Goal: Task Accomplishment & Management: Manage account settings

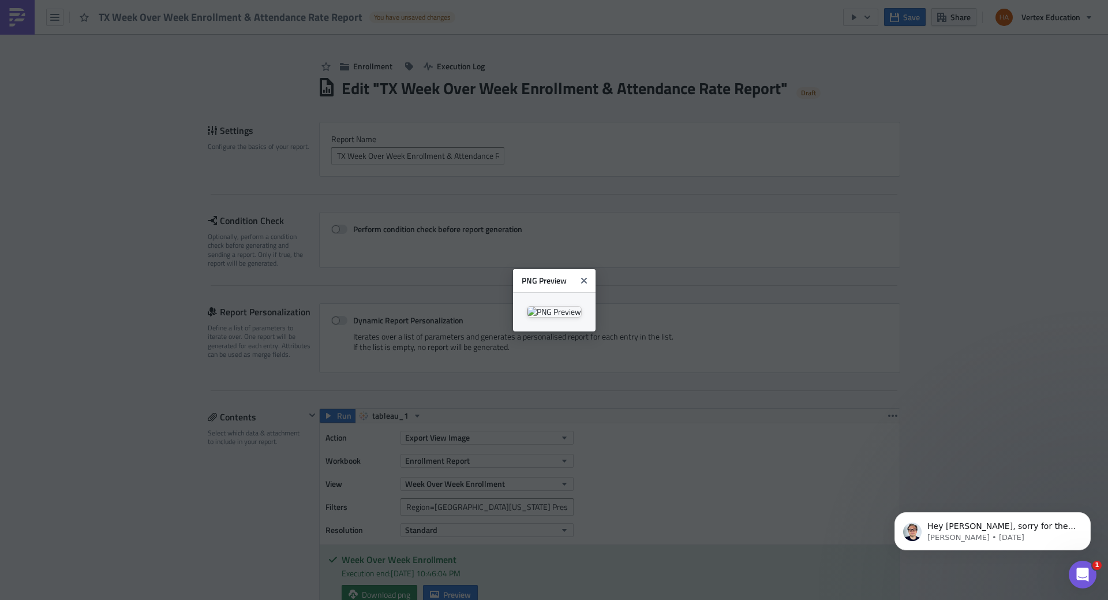
scroll to position [132, 580]
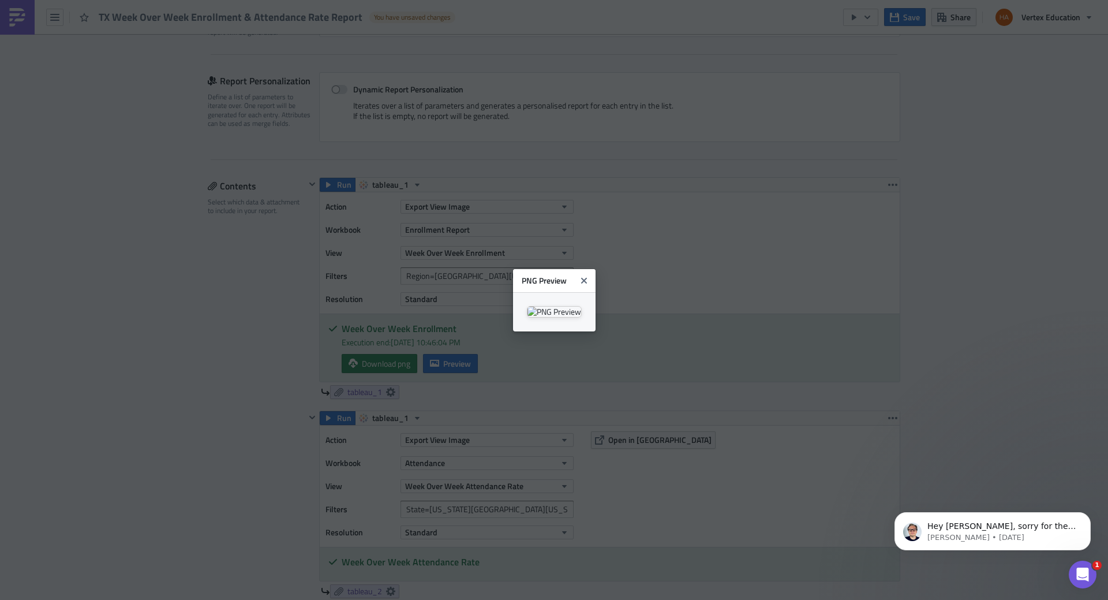
click at [586, 277] on icon "Close" at bounding box center [584, 280] width 6 height 6
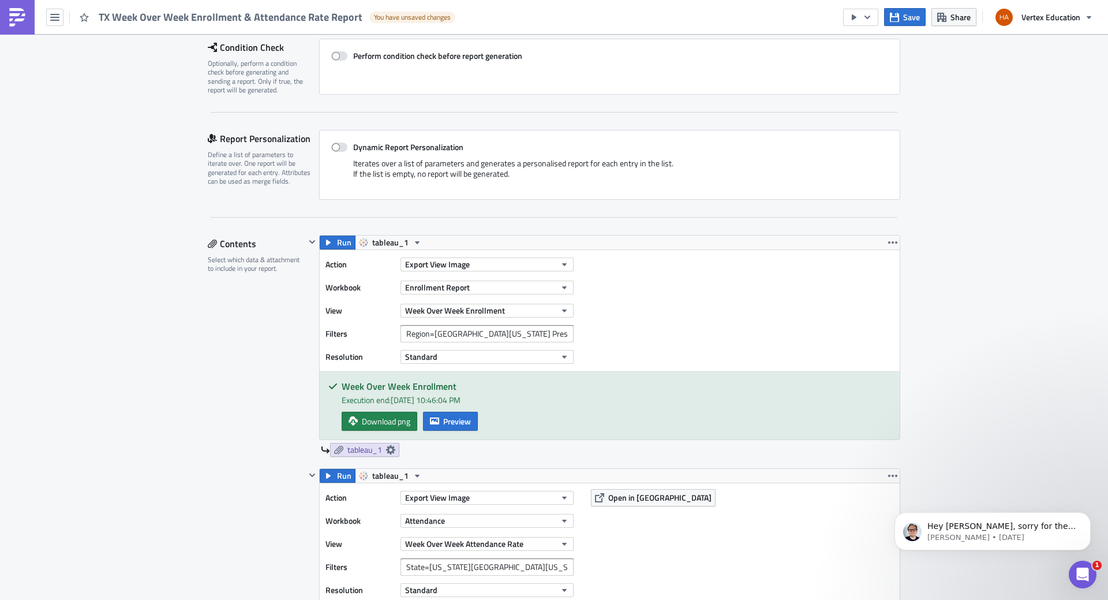
scroll to position [0, 0]
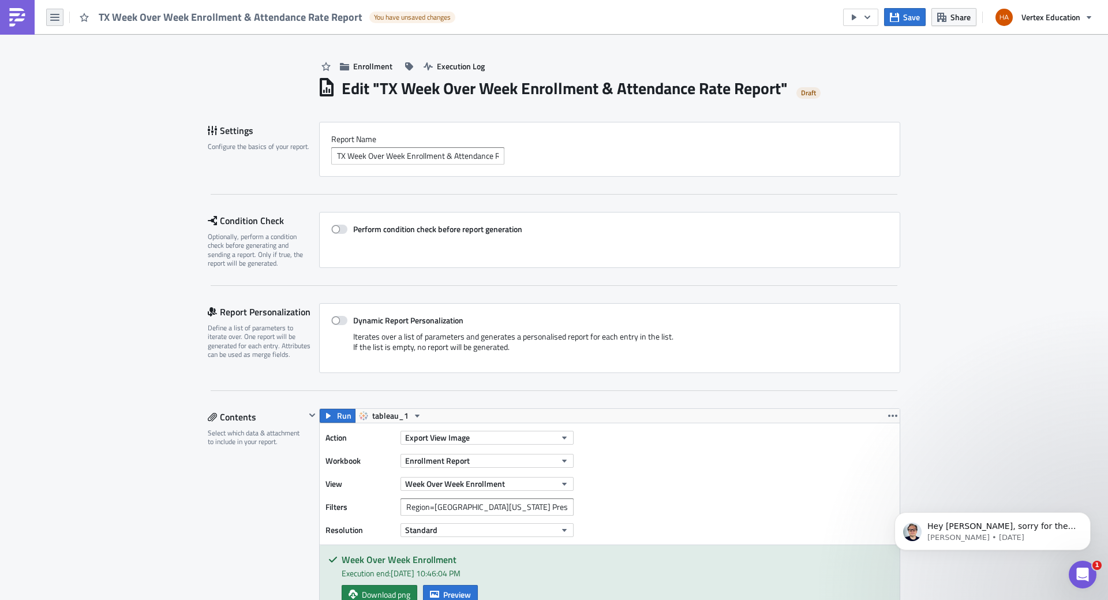
click at [57, 17] on icon "button" at bounding box center [54, 17] width 9 height 7
click at [58, 85] on icon at bounding box center [57, 80] width 9 height 9
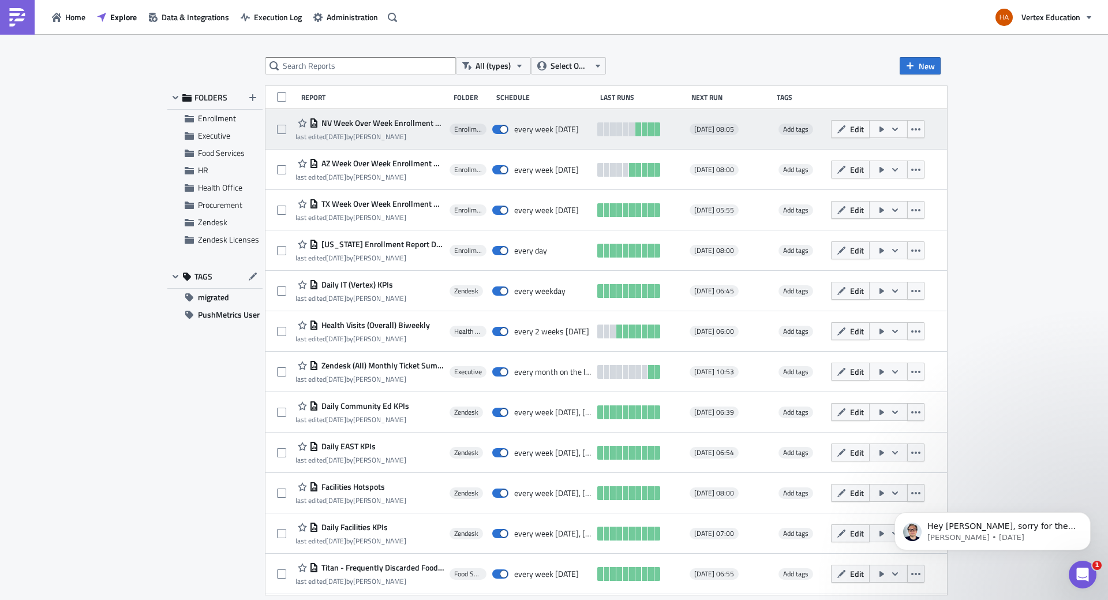
click at [371, 124] on span "NV Week Over Week Enrollment & Attendance Rate Report" at bounding box center [381, 123] width 125 height 10
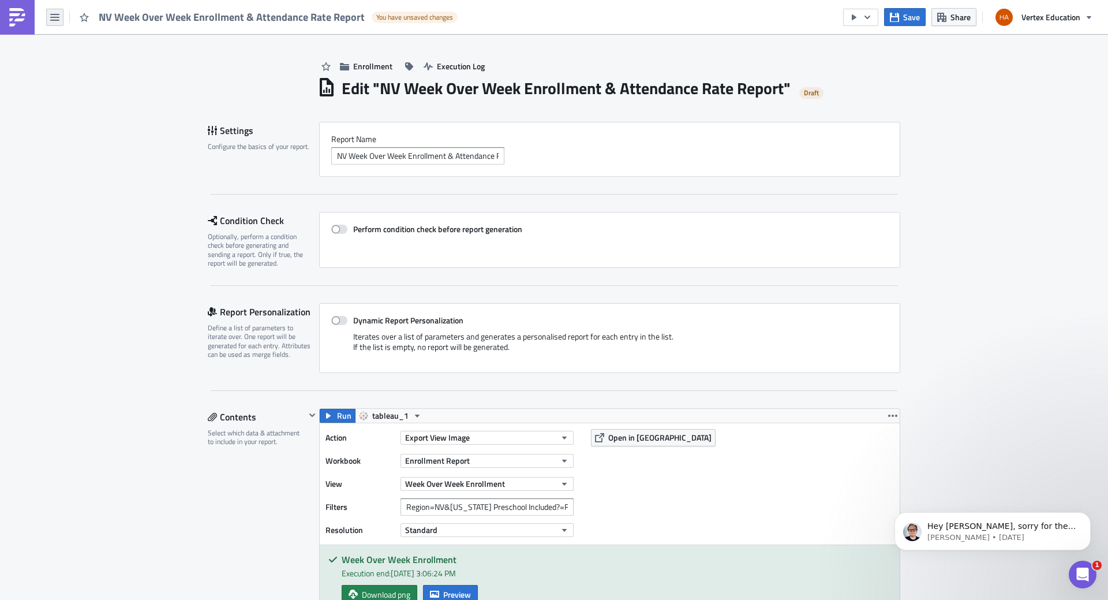
click at [55, 23] on button "button" at bounding box center [54, 17] width 17 height 17
click at [89, 81] on div "Explore" at bounding box center [104, 81] width 77 height 12
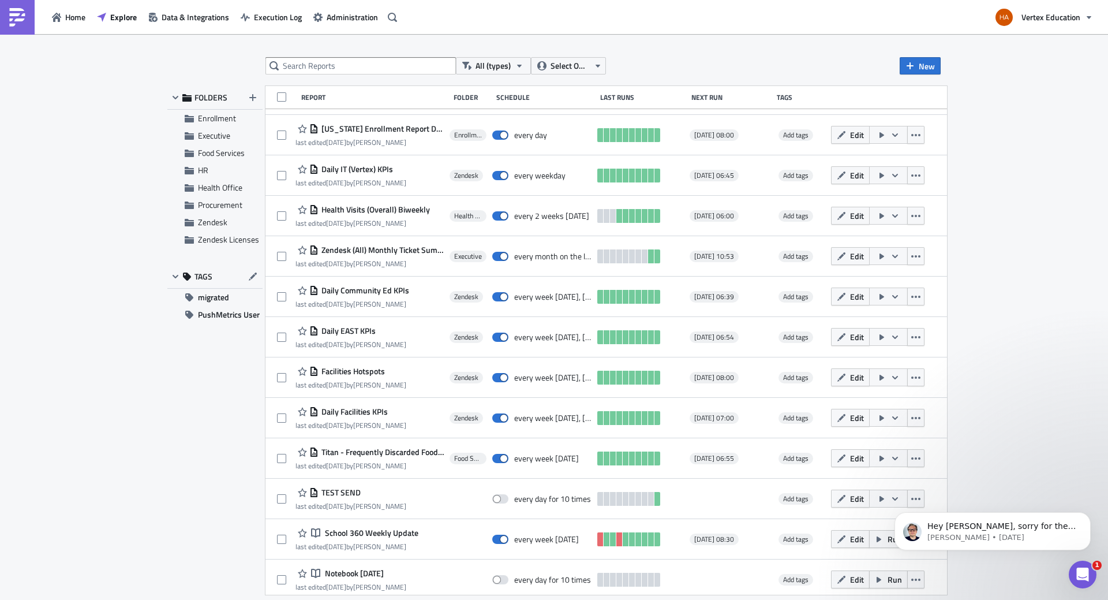
scroll to position [231, 0]
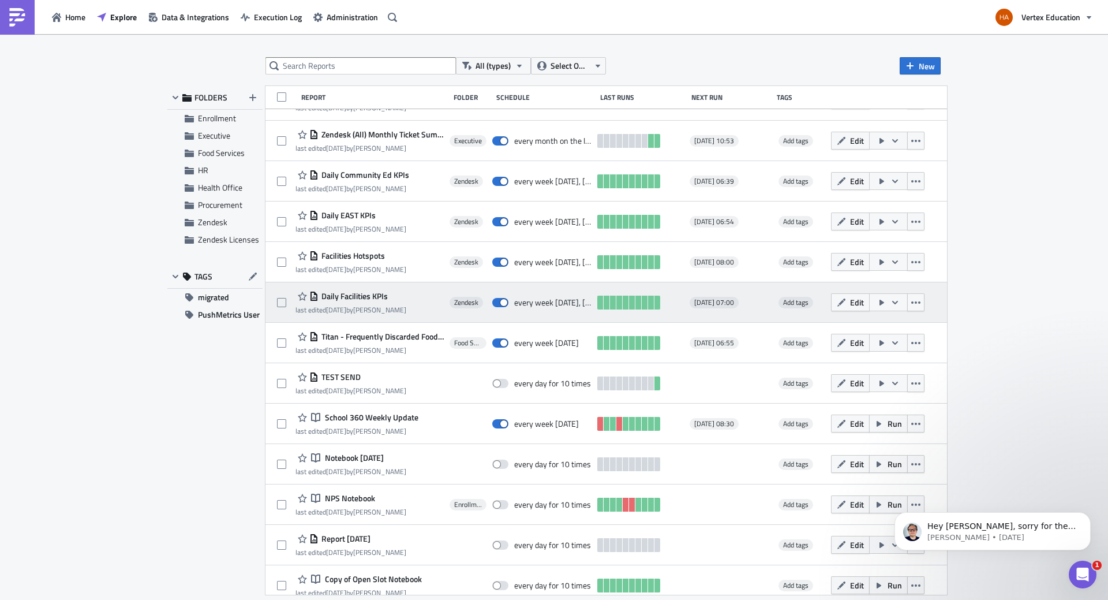
click at [380, 299] on span "Daily Facilities KPIs" at bounding box center [353, 296] width 69 height 10
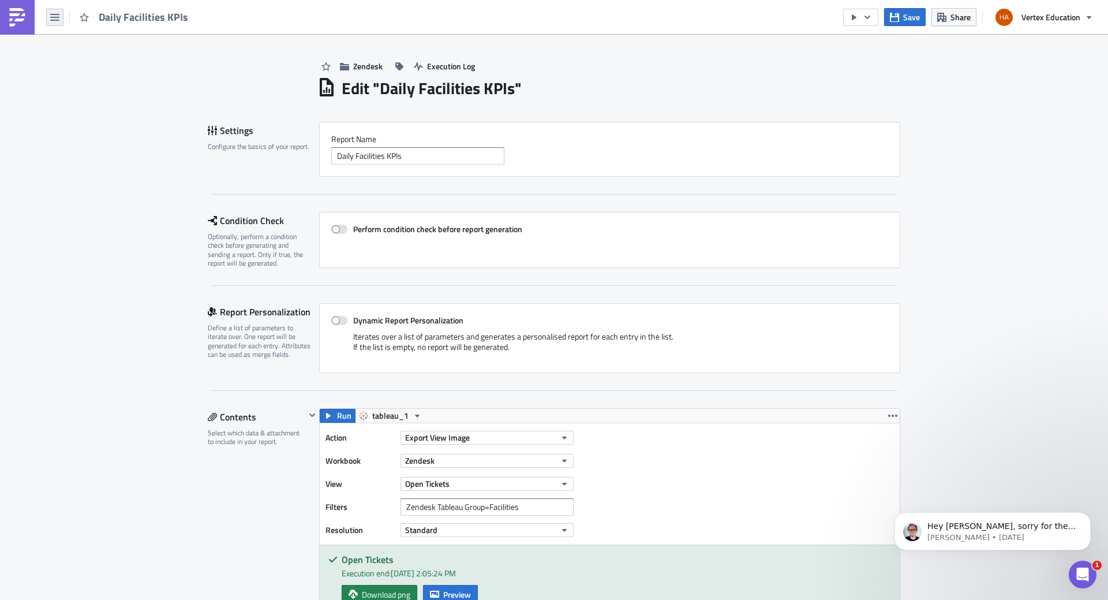
click at [51, 20] on icon "button" at bounding box center [54, 17] width 9 height 7
click at [77, 65] on div "Home" at bounding box center [104, 64] width 77 height 12
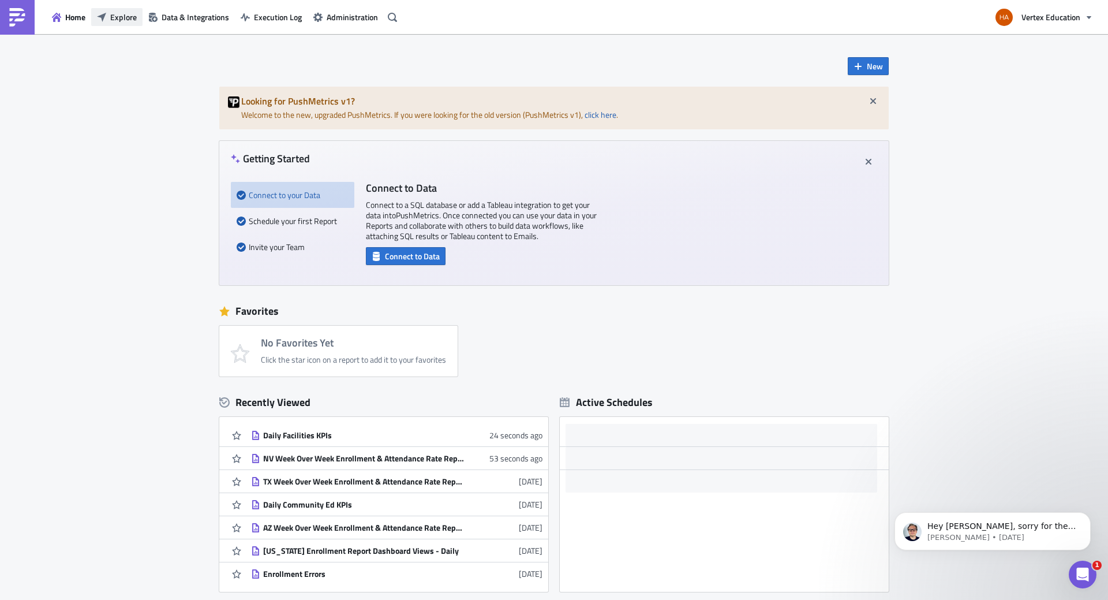
click at [120, 18] on span "Explore" at bounding box center [123, 17] width 27 height 12
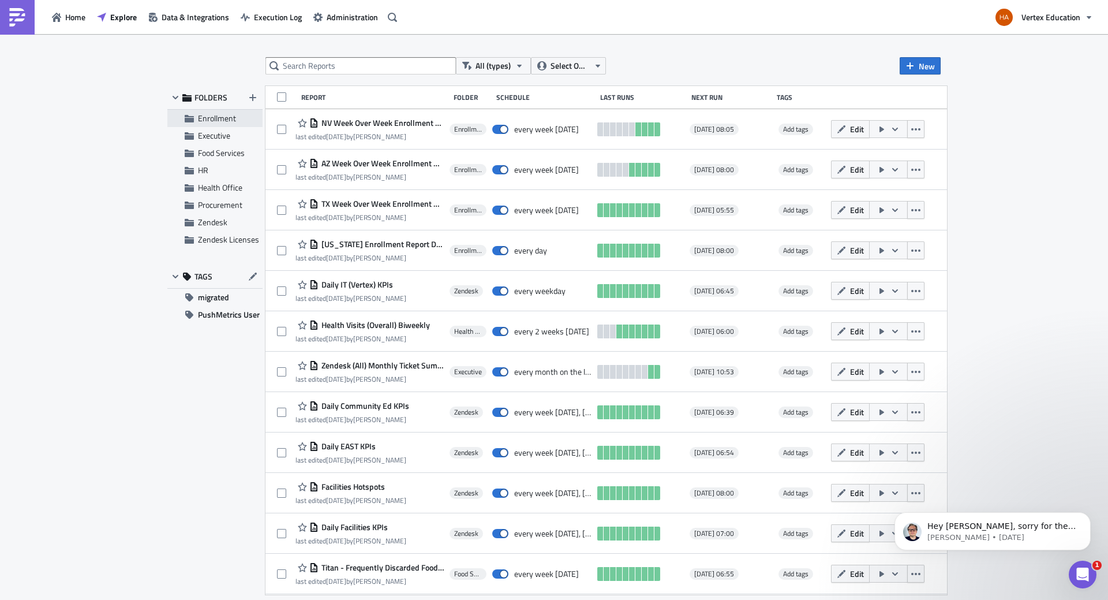
click at [212, 120] on span "Enrollment" at bounding box center [217, 118] width 38 height 12
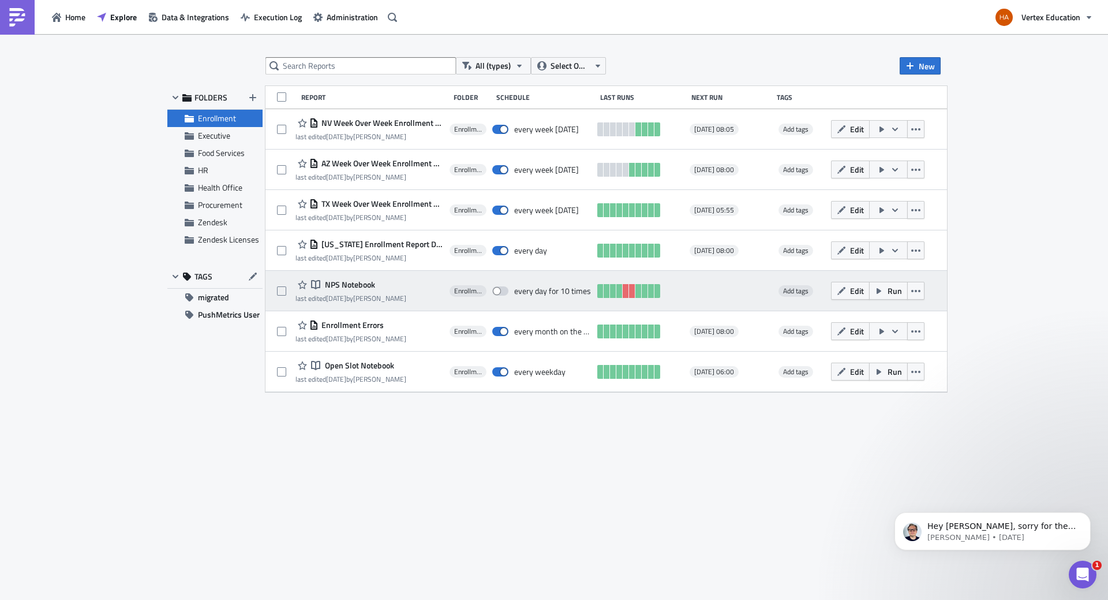
click at [361, 288] on span "NPS Notebook" at bounding box center [348, 284] width 53 height 10
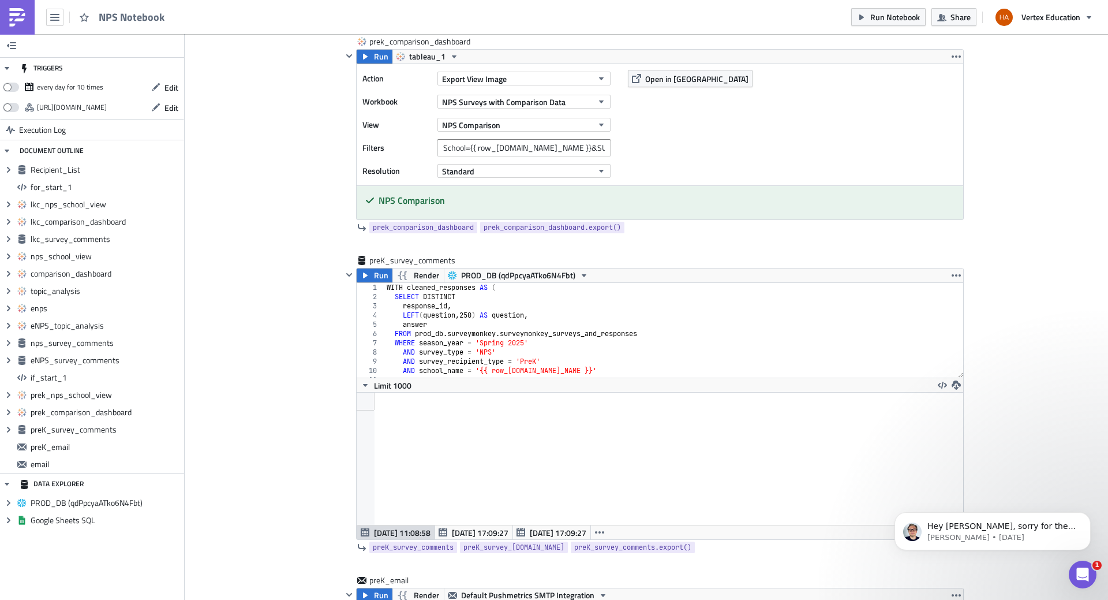
scroll to position [139, 0]
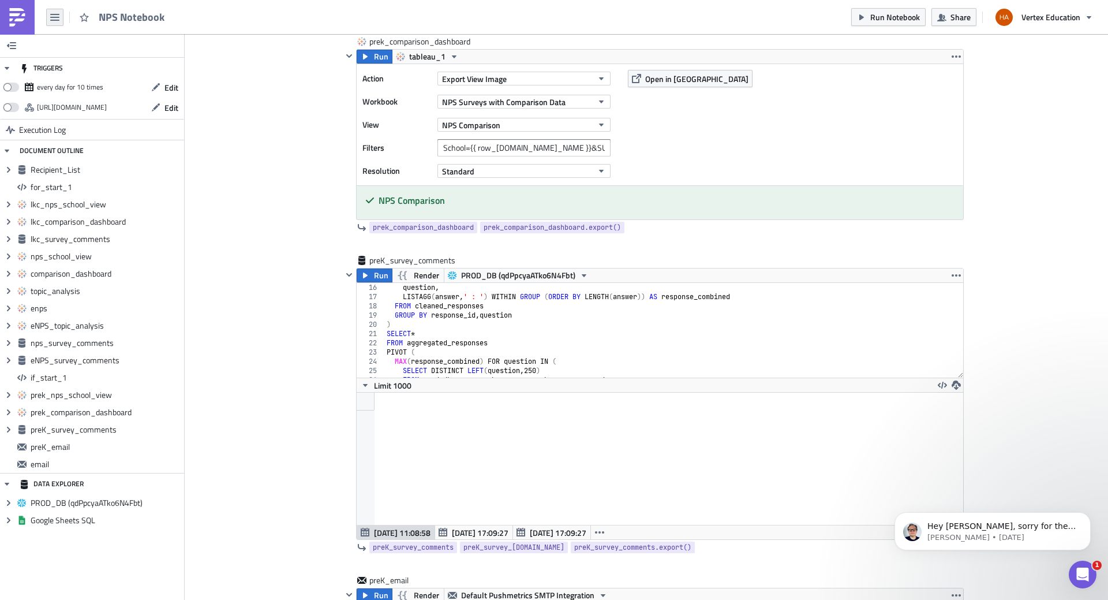
click at [56, 18] on icon "button" at bounding box center [54, 17] width 9 height 9
click at [72, 81] on div "Explore" at bounding box center [104, 81] width 77 height 12
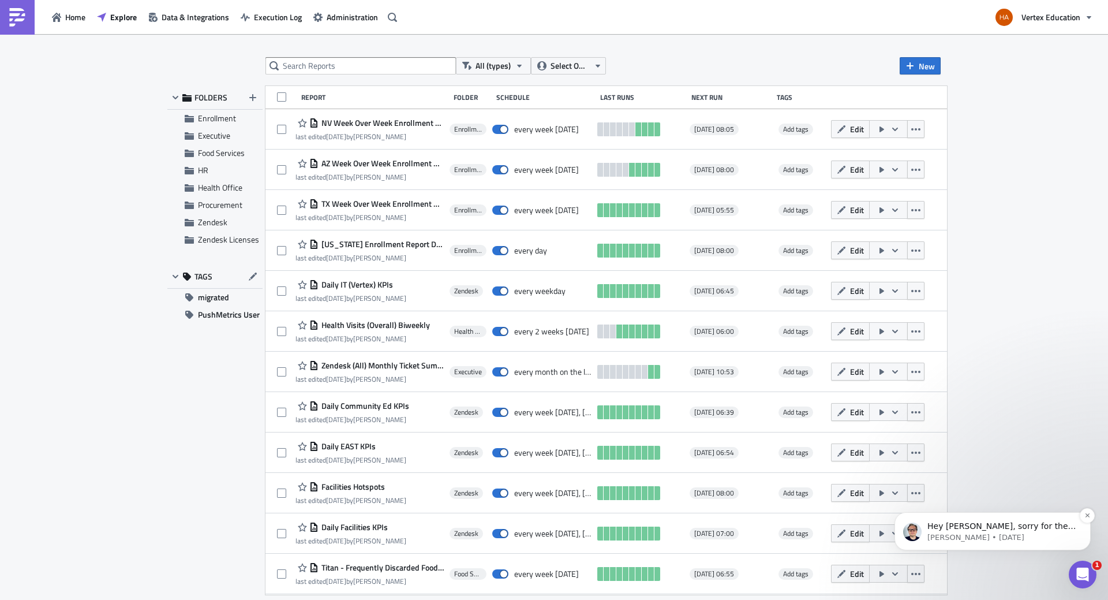
click at [991, 538] on p "Julian • 3w ago" at bounding box center [1002, 537] width 149 height 10
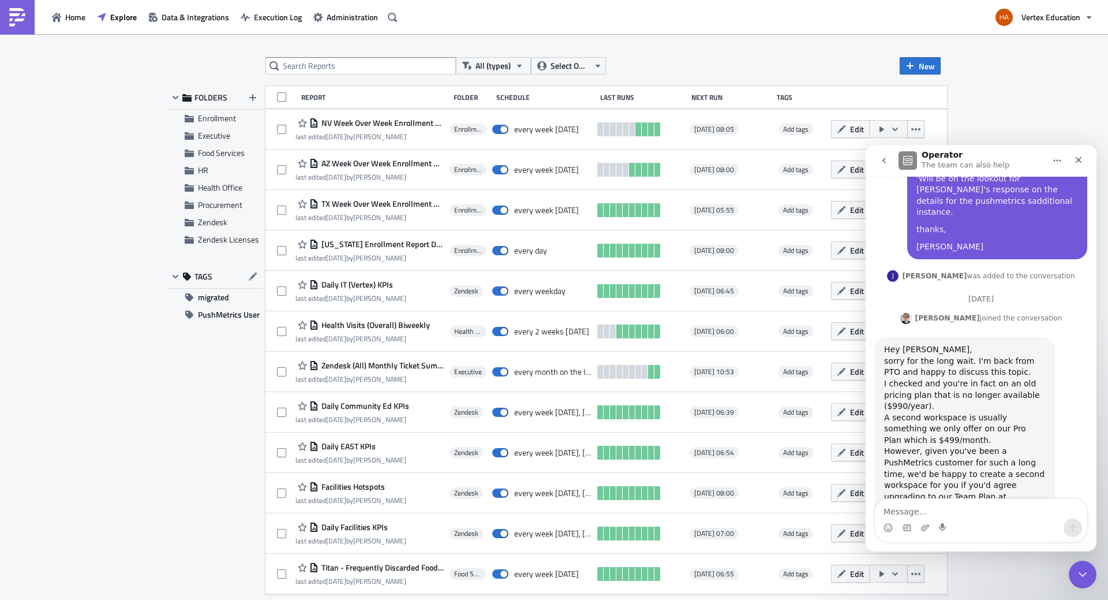
scroll to position [1034, 0]
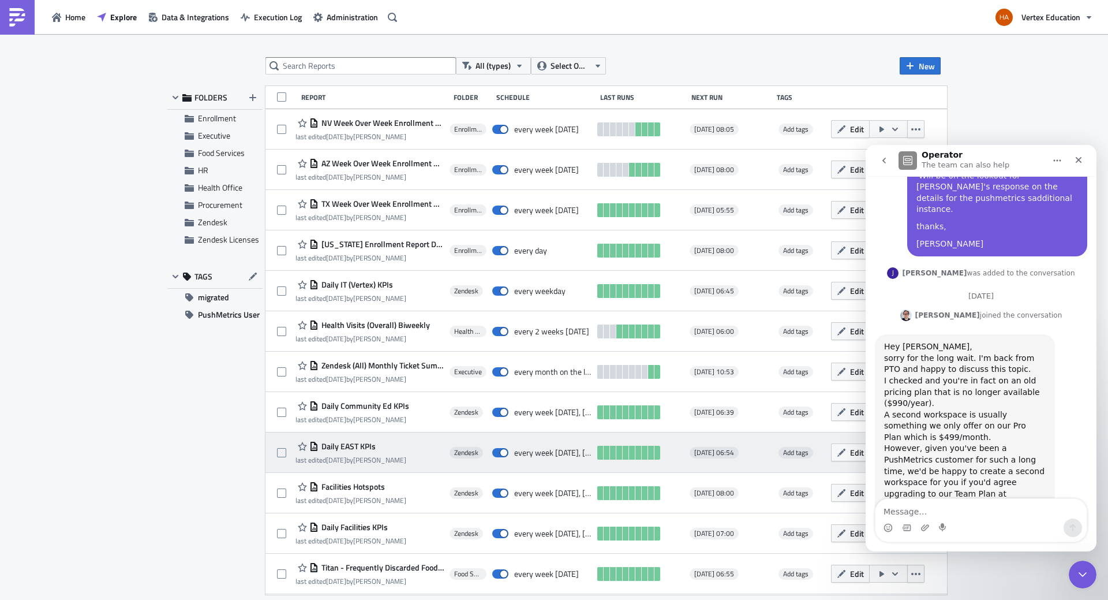
click at [330, 447] on span "Daily EAST KPIs" at bounding box center [347, 446] width 57 height 10
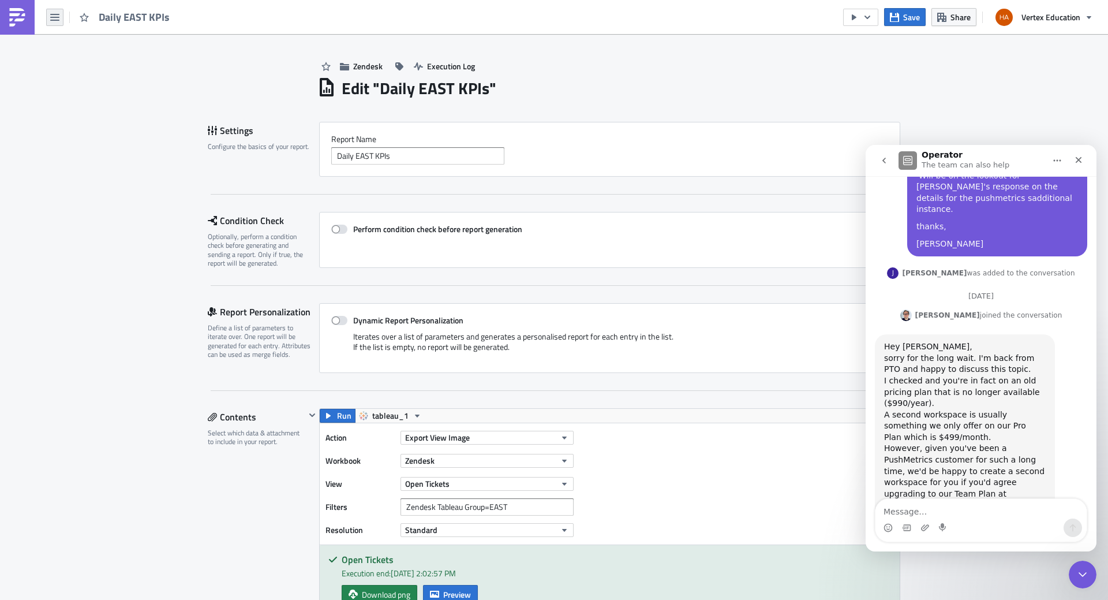
click at [50, 22] on button "button" at bounding box center [54, 17] width 17 height 17
click at [76, 78] on div "Explore" at bounding box center [104, 81] width 77 height 12
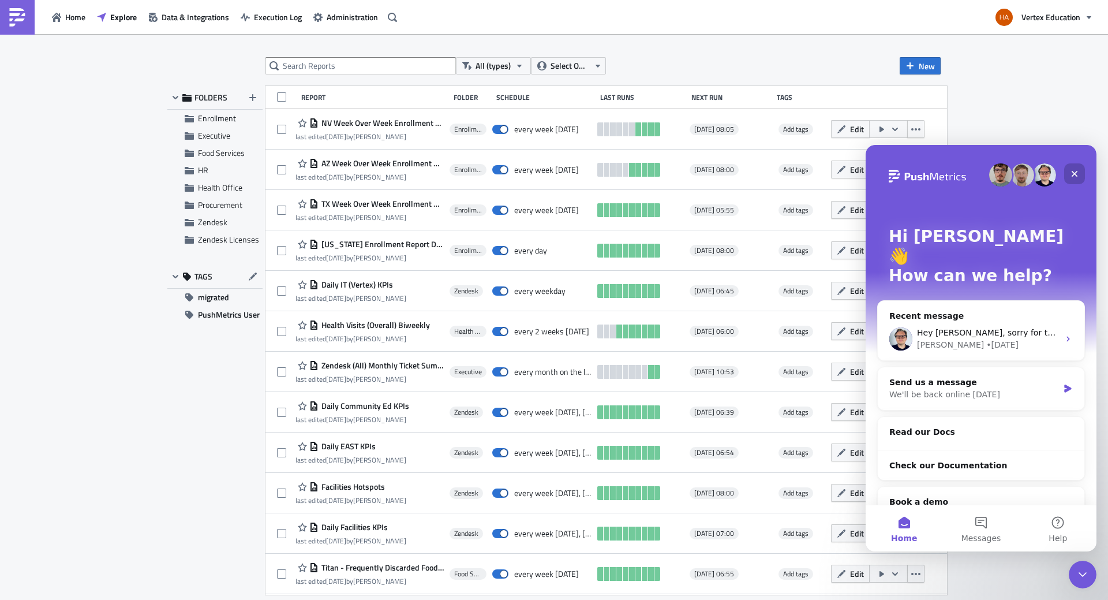
click at [1071, 174] on icon "Close" at bounding box center [1074, 173] width 9 height 9
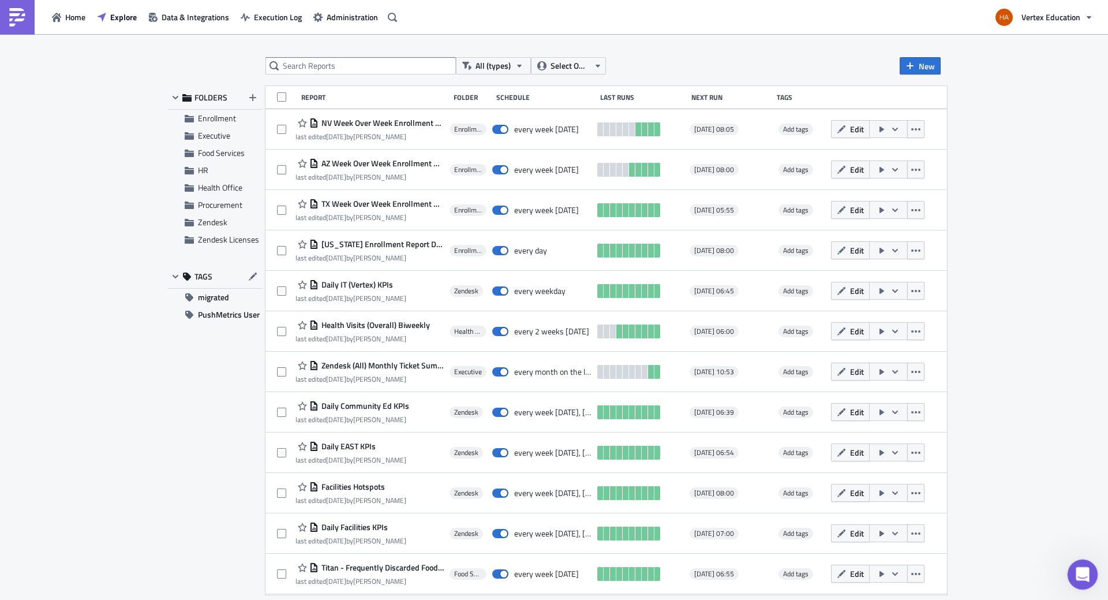
click at [1078, 572] on icon "Open Intercom Messenger" at bounding box center [1081, 572] width 19 height 19
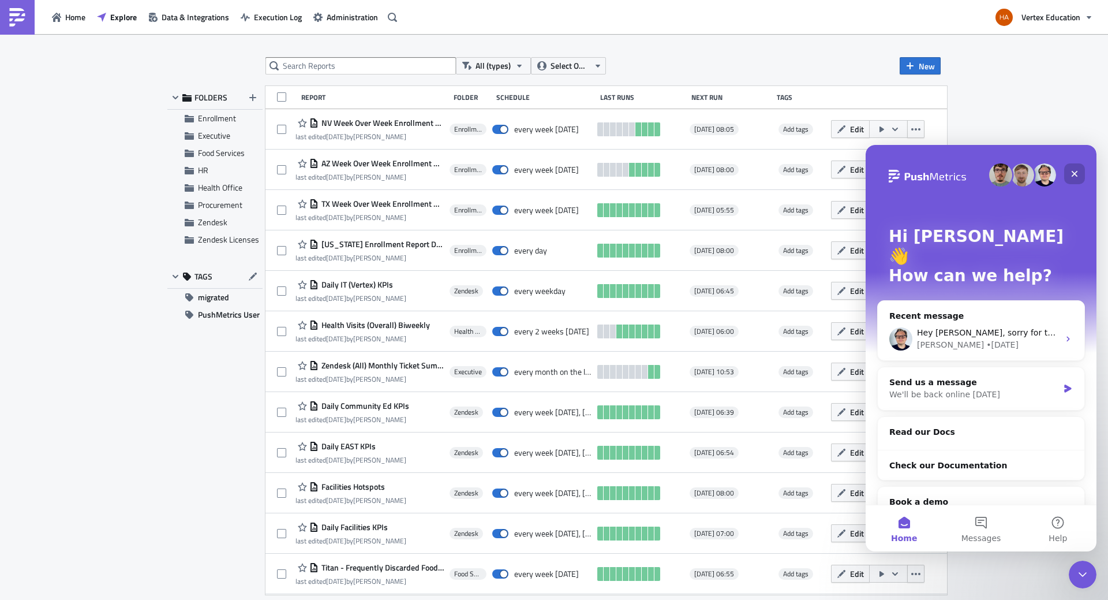
click at [1077, 175] on icon "Close" at bounding box center [1075, 174] width 6 height 6
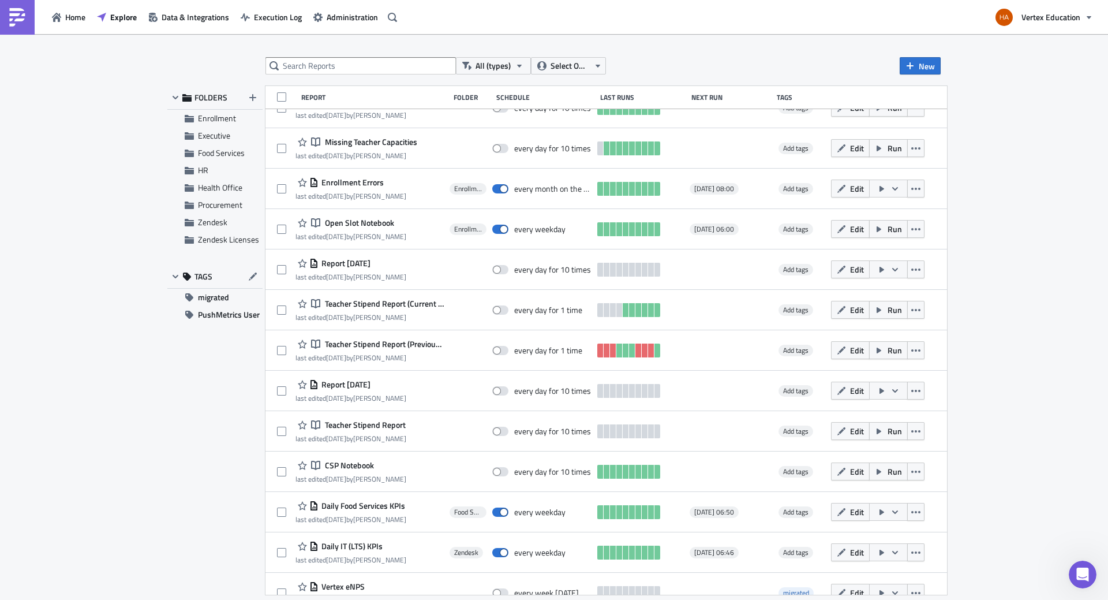
scroll to position [734, 0]
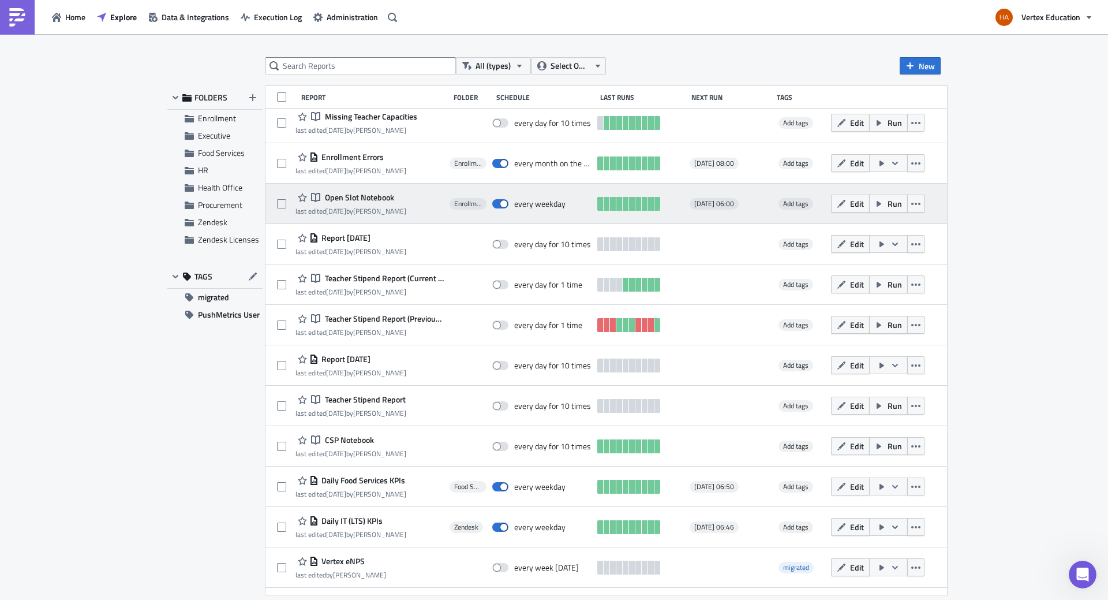
click at [416, 202] on div "Notebook Open Slot Notebook last edited 3 months ago by Hazel Milan" at bounding box center [370, 203] width 148 height 23
click at [358, 196] on span "Open Slot Notebook" at bounding box center [358, 197] width 72 height 10
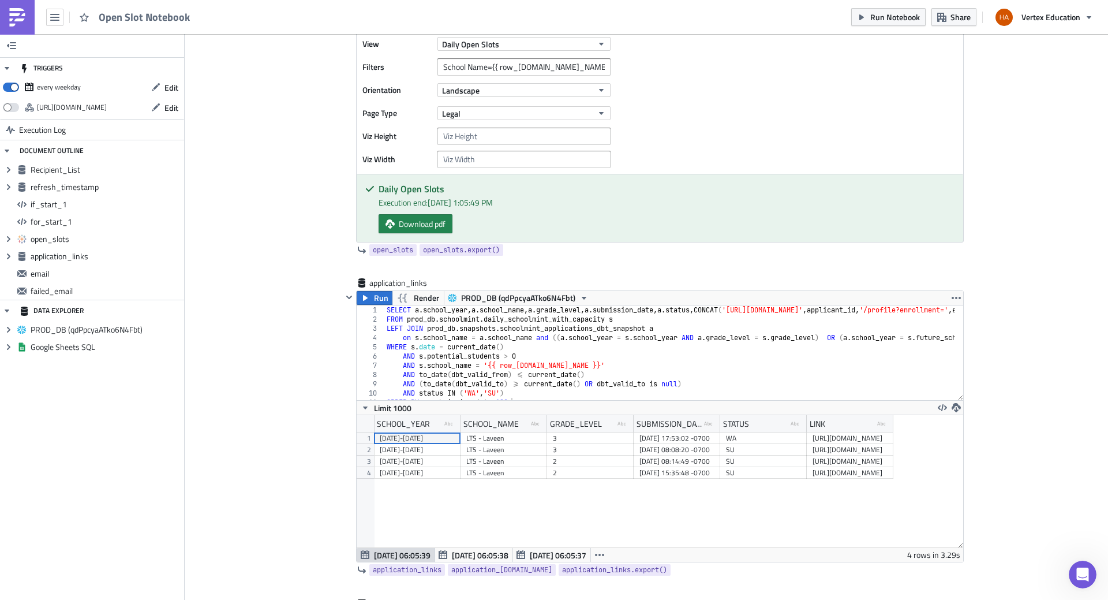
scroll to position [808, 0]
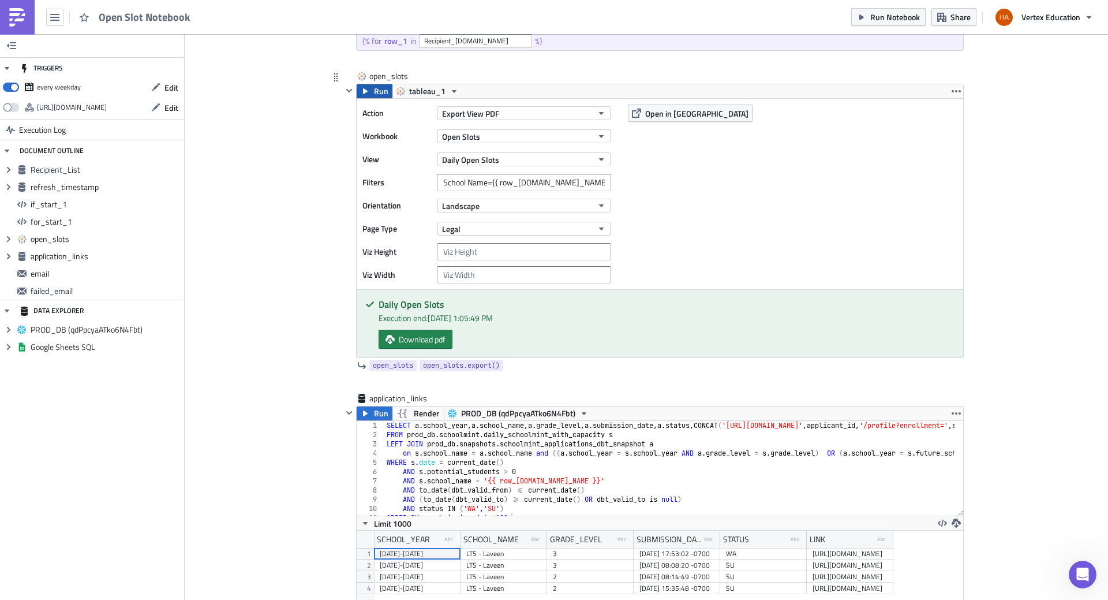
click at [369, 92] on button "Run" at bounding box center [375, 91] width 36 height 14
click at [403, 337] on span "Download pdf" at bounding box center [422, 339] width 47 height 12
click at [115, 481] on div "TRIGGERS every weekday Edit https://pushmetrics.io/api/v1/report/75rgd1VLBM/web…" at bounding box center [92, 317] width 185 height 566
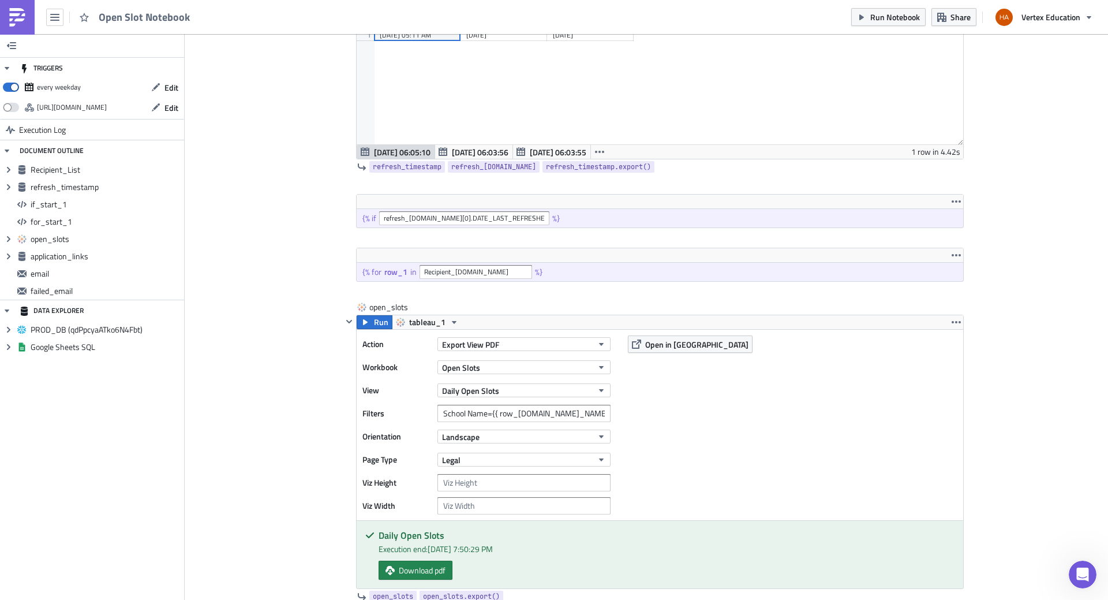
scroll to position [750, 0]
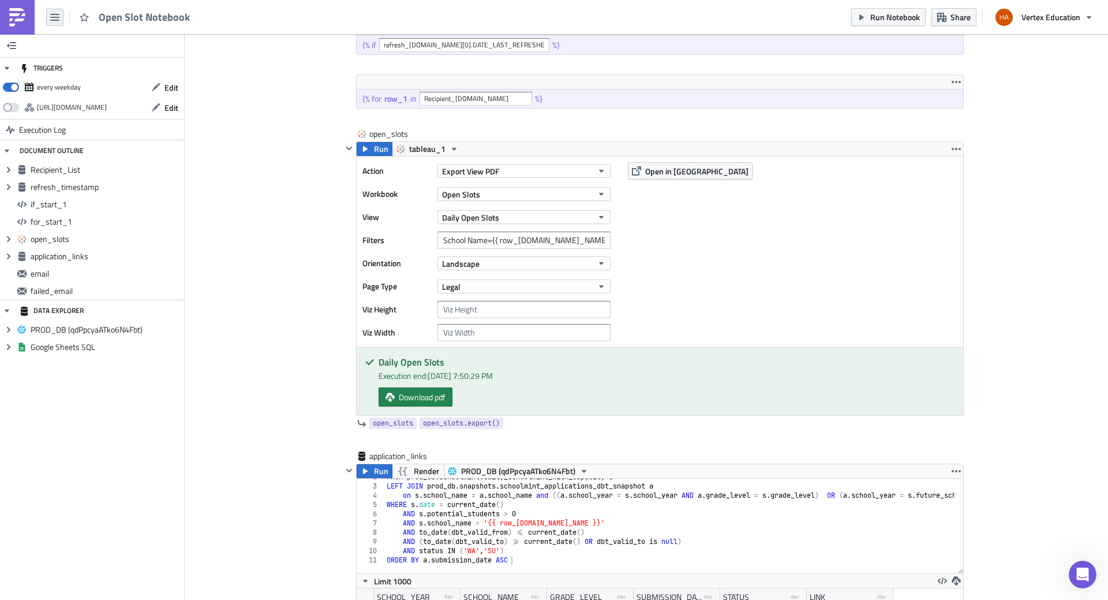
click at [50, 18] on button "button" at bounding box center [54, 17] width 17 height 17
click at [77, 79] on div "Explore" at bounding box center [104, 81] width 77 height 12
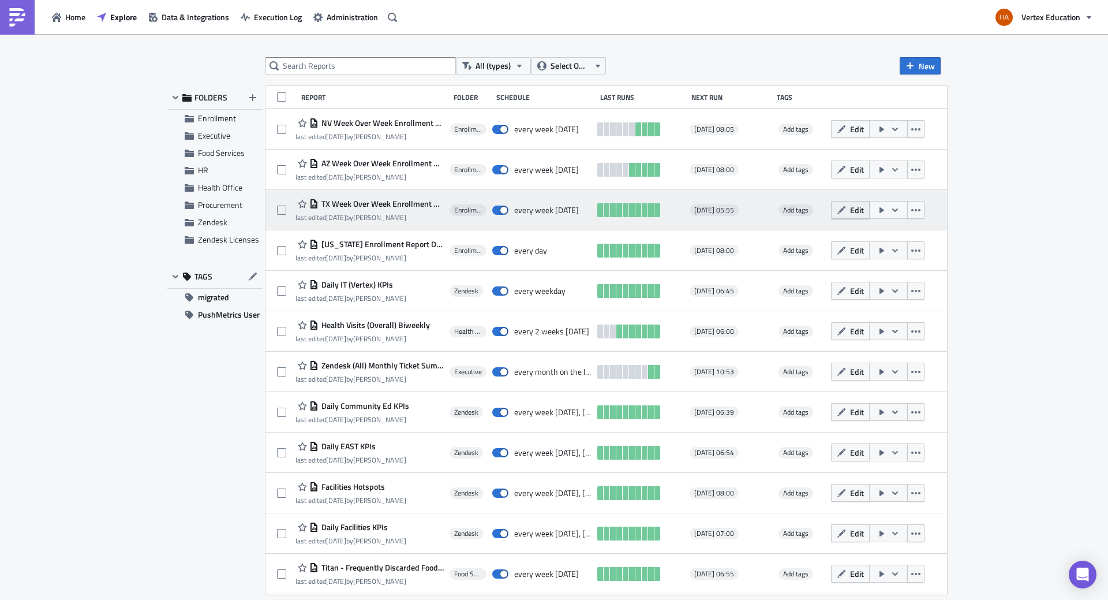
click at [864, 214] on span "Edit" at bounding box center [857, 210] width 14 height 12
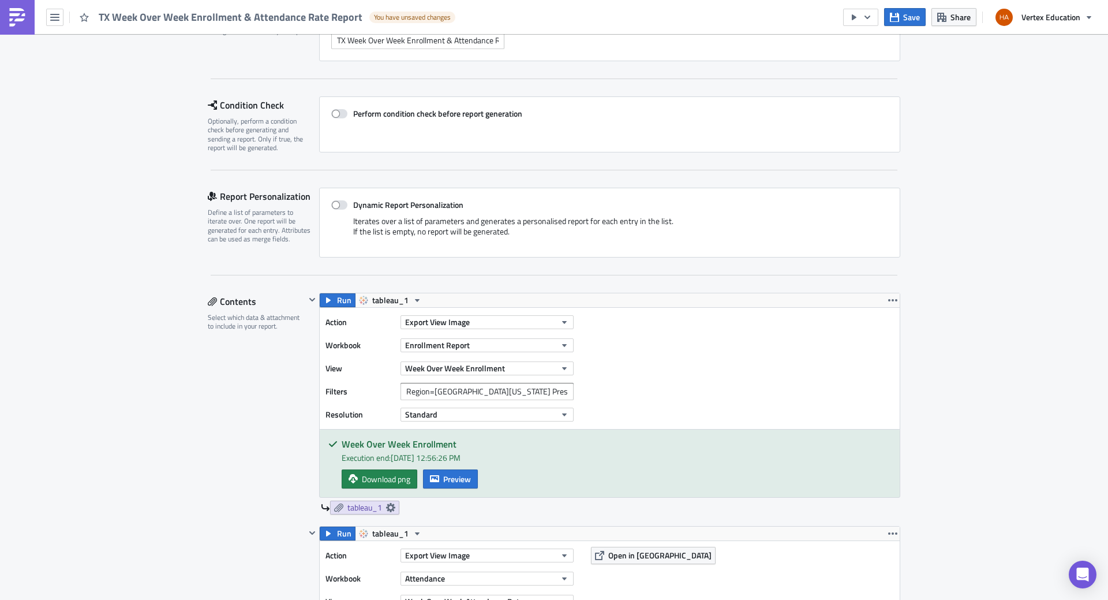
scroll to position [173, 0]
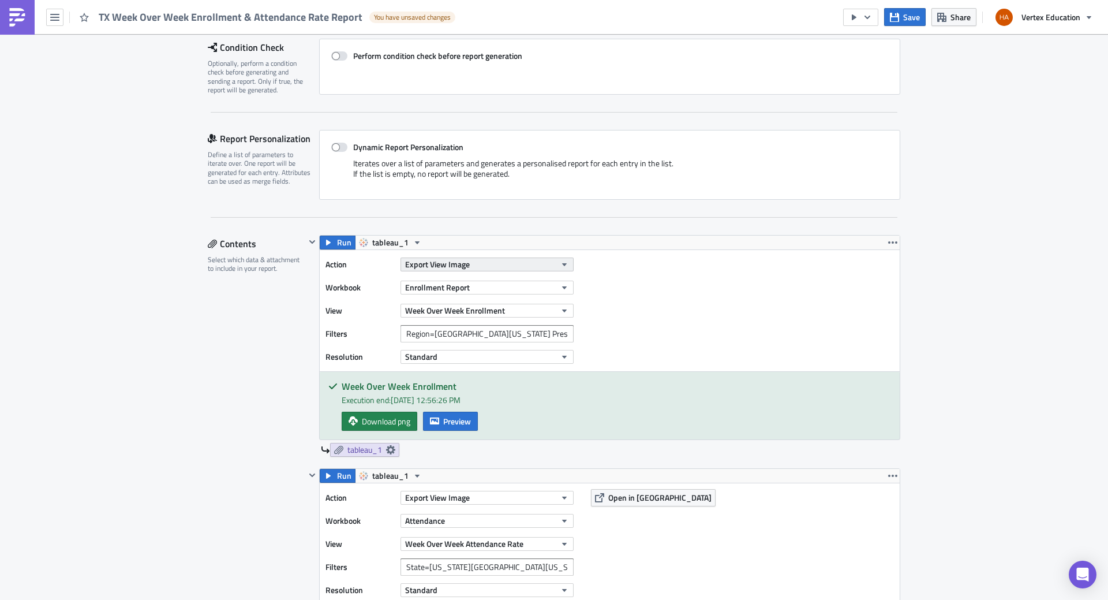
click at [560, 267] on icon "button" at bounding box center [564, 264] width 9 height 9
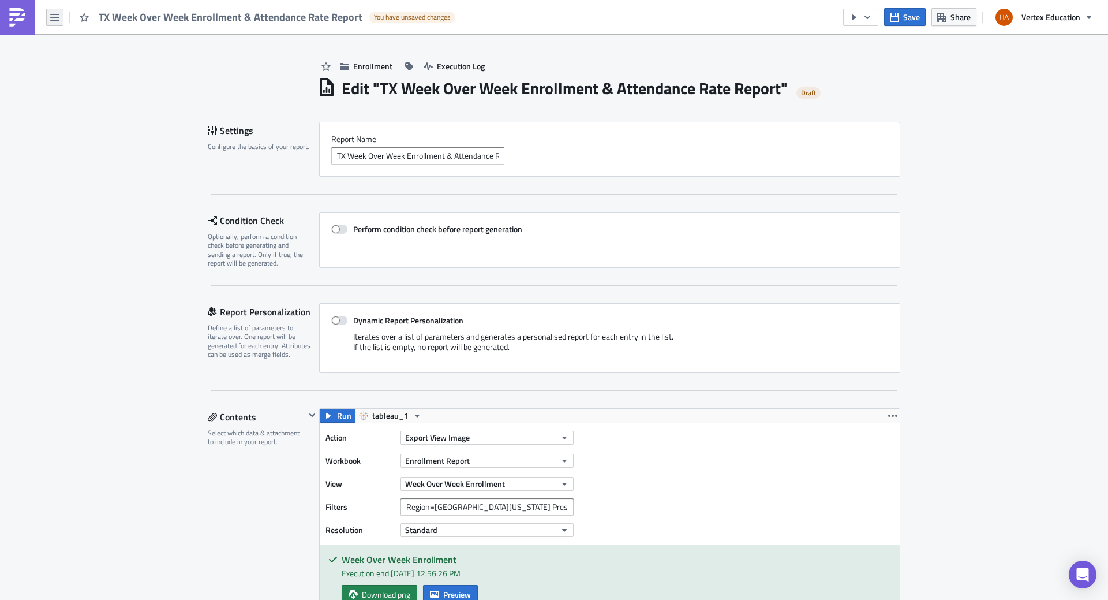
click at [55, 21] on icon "button" at bounding box center [54, 17] width 9 height 9
click at [89, 84] on div "Explore" at bounding box center [104, 81] width 77 height 12
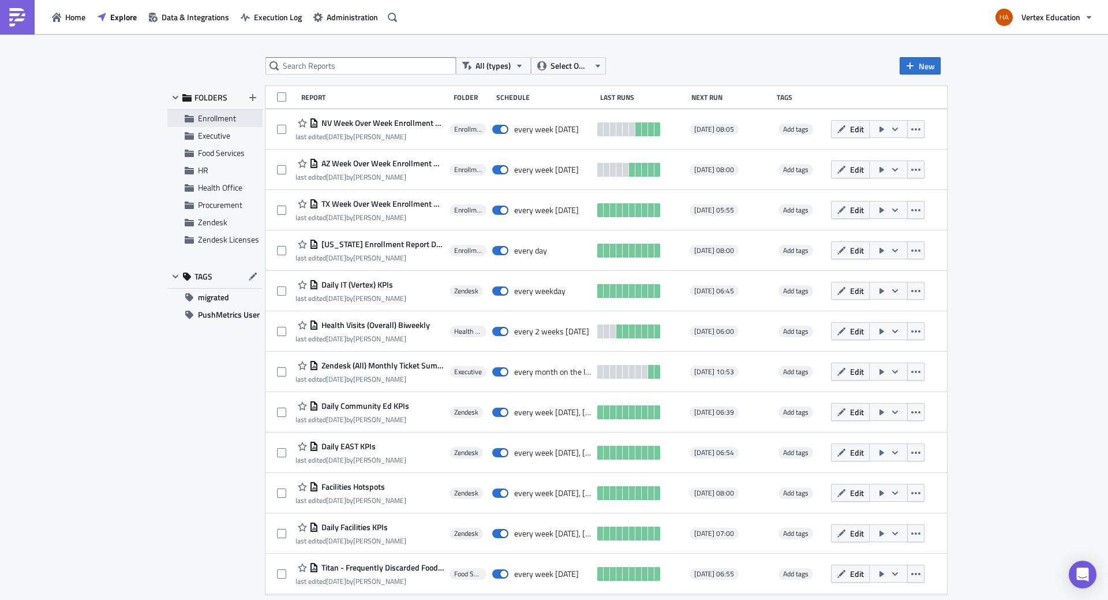
click at [207, 119] on span "Enrollment" at bounding box center [217, 118] width 38 height 12
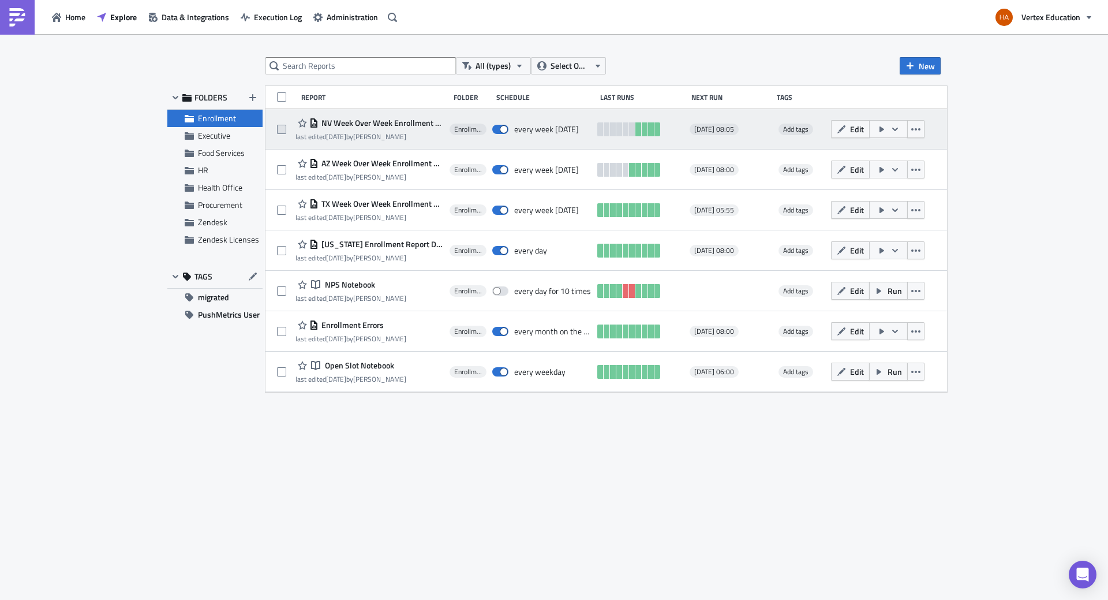
click at [280, 130] on span at bounding box center [281, 129] width 9 height 9
click at [280, 130] on input "checkbox" at bounding box center [283, 130] width 8 height 8
click at [280, 130] on span at bounding box center [281, 129] width 9 height 9
click at [280, 130] on input "checkbox" at bounding box center [283, 130] width 8 height 8
checkbox input "false"
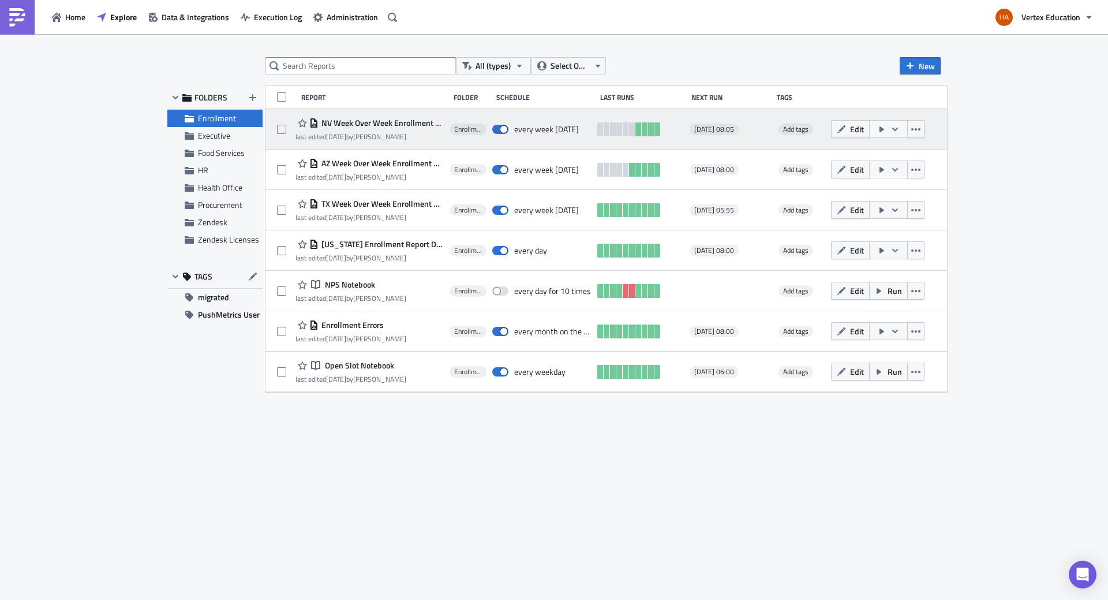
click at [898, 128] on icon "button" at bounding box center [895, 128] width 6 height 3
click at [925, 134] on button "button" at bounding box center [915, 129] width 17 height 18
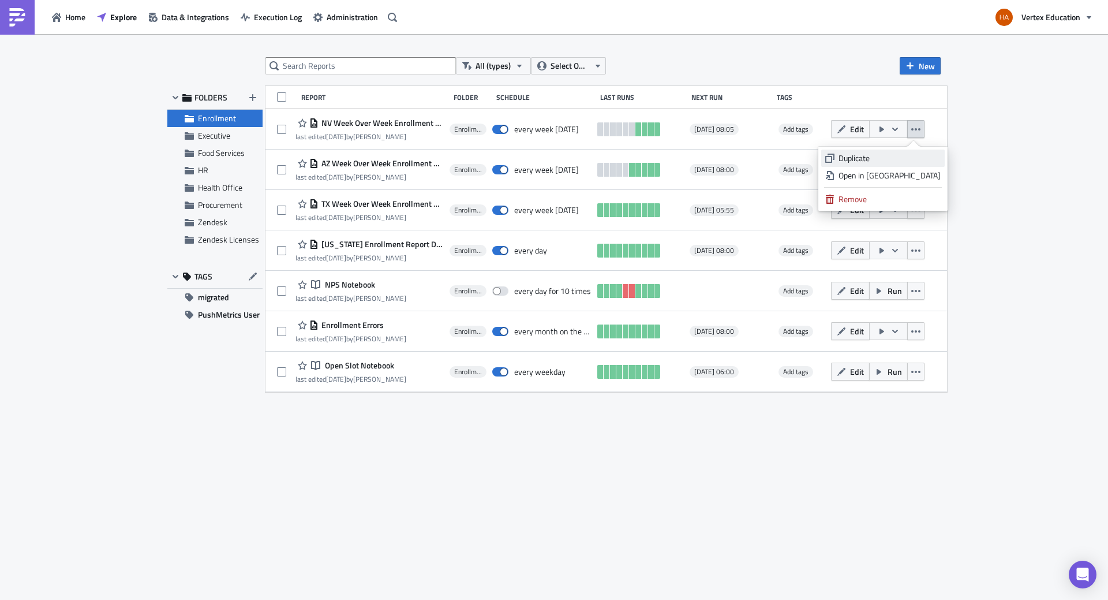
click at [901, 161] on div "Duplicate" at bounding box center [890, 158] width 102 height 12
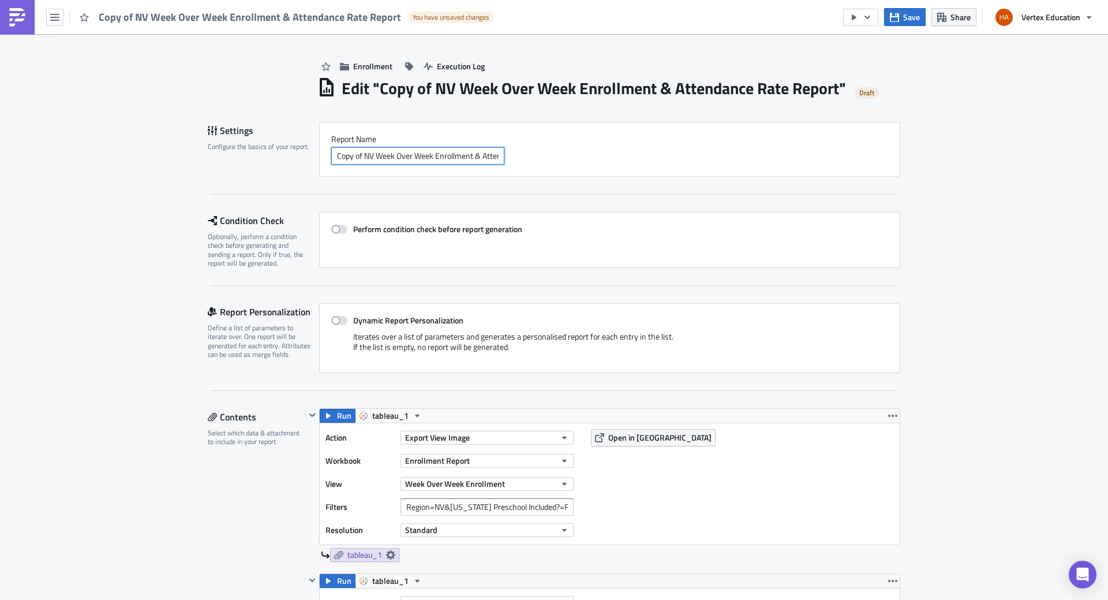
scroll to position [0, 65]
drag, startPoint x: 332, startPoint y: 157, endPoint x: 556, endPoint y: 161, distance: 224.0
click at [556, 161] on div "Copy of NV Week Over Week Enrollment & Attendance Rate Report" at bounding box center [609, 155] width 557 height 17
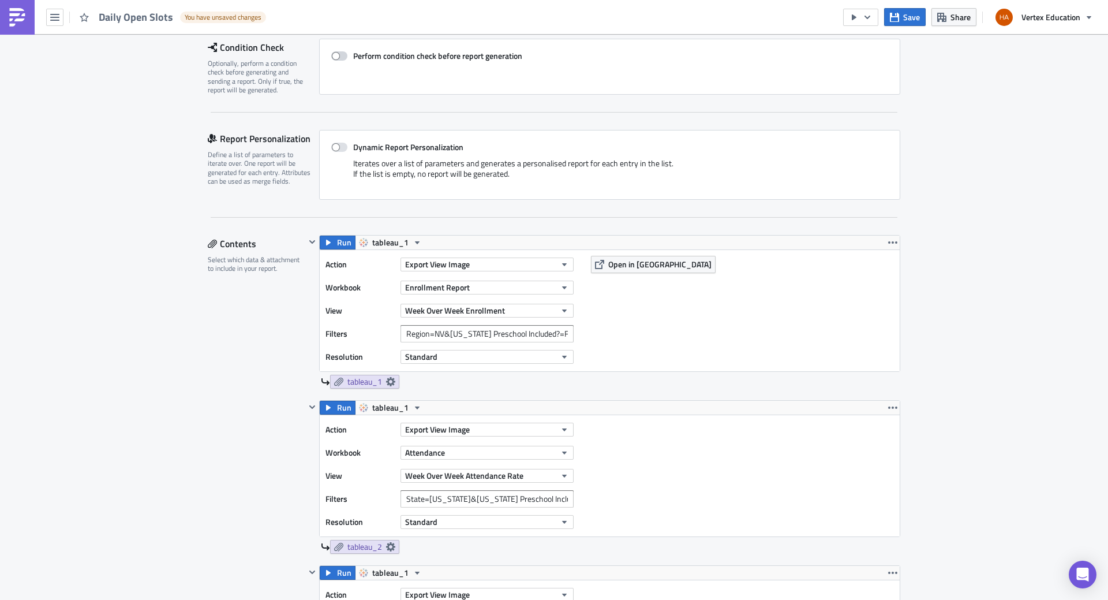
scroll to position [231, 0]
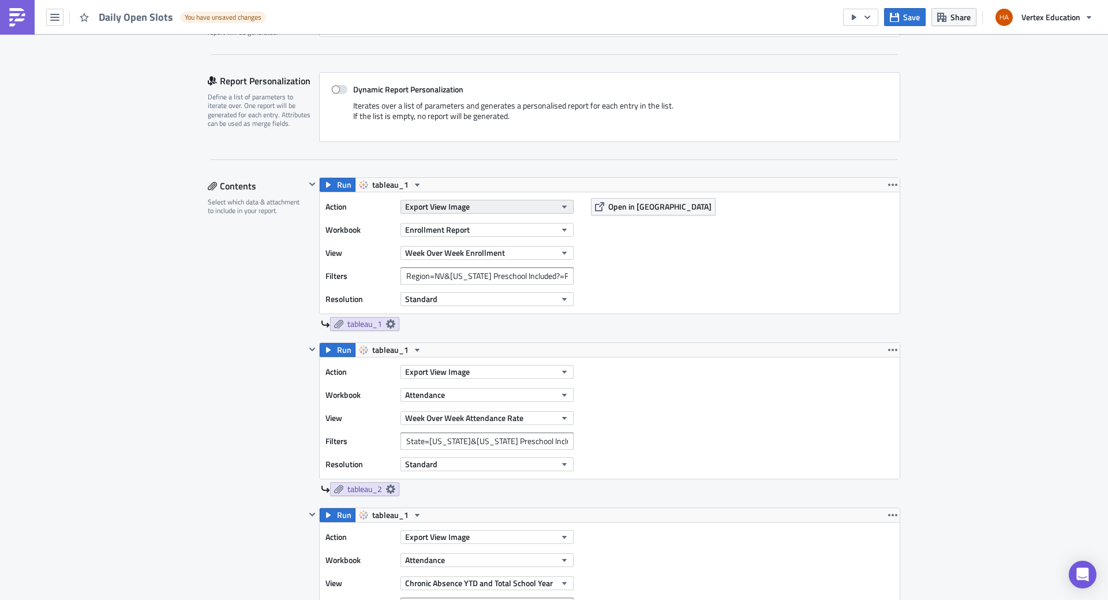
type input "Daily Open Slots"
click at [562, 207] on icon "button" at bounding box center [564, 206] width 5 height 3
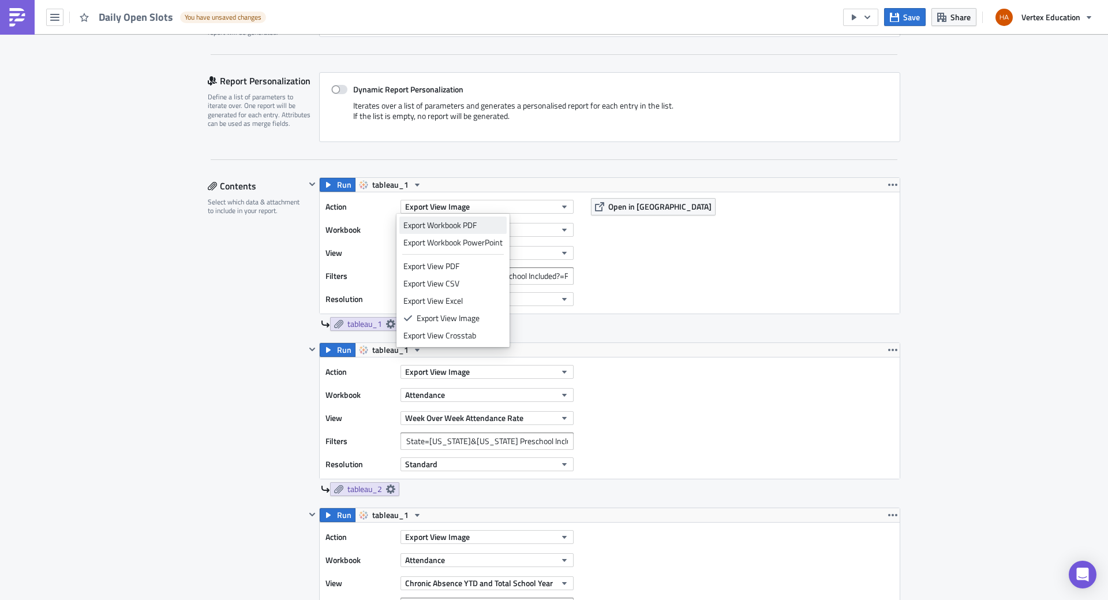
click at [434, 227] on div "Export Workbook PDF" at bounding box center [452, 225] width 99 height 12
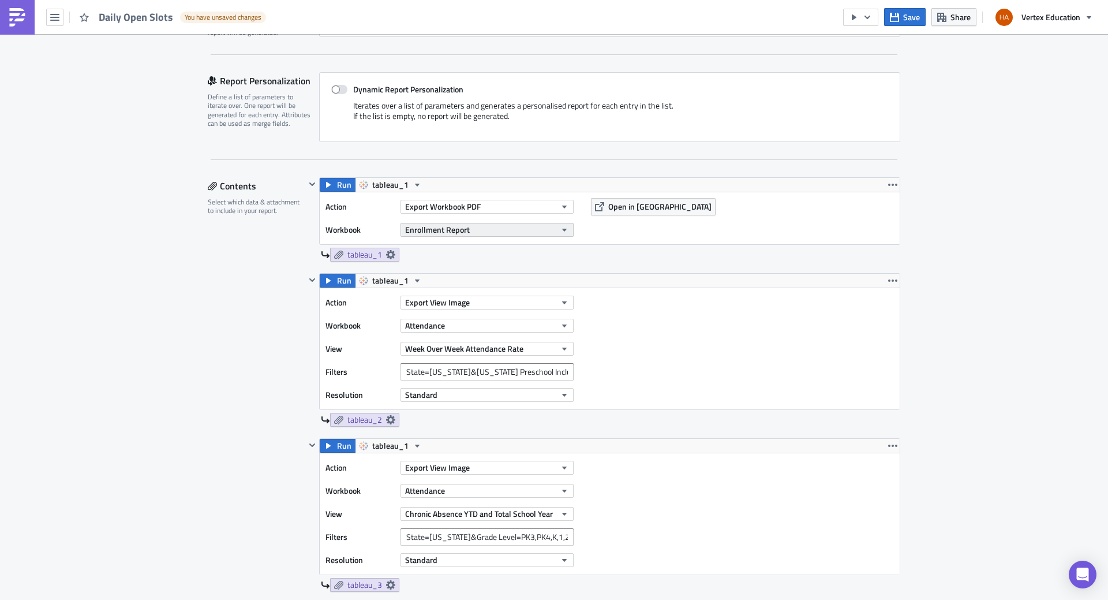
click at [560, 230] on icon "button" at bounding box center [564, 229] width 9 height 9
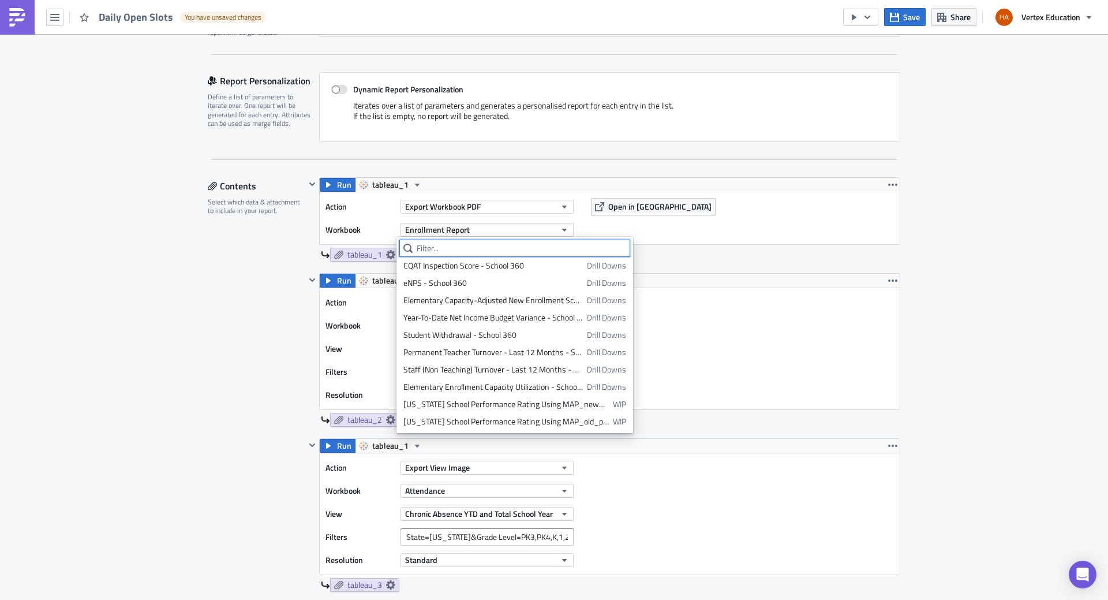
scroll to position [1440, 0]
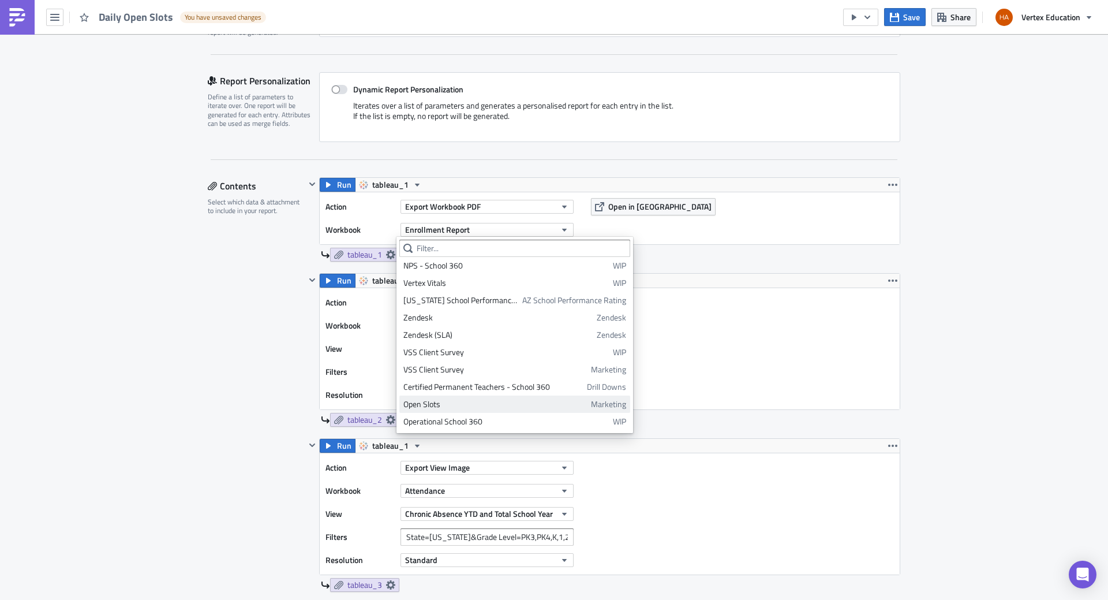
click at [470, 405] on div "Open Slots" at bounding box center [495, 404] width 184 height 12
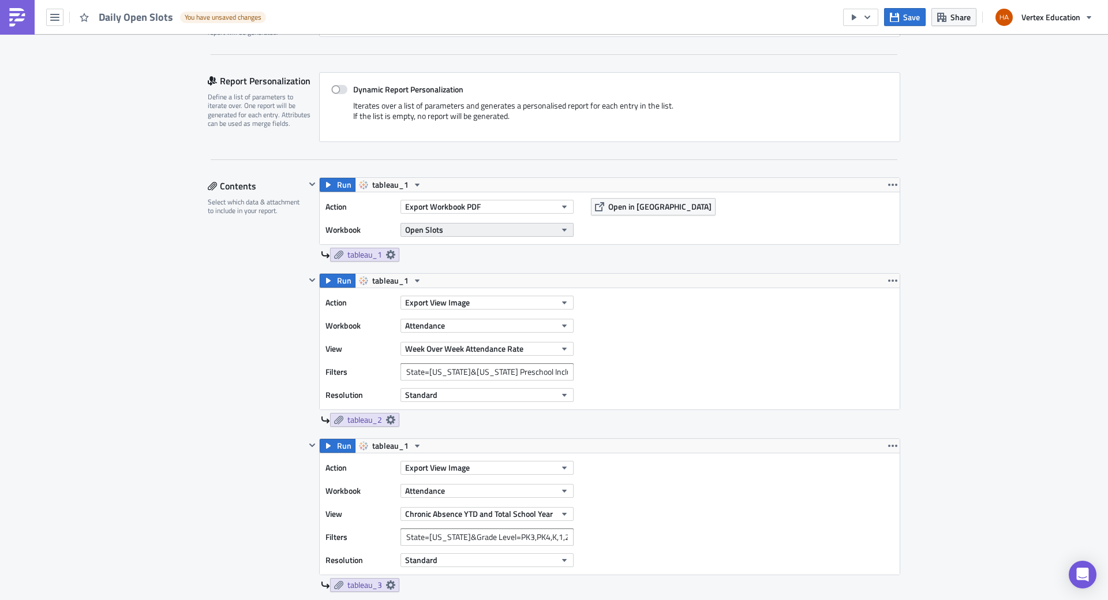
click at [562, 231] on icon "button" at bounding box center [564, 229] width 9 height 9
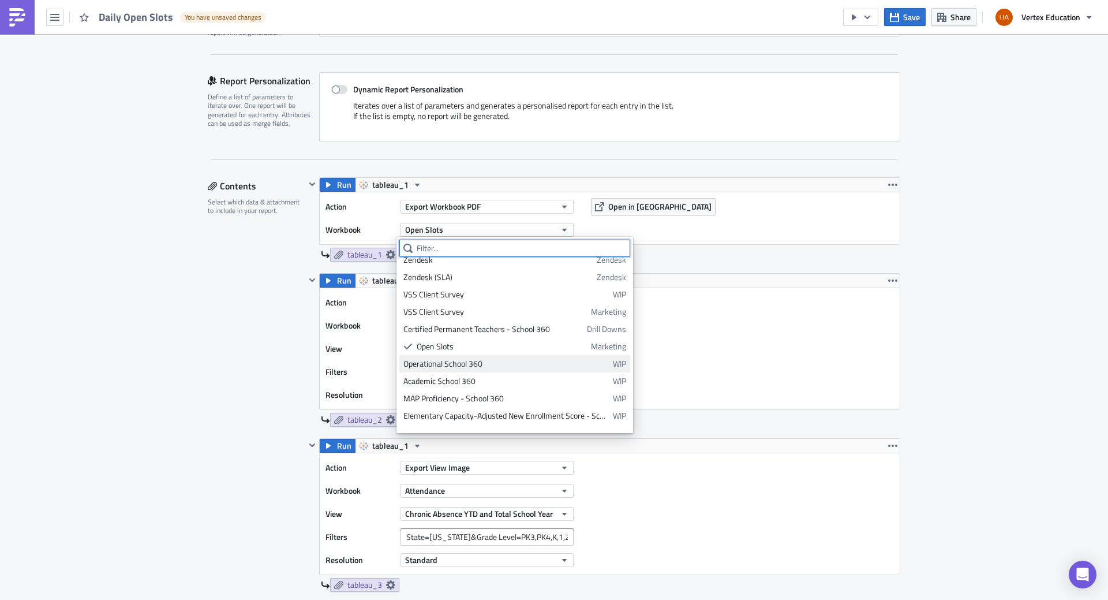
scroll to position [1561, 0]
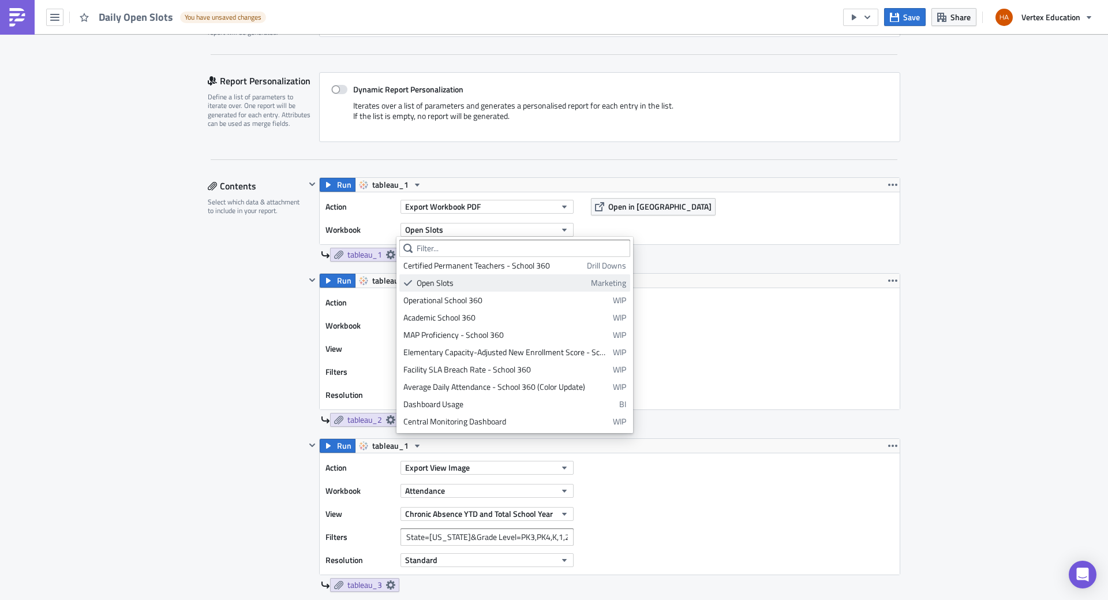
click at [599, 285] on span "Marketing" at bounding box center [608, 283] width 35 height 12
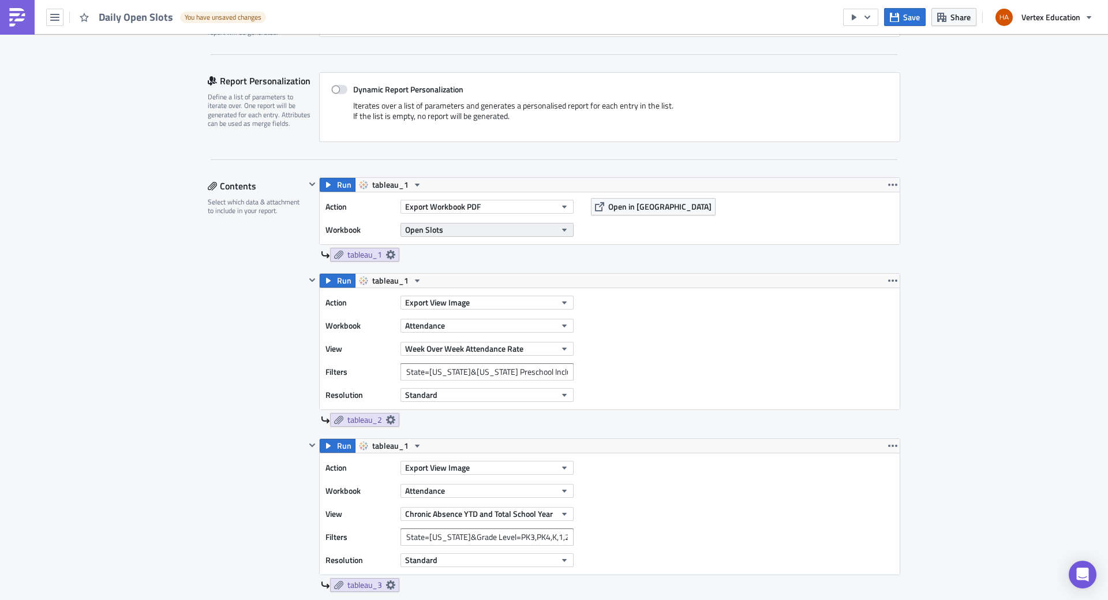
click at [565, 233] on icon "button" at bounding box center [564, 229] width 9 height 9
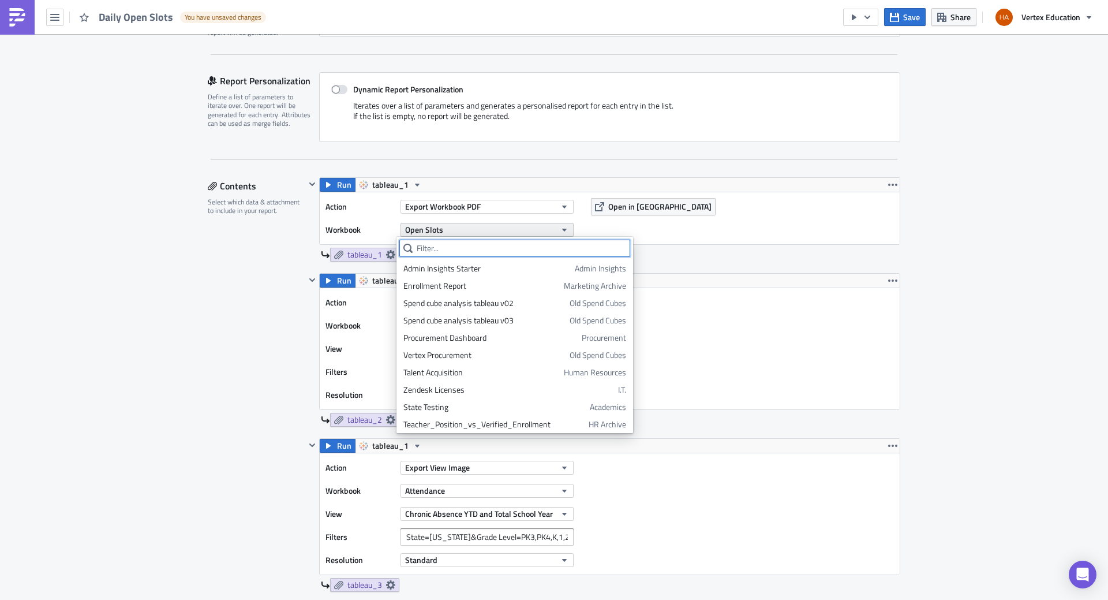
scroll to position [1440, 0]
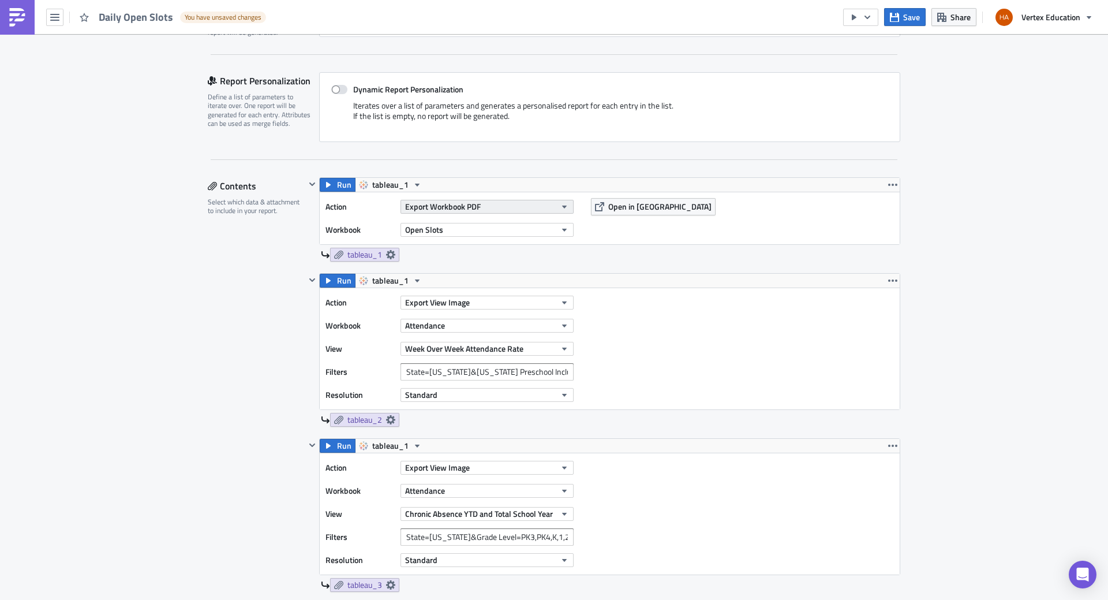
click at [564, 211] on button "Export Workbook PDF" at bounding box center [487, 207] width 173 height 14
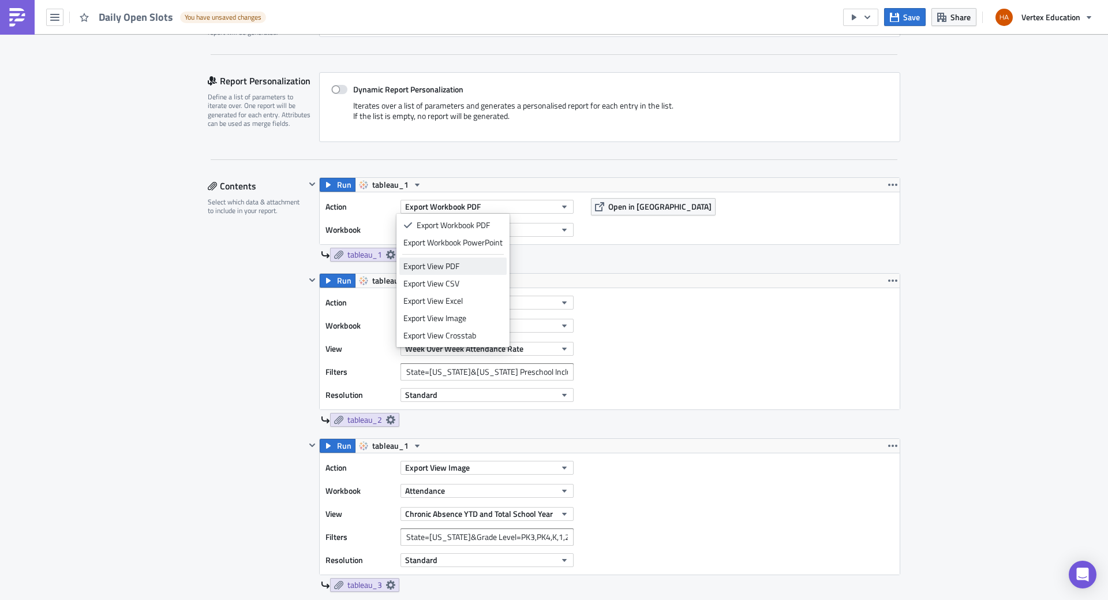
click at [441, 266] on div "Export View PDF" at bounding box center [452, 266] width 99 height 12
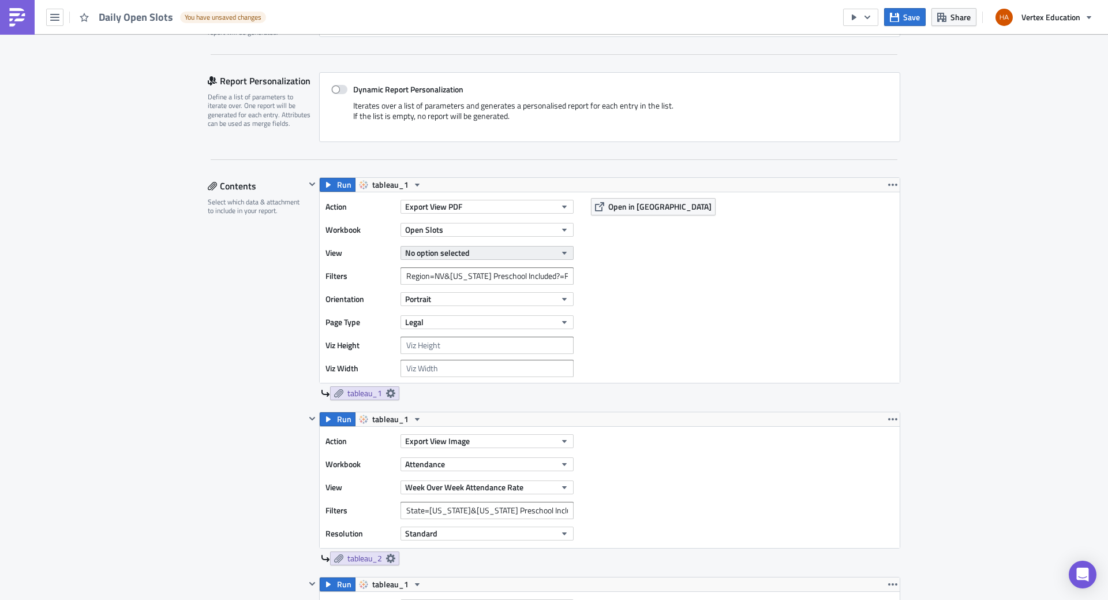
click at [562, 256] on icon "button" at bounding box center [564, 252] width 9 height 9
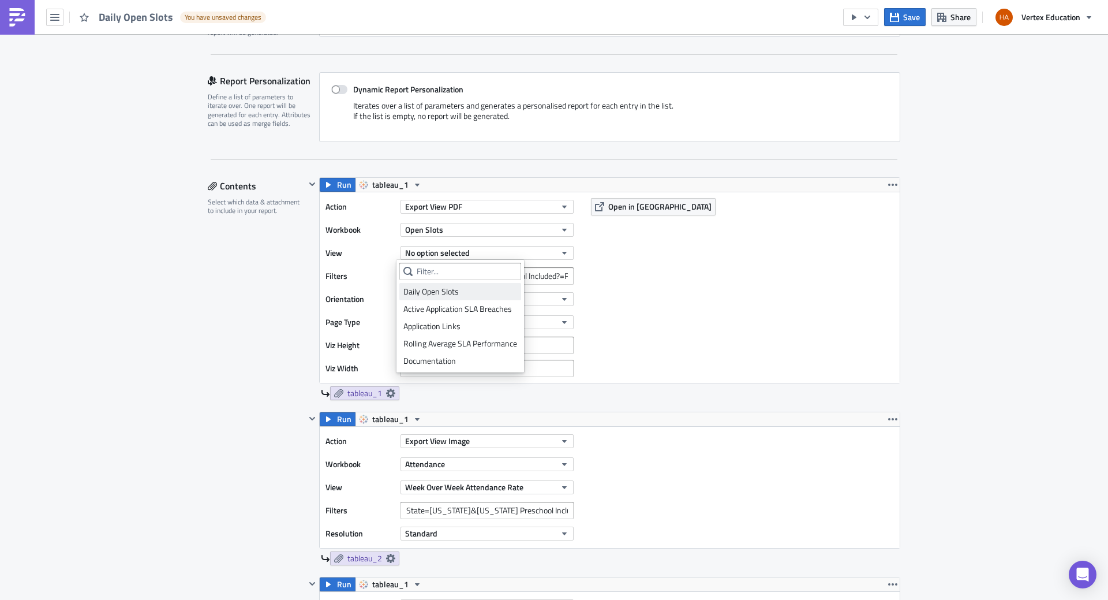
click at [448, 294] on div "Daily Open Slots" at bounding box center [460, 292] width 114 height 12
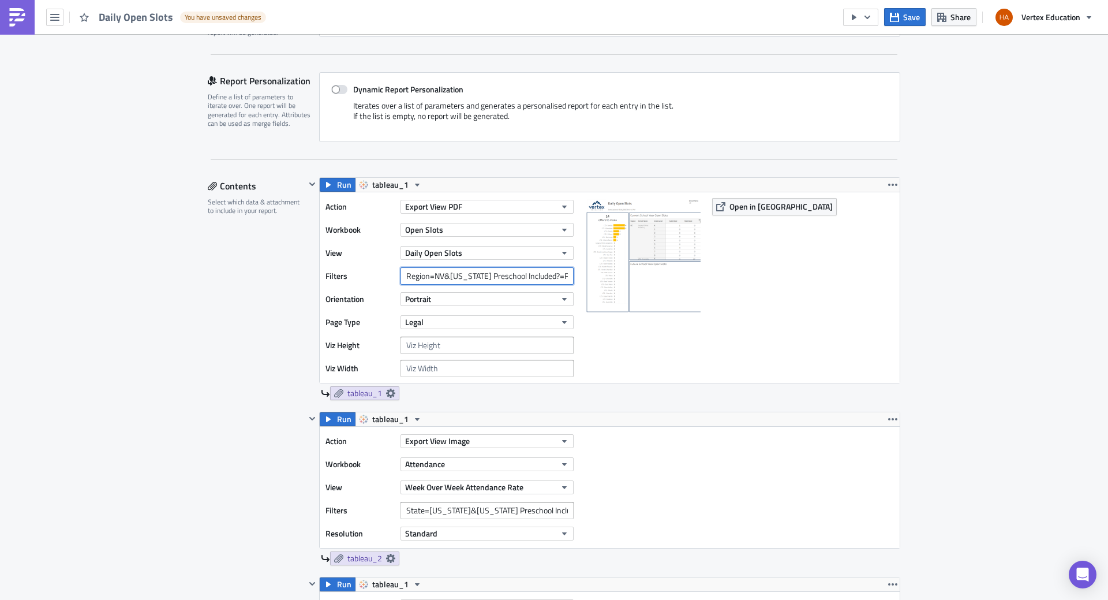
click at [447, 276] on input "Region=NV&Arizona Preschool Included?=False" at bounding box center [487, 275] width 173 height 17
click at [758, 210] on span "Open in Tableau" at bounding box center [781, 206] width 103 height 12
drag, startPoint x: 401, startPoint y: 274, endPoint x: 631, endPoint y: 277, distance: 230.3
click at [631, 277] on div "Action Export View PDF Workbook Open Slots View Daily Open Slots Filters Region…" at bounding box center [610, 287] width 580 height 190
click at [485, 275] on input "Region=NV&Arizona Preschool Included?=False" at bounding box center [487, 275] width 173 height 17
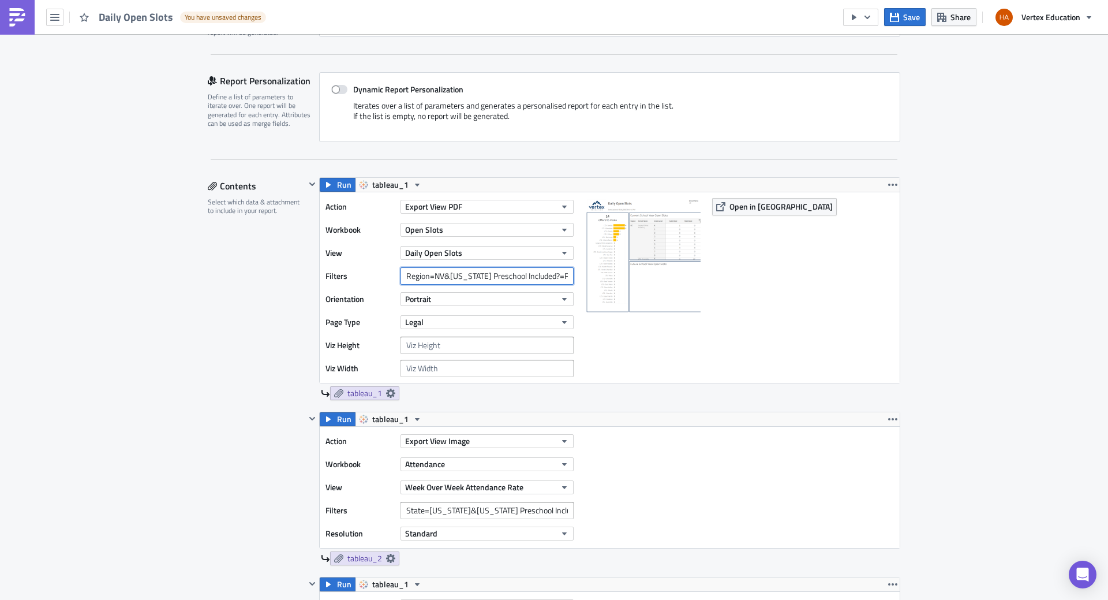
drag, startPoint x: 446, startPoint y: 277, endPoint x: 383, endPoint y: 273, distance: 63.6
click at [383, 273] on div "Filters Region=NV&Arizona Preschool Included?=False" at bounding box center [453, 275] width 254 height 17
type input "Arizona Preschool Included?=False"
click at [451, 298] on button "Portrait" at bounding box center [487, 299] width 173 height 14
click at [440, 334] on div "Landscape" at bounding box center [451, 335] width 96 height 12
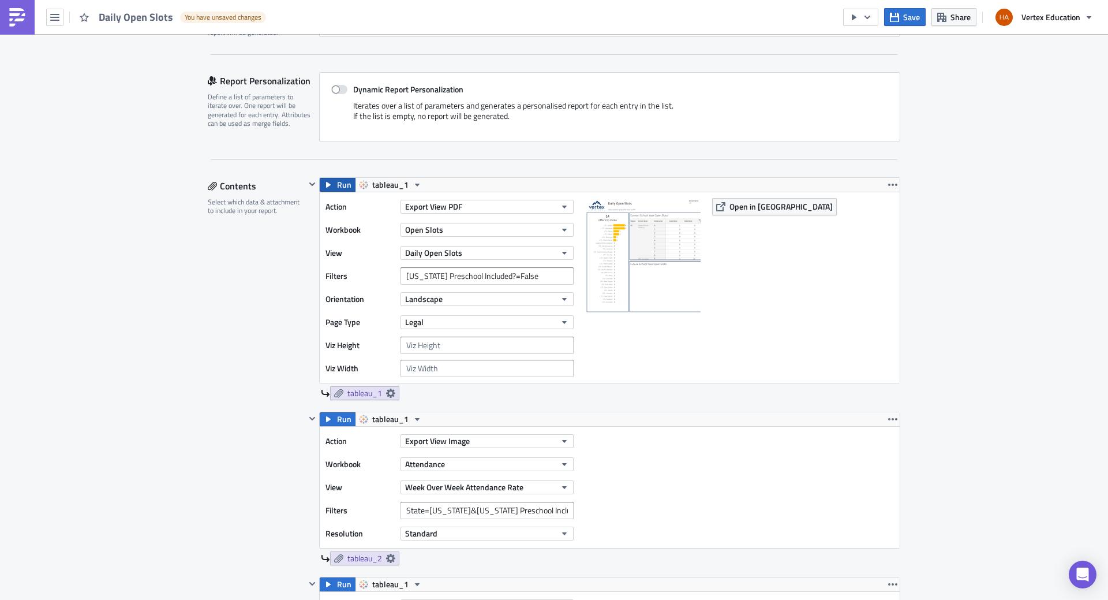
click at [337, 186] on span "Run" at bounding box center [344, 185] width 14 height 14
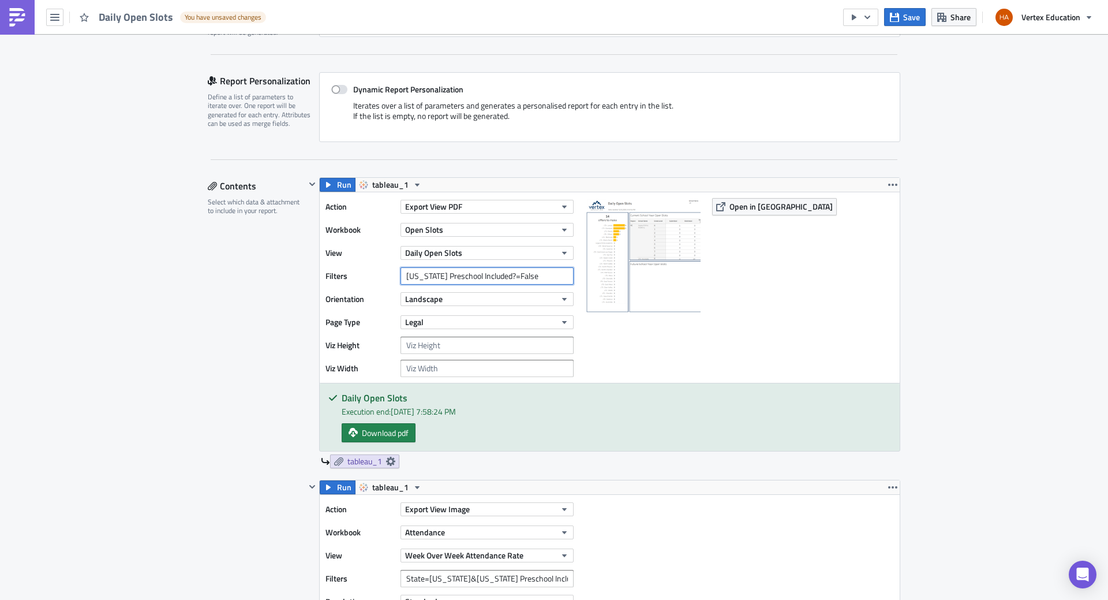
drag, startPoint x: 535, startPoint y: 278, endPoint x: 311, endPoint y: 252, distance: 225.5
click at [311, 252] on div "Run tableau_1 Action Export View PDF Workbook Open Slots View Daily Open Slots …" at bounding box center [602, 322] width 595 height 291
click at [659, 368] on div at bounding box center [642, 287] width 115 height 179
click at [745, 203] on span "Open in Tableau" at bounding box center [781, 206] width 103 height 12
click at [329, 188] on button "Run" at bounding box center [338, 185] width 36 height 14
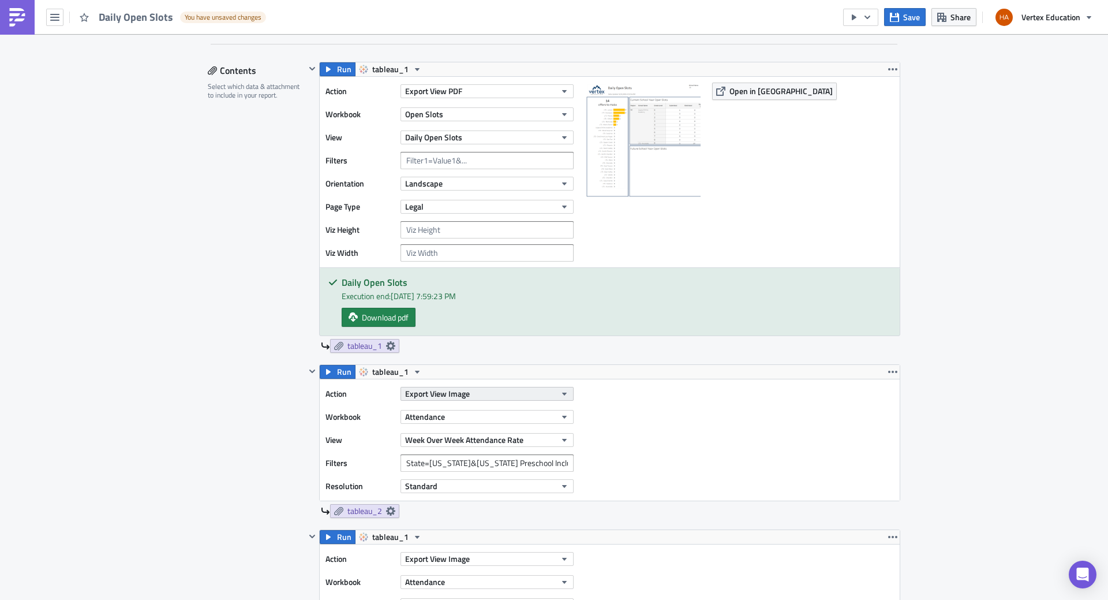
scroll to position [404, 0]
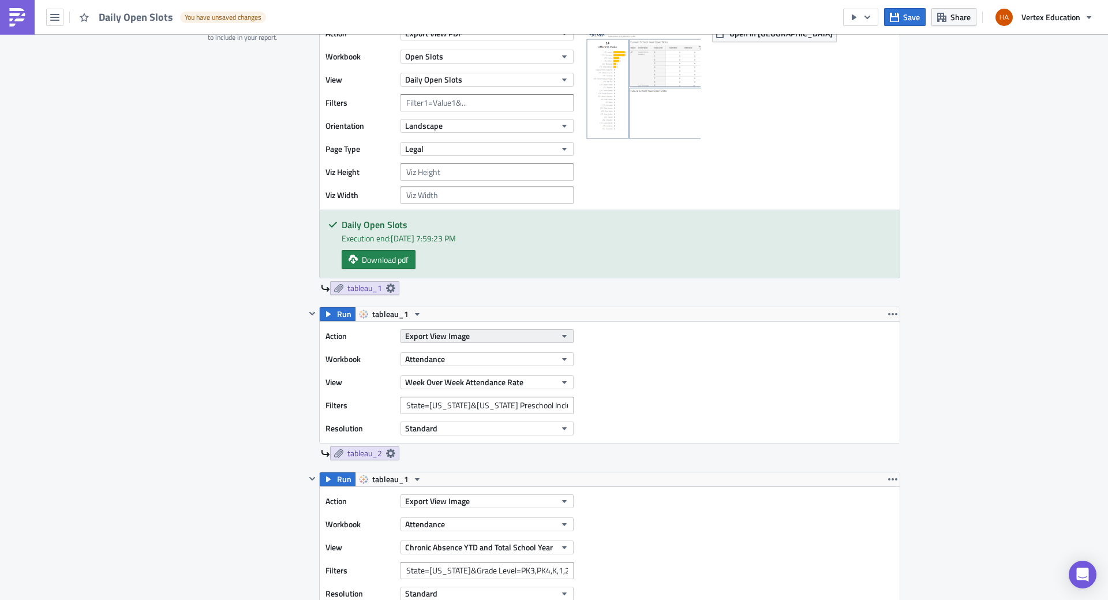
click at [448, 332] on span "Export View Image" at bounding box center [437, 336] width 65 height 12
click at [440, 395] on div "Export View PDF" at bounding box center [452, 396] width 99 height 12
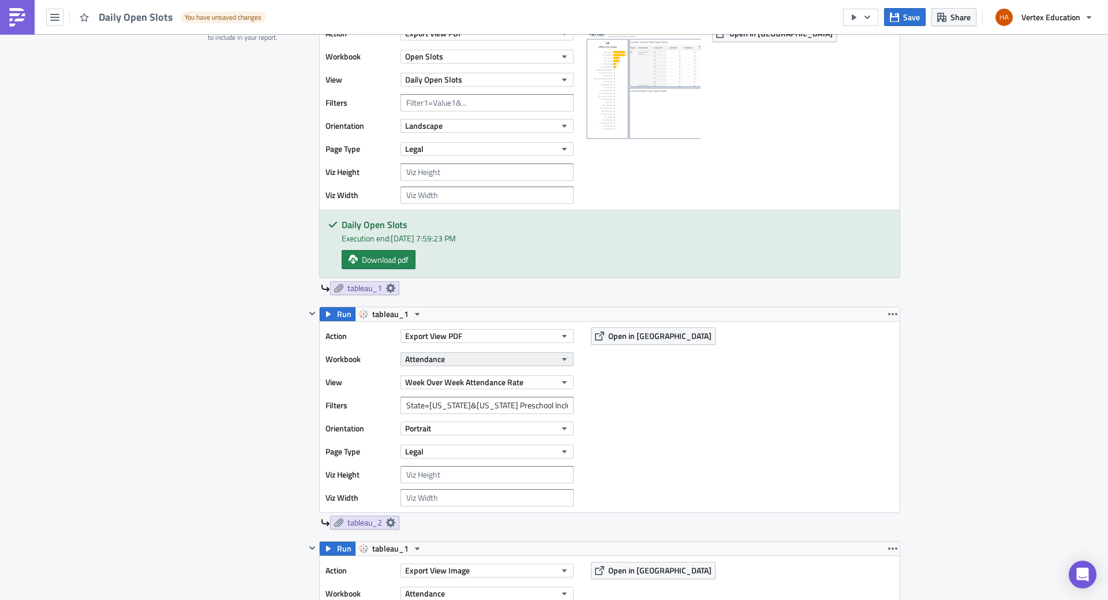
click at [458, 361] on button "Attendance" at bounding box center [487, 359] width 173 height 14
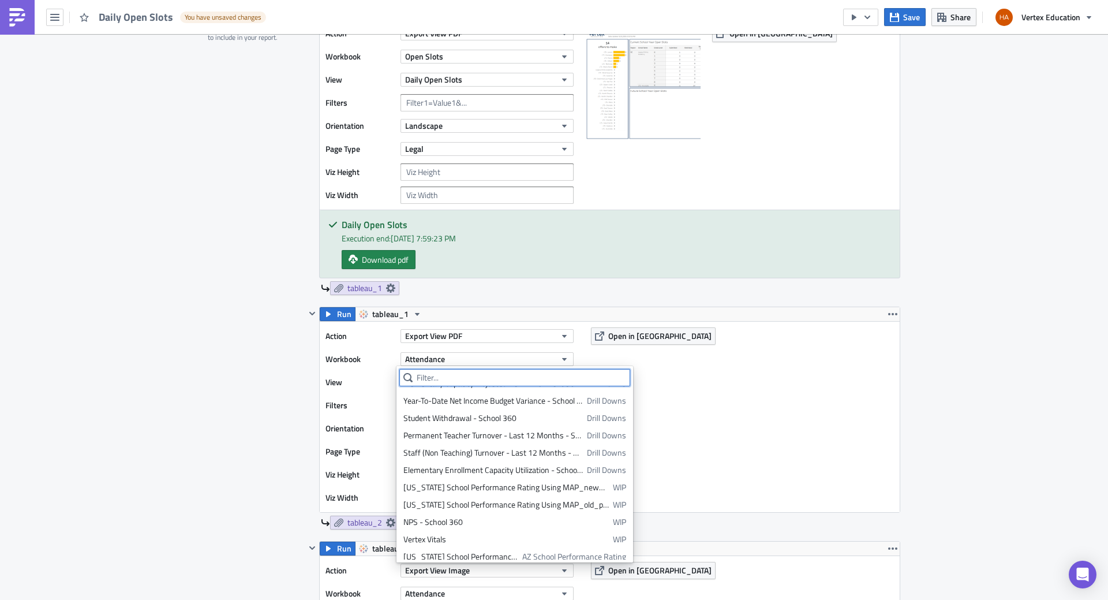
scroll to position [1486, 0]
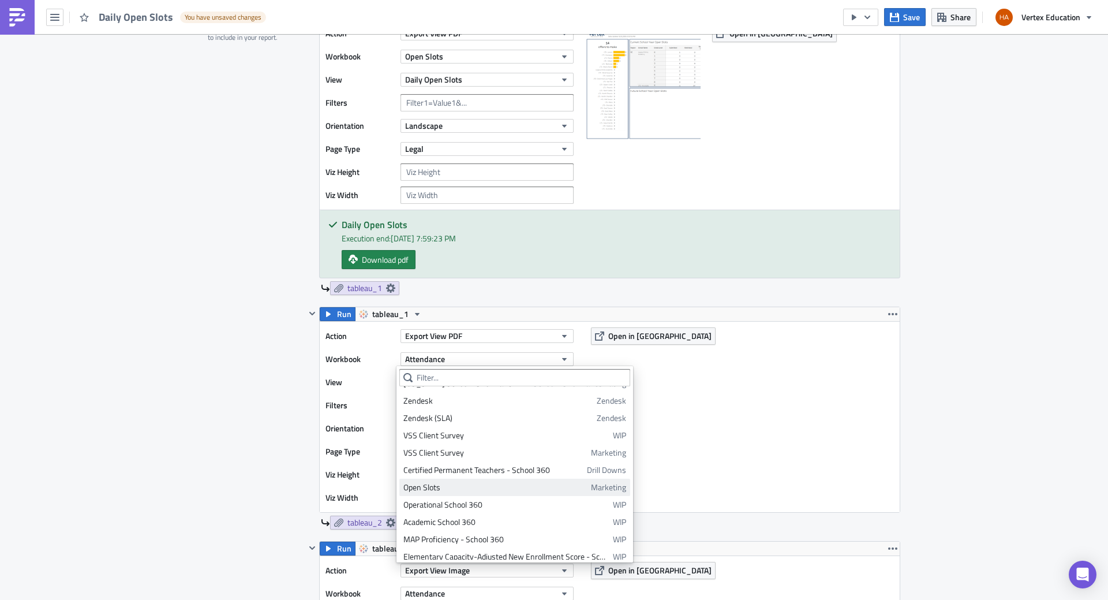
click at [432, 490] on div "Open Slots" at bounding box center [495, 487] width 184 height 12
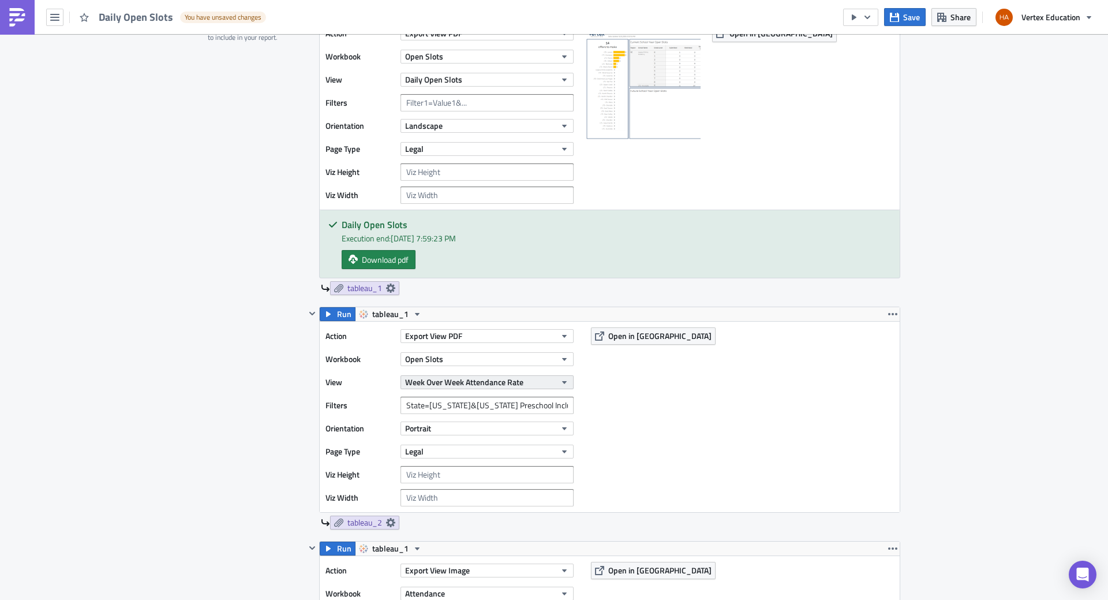
click at [560, 384] on icon "button" at bounding box center [564, 381] width 9 height 9
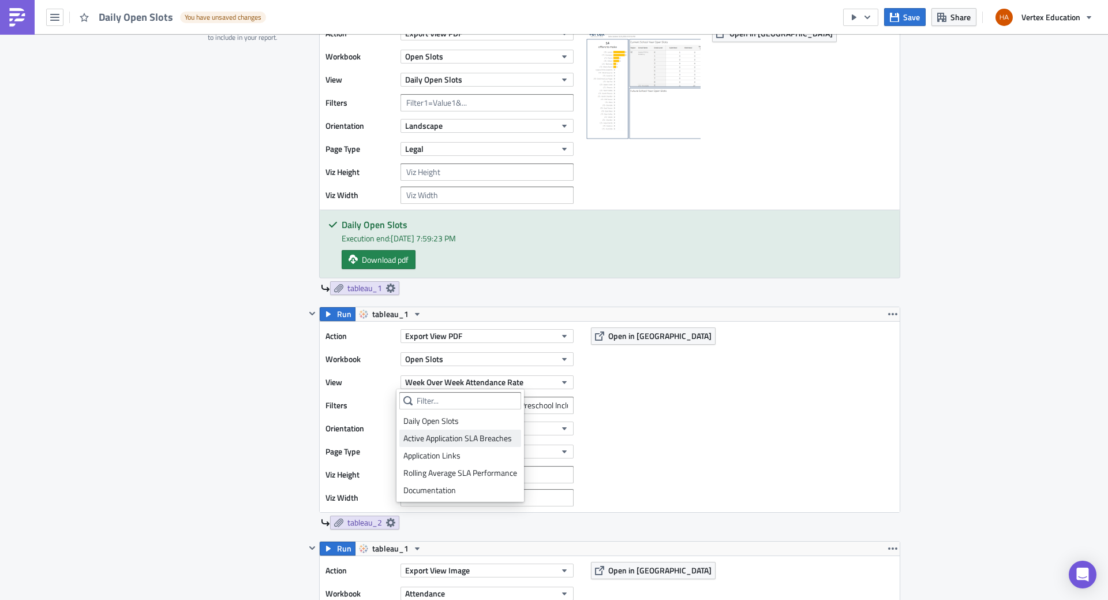
click at [448, 438] on div "Active Application SLA Breaches" at bounding box center [460, 438] width 114 height 12
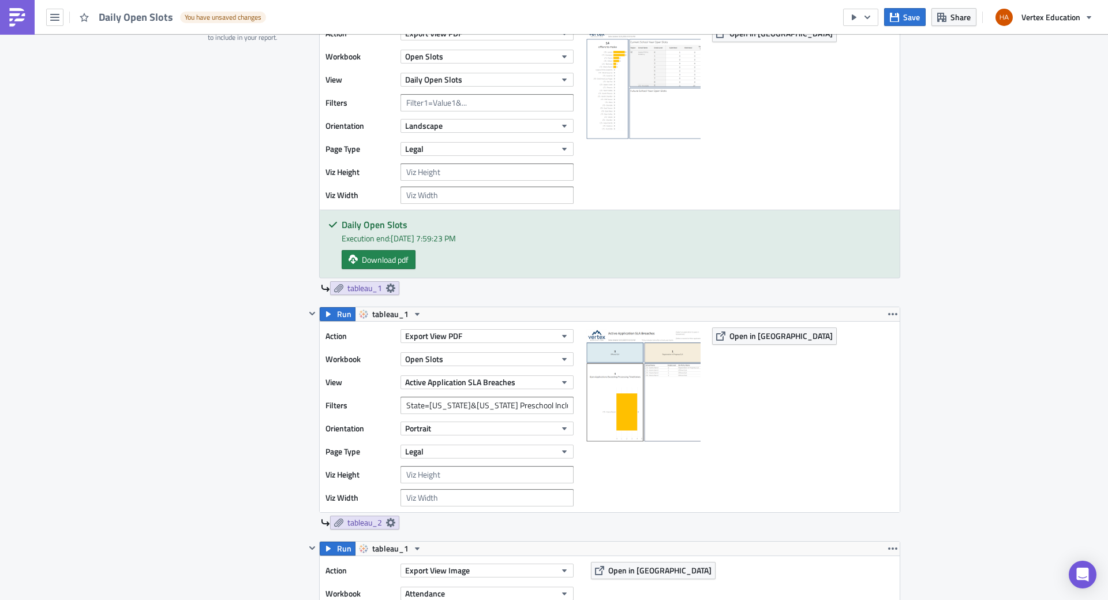
scroll to position [462, 0]
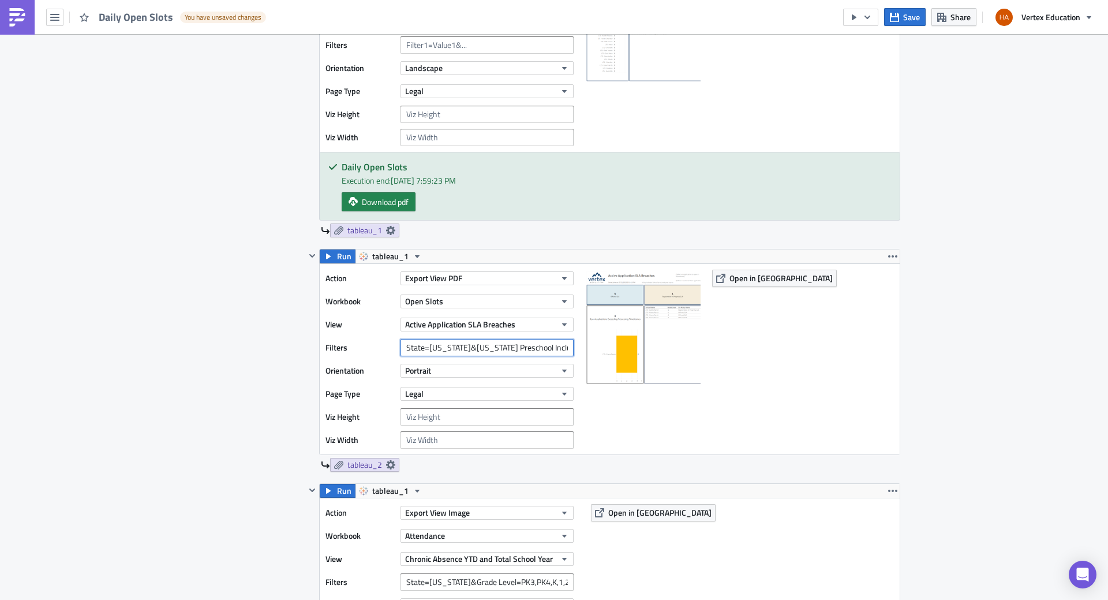
drag, startPoint x: 402, startPoint y: 349, endPoint x: 760, endPoint y: 356, distance: 357.4
click at [760, 356] on div "Action Export View PDF Workbook Open Slots View Active Application SLA Breaches…" at bounding box center [610, 359] width 580 height 190
click at [562, 373] on icon "button" at bounding box center [564, 370] width 9 height 9
click at [455, 409] on div "Landscape" at bounding box center [451, 407] width 96 height 12
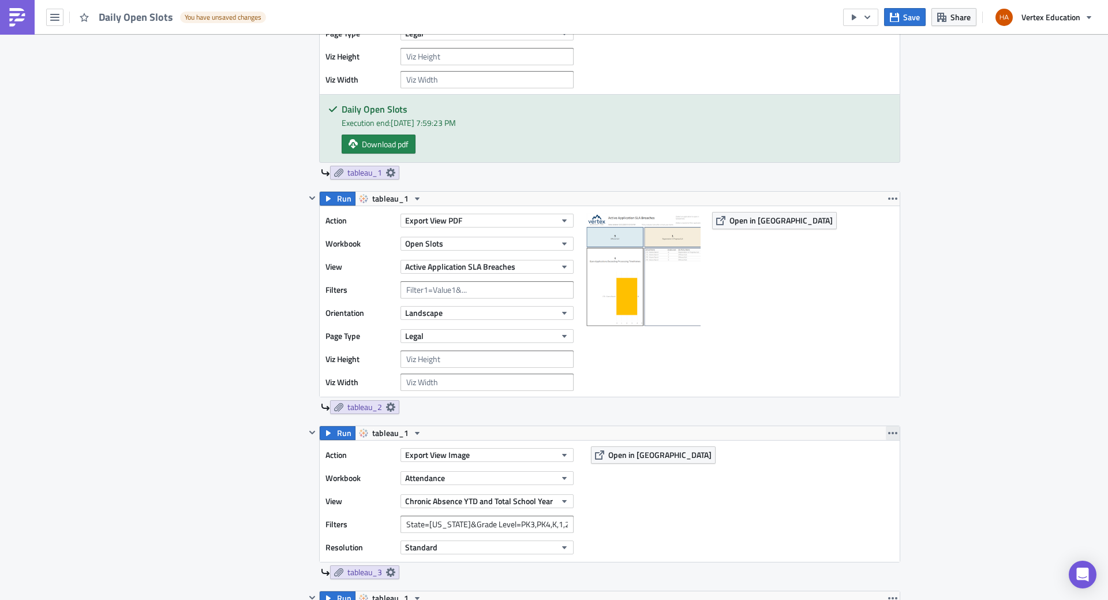
click at [888, 434] on icon "button" at bounding box center [892, 432] width 9 height 9
click at [876, 504] on div "Remove" at bounding box center [895, 501] width 77 height 12
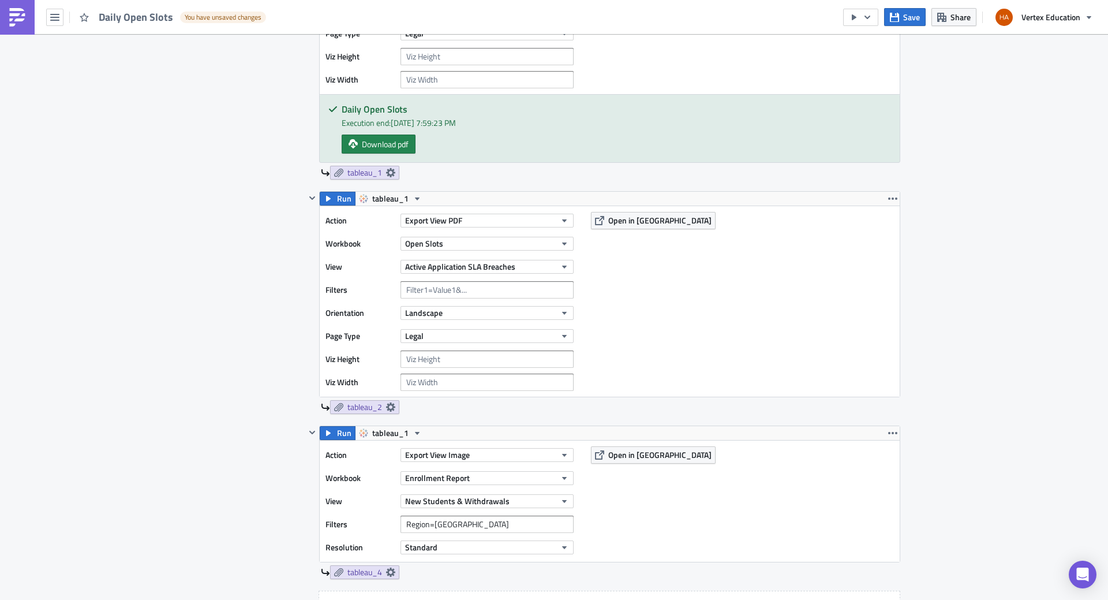
scroll to position [635, 0]
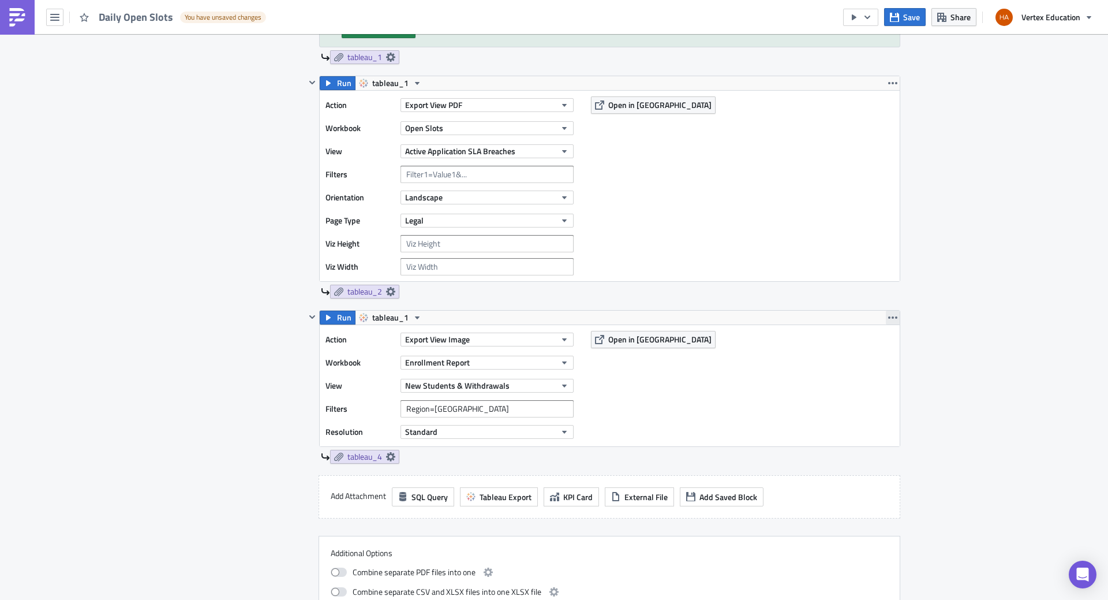
click at [890, 319] on icon "button" at bounding box center [892, 317] width 9 height 9
click at [862, 388] on div "Remove" at bounding box center [895, 386] width 77 height 12
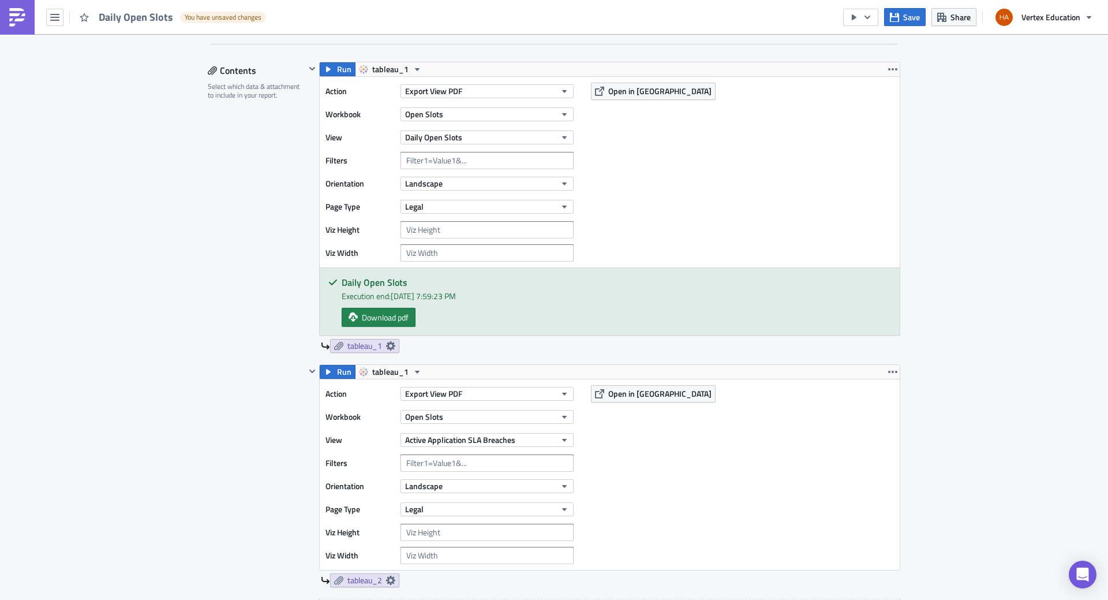
scroll to position [462, 0]
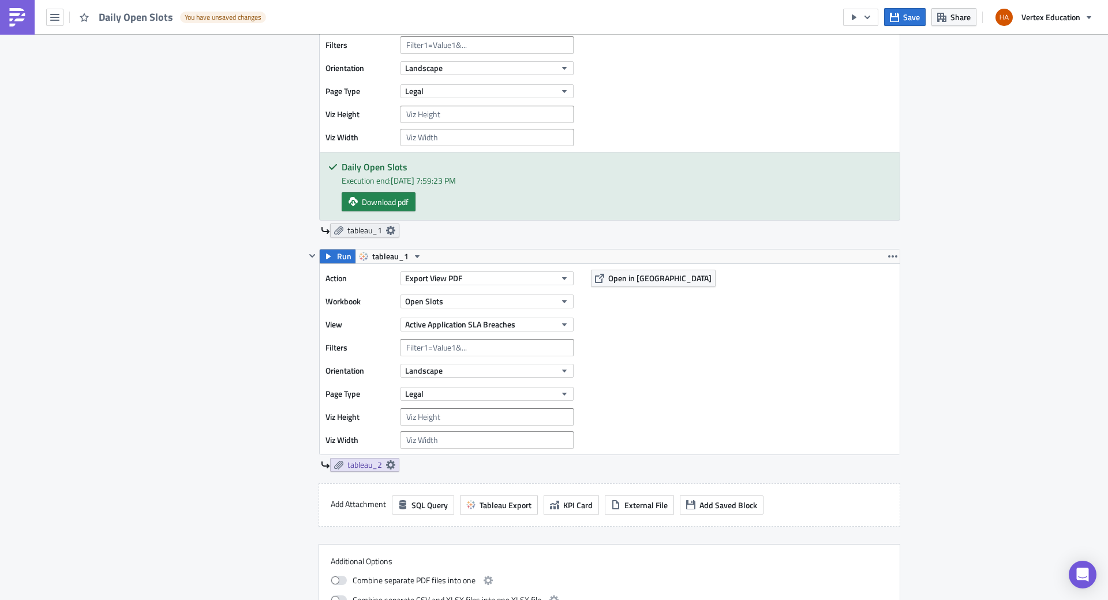
click at [386, 231] on icon at bounding box center [390, 230] width 9 height 9
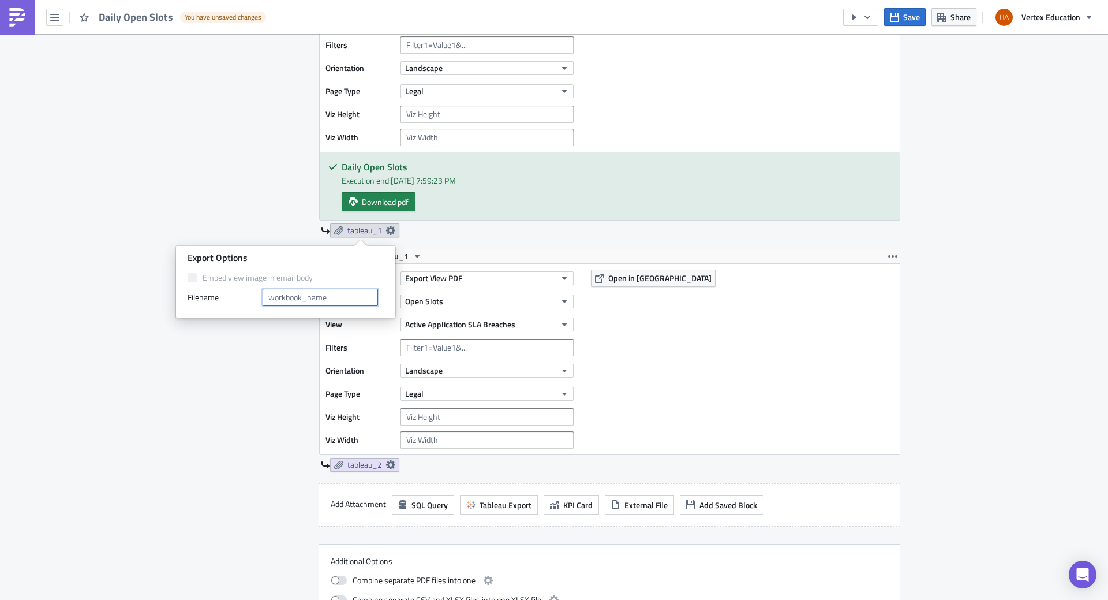
click at [354, 302] on input "text" at bounding box center [320, 297] width 115 height 17
drag, startPoint x: 332, startPoint y: 297, endPoint x: 260, endPoint y: 287, distance: 72.7
click at [260, 287] on div "Embed view image in email body Filenam﻿e" at bounding box center [286, 288] width 196 height 33
type input "Open Slots"
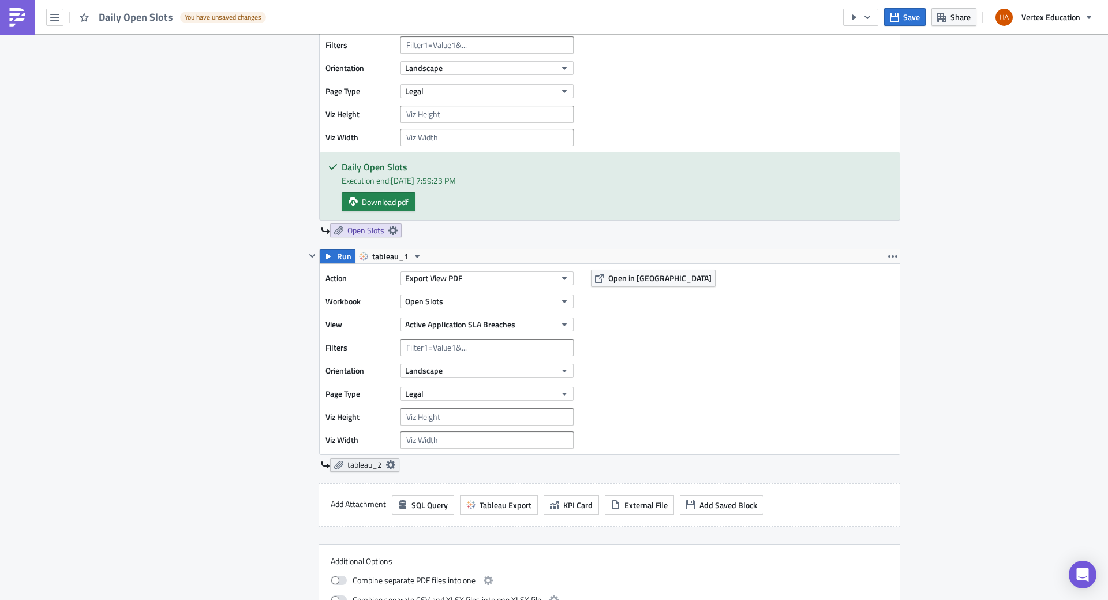
click at [387, 464] on icon at bounding box center [390, 464] width 9 height 9
drag, startPoint x: 339, startPoint y: 538, endPoint x: 237, endPoint y: 514, distance: 105.4
click at [237, 514] on div "Embed view image in email body Filenam﻿e" at bounding box center [286, 523] width 196 height 33
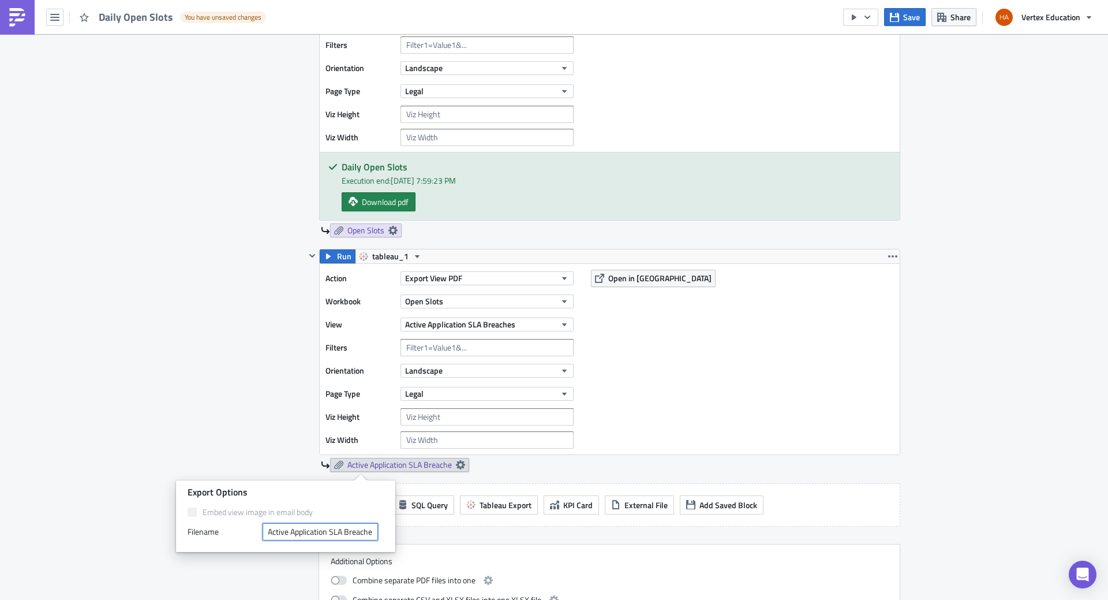
scroll to position [0, 4]
type input "Active Application SLA Breaches"
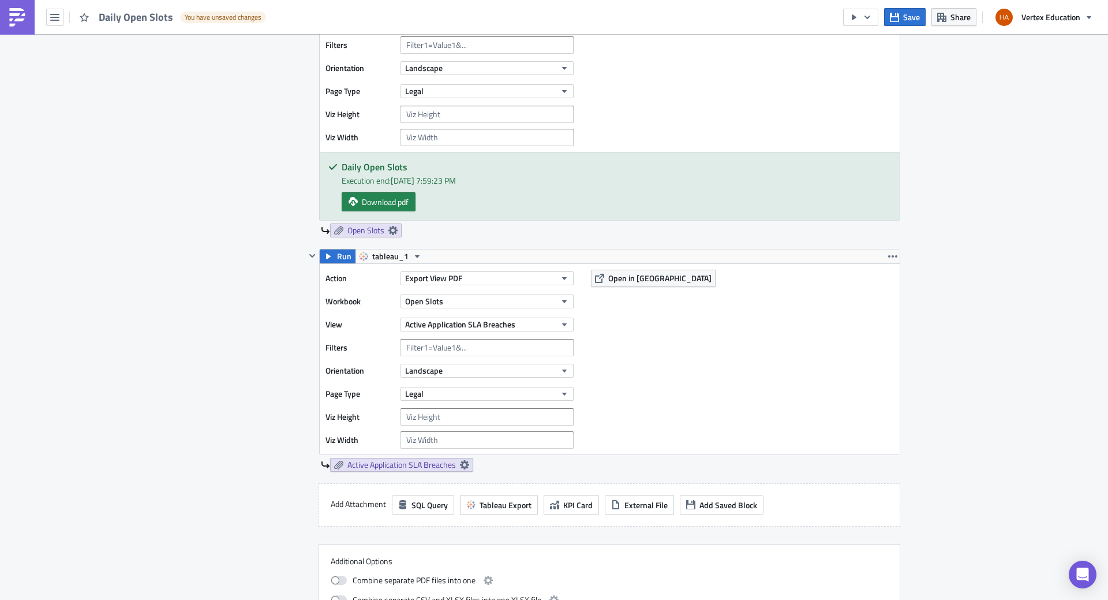
scroll to position [0, 0]
click at [746, 375] on div "Action Export View PDF Workbook Open Slots View Active Application SLA Breaches…" at bounding box center [610, 359] width 580 height 190
click at [621, 279] on span "Open in Tableau" at bounding box center [659, 278] width 103 height 12
click at [337, 252] on span "Run" at bounding box center [344, 256] width 14 height 14
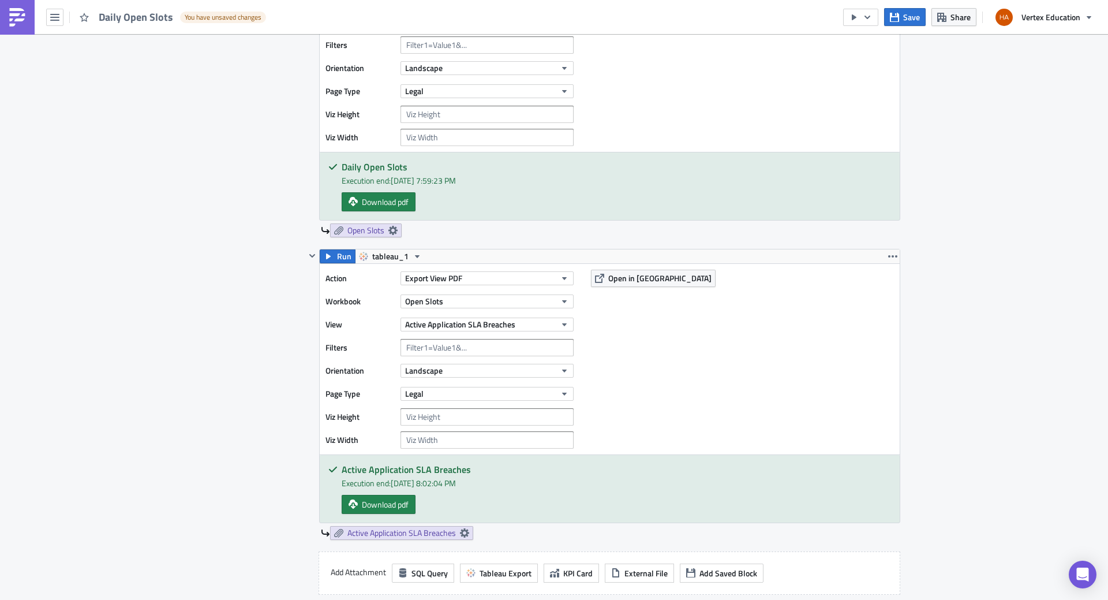
scroll to position [866, 0]
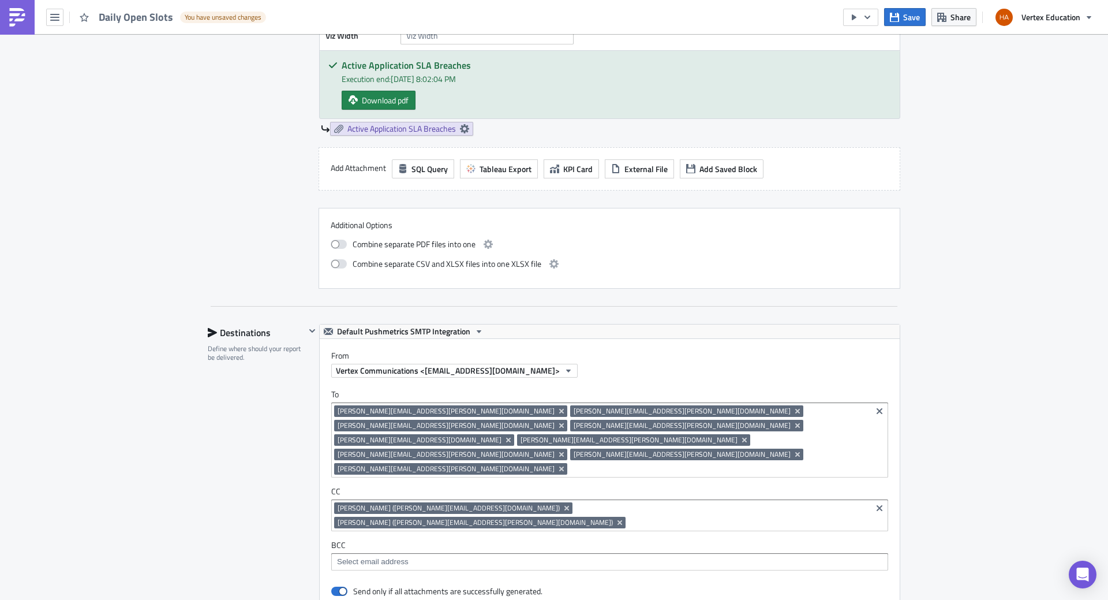
click at [557, 464] on icon "Remove Tag" at bounding box center [561, 468] width 9 height 9
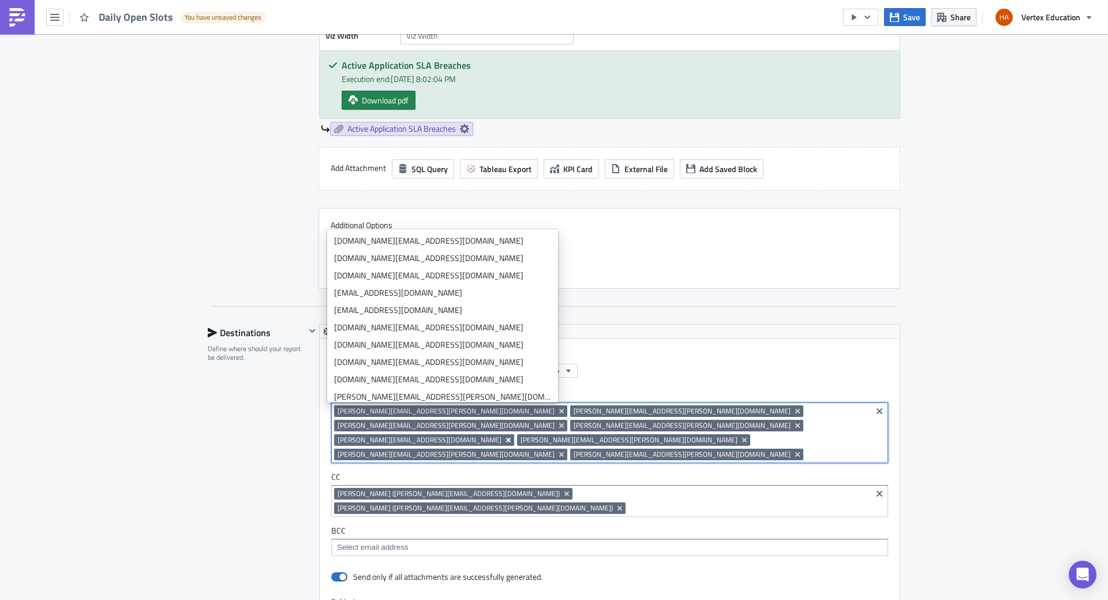
click at [504, 435] on icon "Remove Tag" at bounding box center [508, 439] width 9 height 9
click at [557, 411] on icon "Remove Tag" at bounding box center [561, 410] width 9 height 9
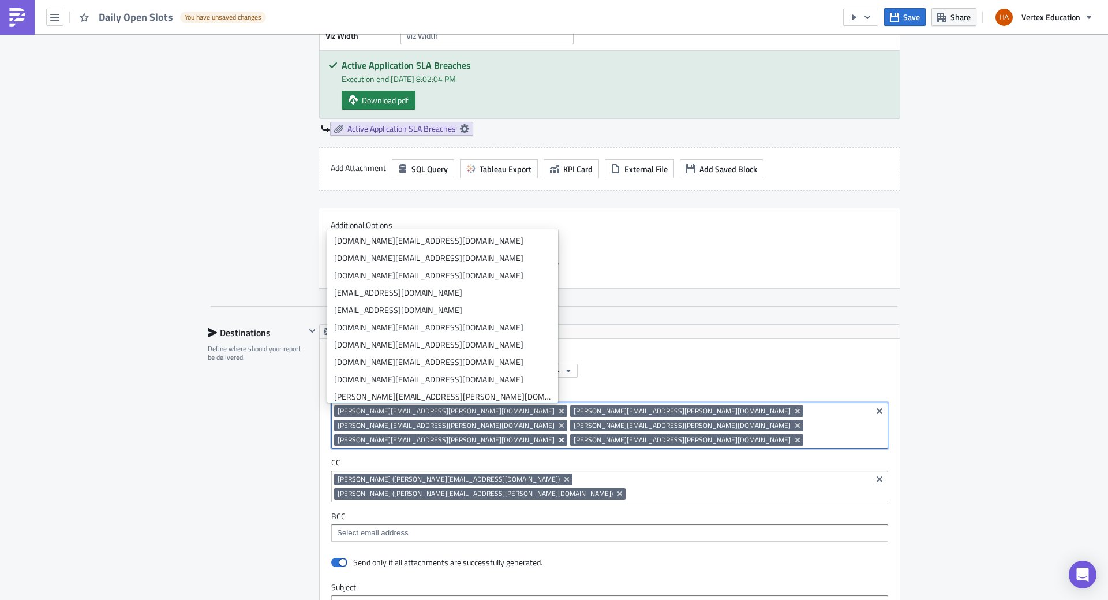
click at [559, 438] on icon "Remove Tag" at bounding box center [561, 440] width 5 height 5
click at [557, 408] on icon "Remove Tag" at bounding box center [561, 410] width 9 height 9
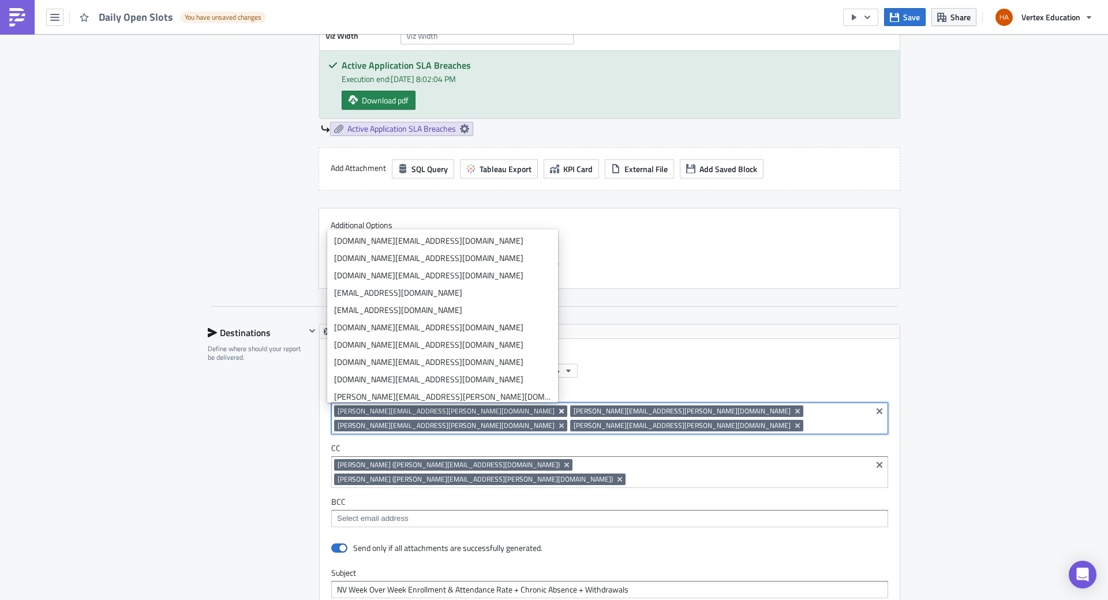
click at [557, 413] on icon "Remove Tag" at bounding box center [561, 410] width 9 height 9
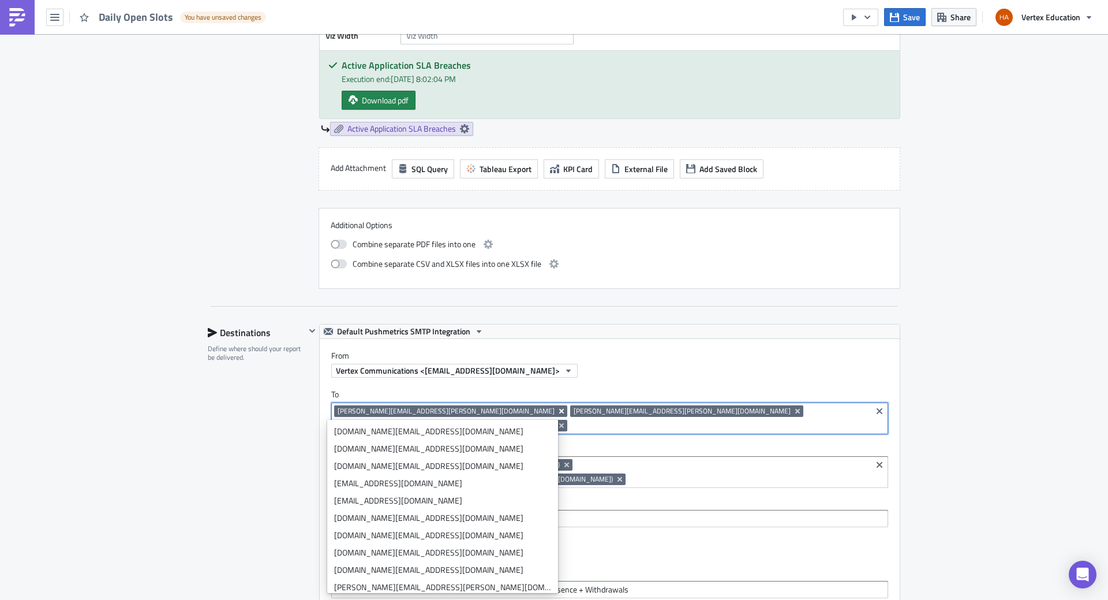
click at [559, 410] on icon "Remove Tag" at bounding box center [561, 411] width 5 height 5
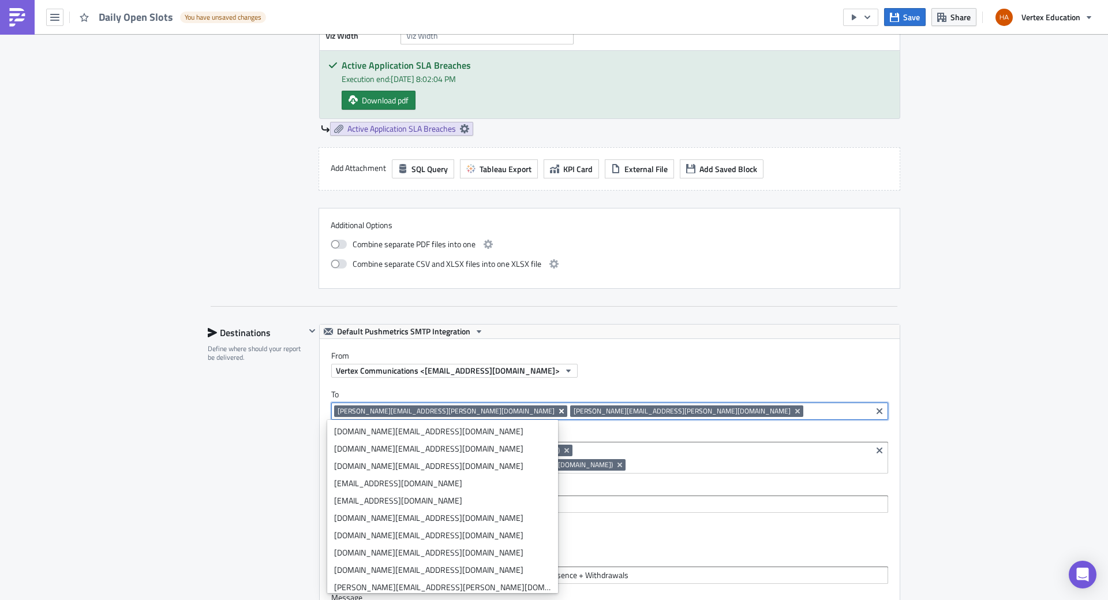
click at [557, 413] on icon "Remove Tag" at bounding box center [561, 410] width 9 height 9
click at [557, 412] on icon "Remove Tag" at bounding box center [561, 410] width 9 height 9
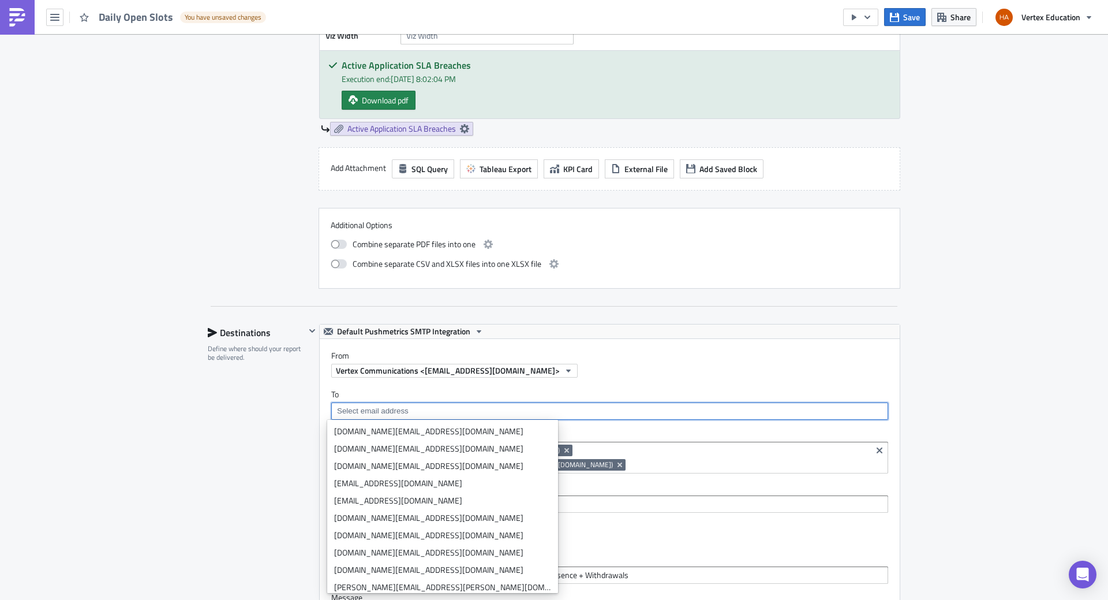
click at [988, 462] on div "Enrollment Execution Log Edit " Daily Open Slots " Draft Settings Configure the…" at bounding box center [554, 114] width 1108 height 1892
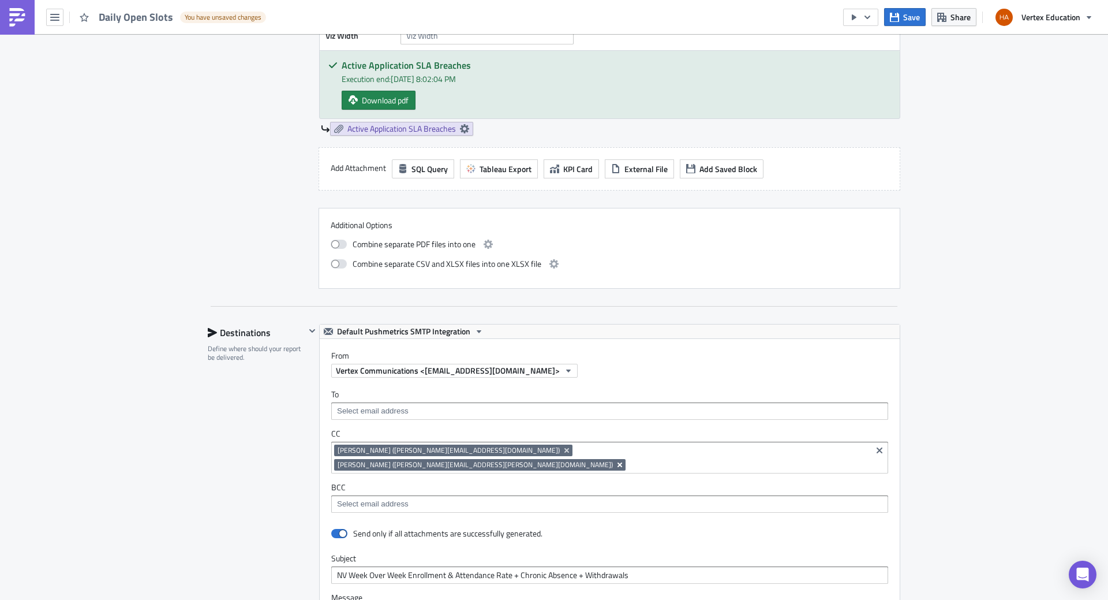
click at [625, 460] on icon "Remove Tag" at bounding box center [619, 464] width 9 height 9
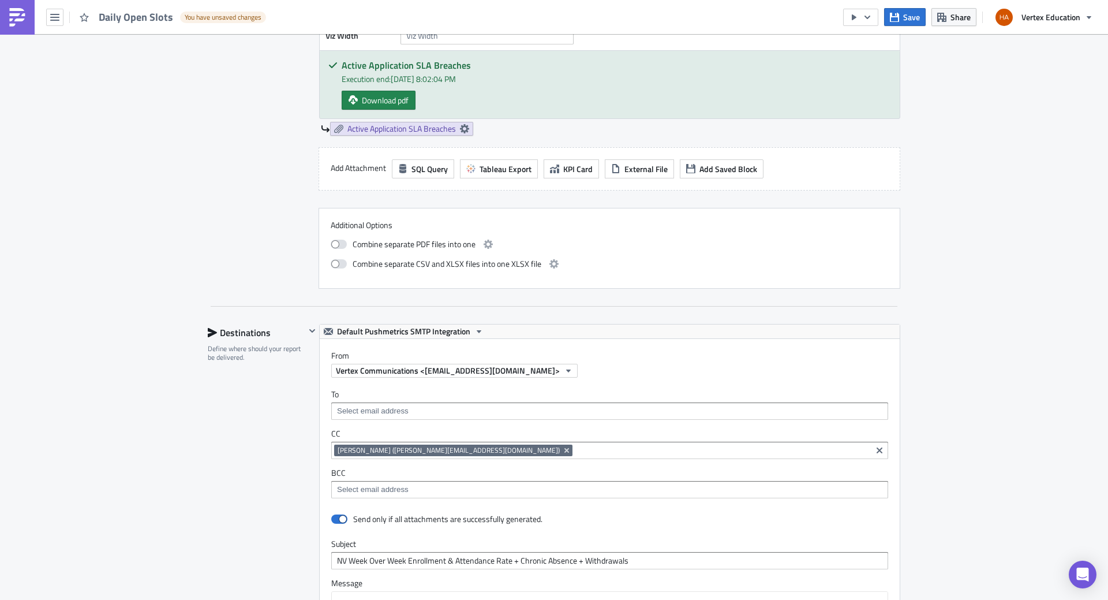
click at [706, 473] on label "BCC" at bounding box center [609, 473] width 557 height 10
click at [565, 451] on icon "Remove Tag" at bounding box center [567, 450] width 5 height 5
click at [971, 432] on div "Enrollment Execution Log Edit " Daily Open Slots " Draft Settings Configure the…" at bounding box center [554, 107] width 1108 height 1878
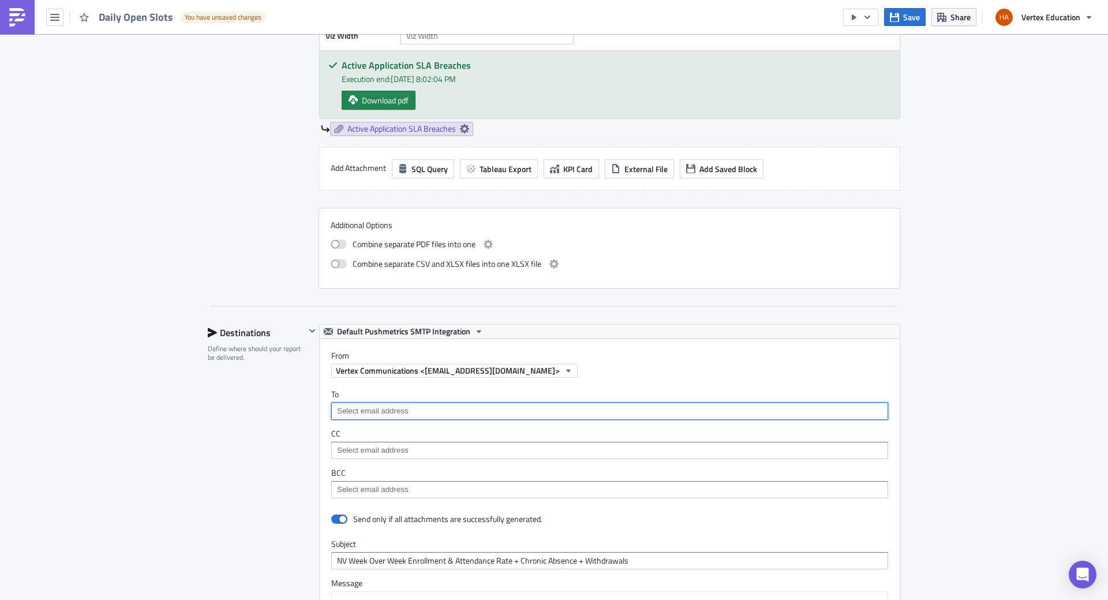
click at [387, 411] on input at bounding box center [609, 411] width 550 height 12
type input "haze"
click at [396, 431] on div "Hazel Milan (hazelann.milan@vertexeducation.com)" at bounding box center [442, 431] width 217 height 12
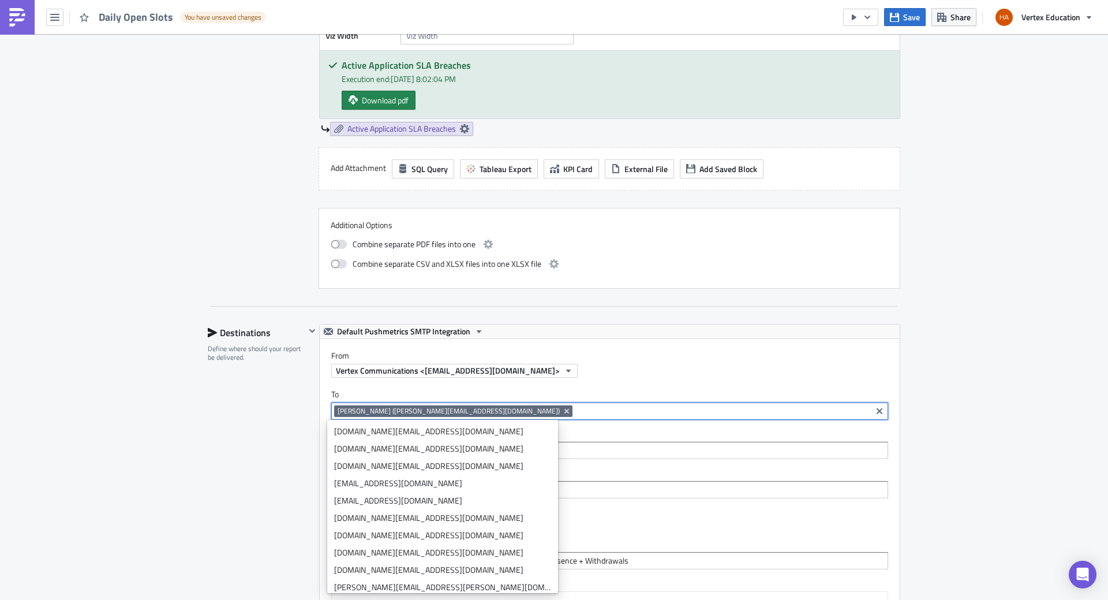
click at [944, 427] on div "Enrollment Execution Log Edit " Daily Open Slots " Draft Settings Configure the…" at bounding box center [554, 107] width 1108 height 1878
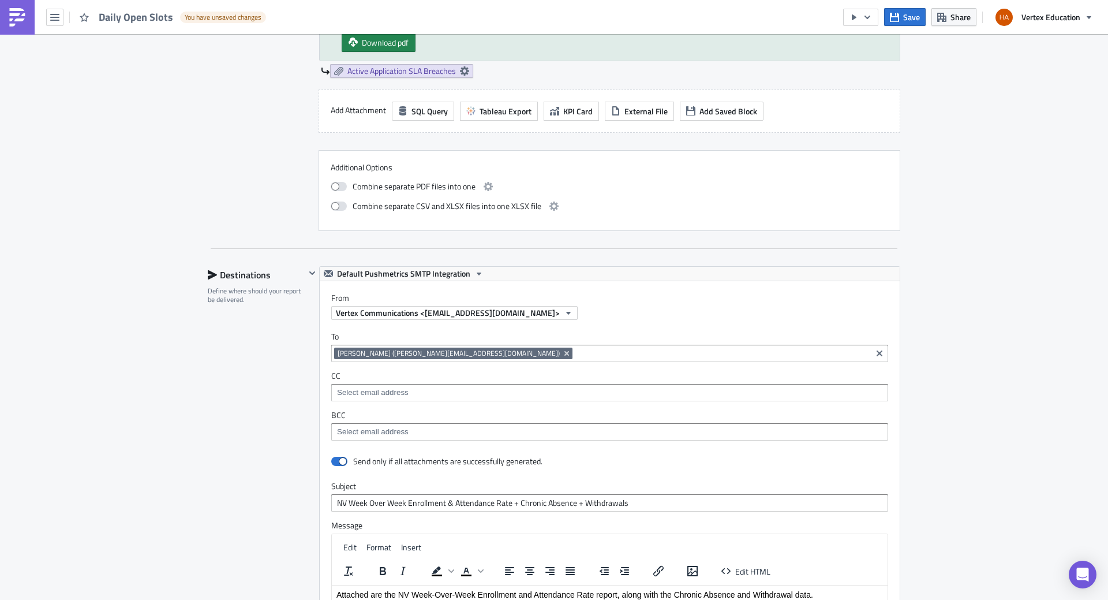
scroll to position [981, 0]
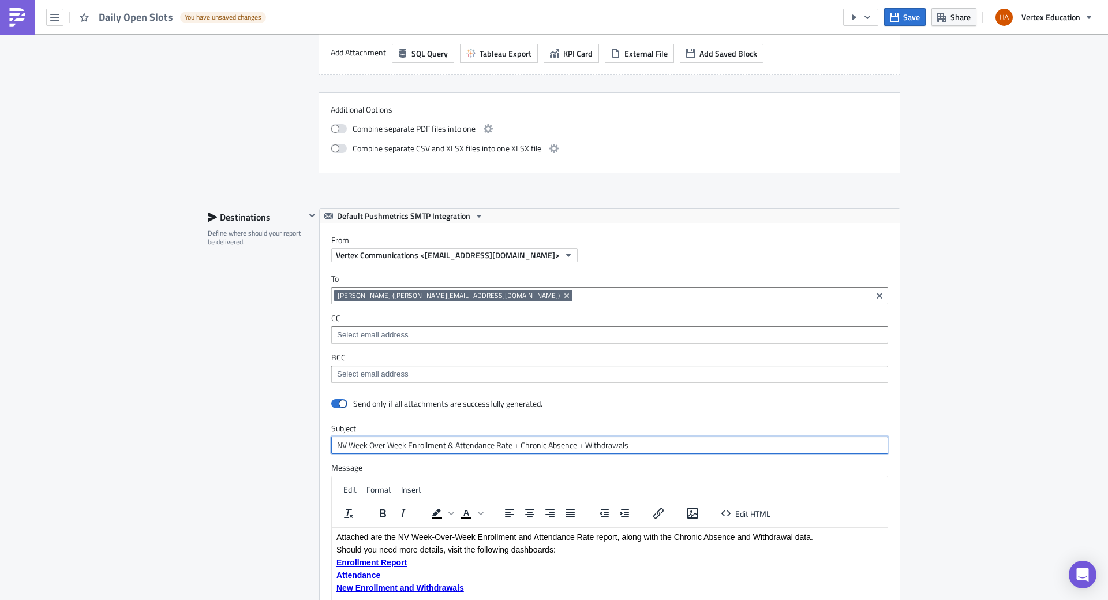
drag, startPoint x: 648, startPoint y: 450, endPoint x: 320, endPoint y: 436, distance: 327.6
click at [320, 436] on div "Send only if all attachments are successfully generated. Subject NV Week Over W…" at bounding box center [610, 527] width 580 height 266
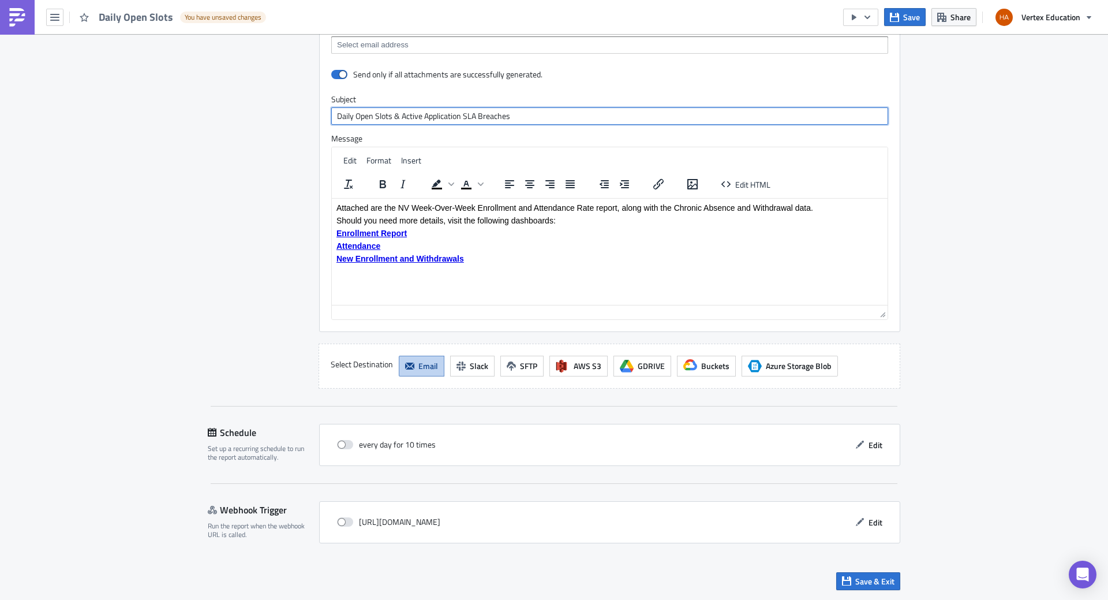
scroll to position [1195, 0]
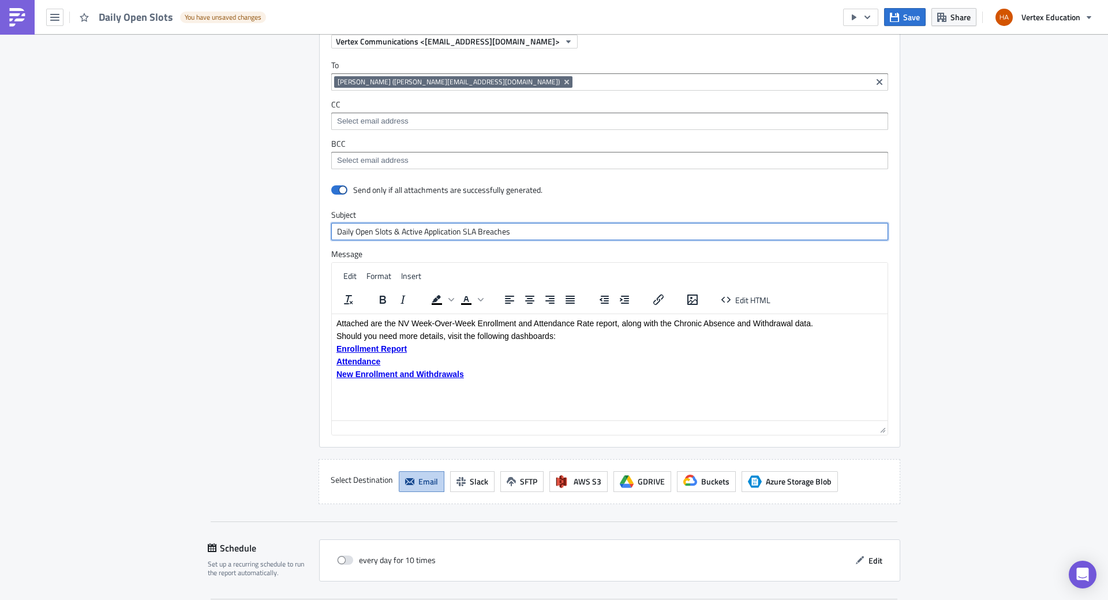
drag, startPoint x: 334, startPoint y: 230, endPoint x: 593, endPoint y: 219, distance: 259.4
click at [593, 219] on div "Subject Daily Open Slots & Active Application SLA Breaches" at bounding box center [609, 225] width 557 height 31
type input "Daily Open Slots & Active Application SLA Breaches"
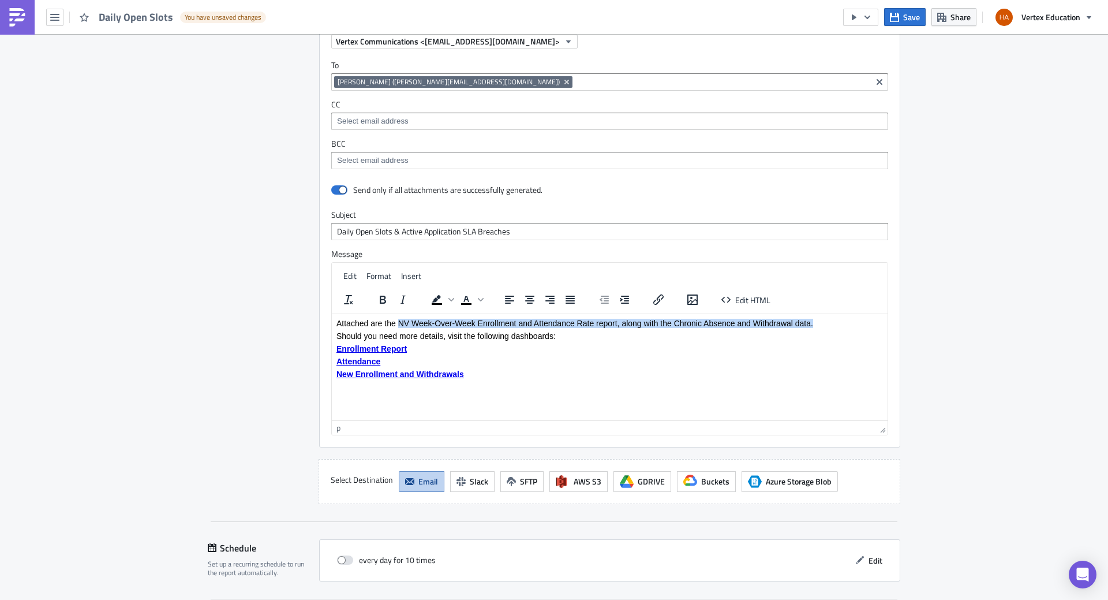
drag, startPoint x: 399, startPoint y: 322, endPoint x: 1157, endPoint y: 625, distance: 816.8
click at [829, 313] on html "Attached are the NV Week-Over-Week Enrollment and Attendance Rate report, along…" at bounding box center [610, 347] width 556 height 69
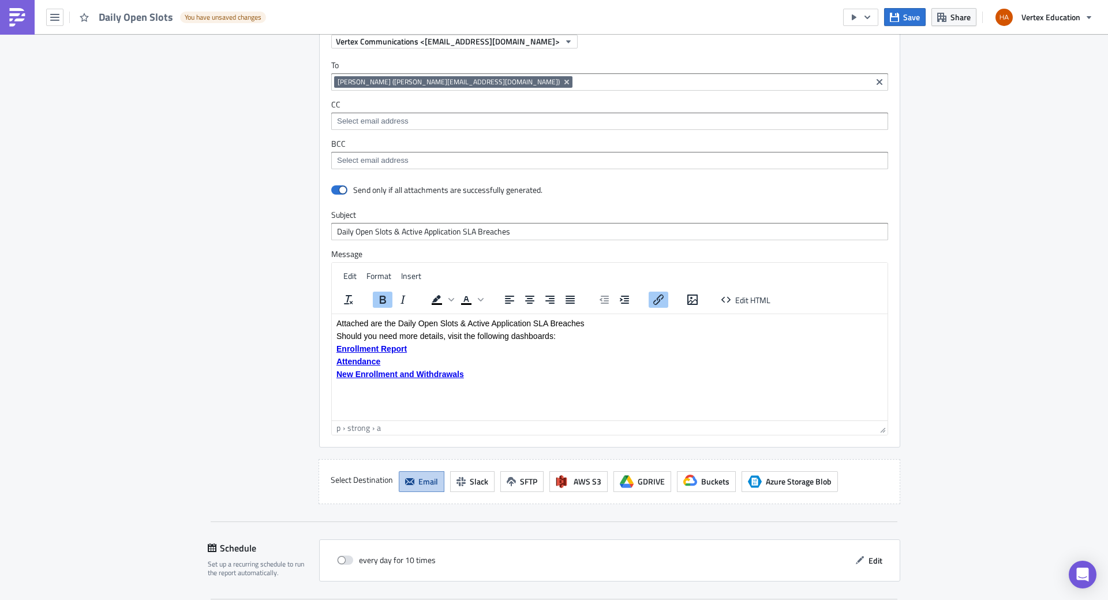
drag, startPoint x: 338, startPoint y: 346, endPoint x: 412, endPoint y: 352, distance: 74.7
click at [412, 352] on p "﻿Enrollment Report" at bounding box center [610, 347] width 547 height 9
drag, startPoint x: 383, startPoint y: 351, endPoint x: 536, endPoint y: 435, distance: 174.4
click at [536, 383] on html "Attached are the Daily Open Slots & Active Application SLA Breaches Should you …" at bounding box center [610, 347] width 556 height 69
drag, startPoint x: 337, startPoint y: 349, endPoint x: 382, endPoint y: 347, distance: 45.7
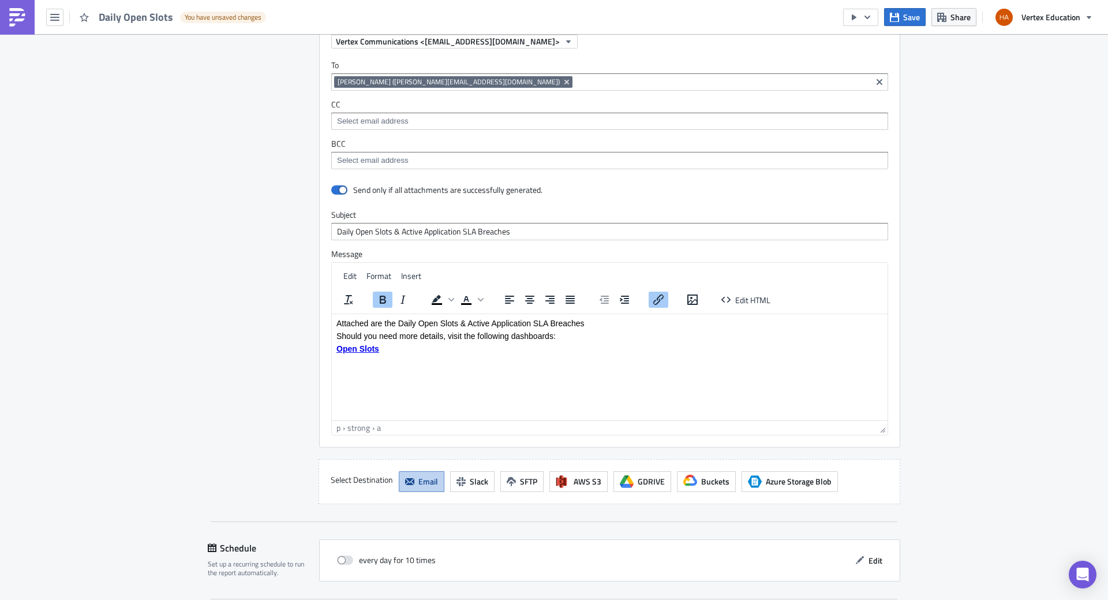
click at [382, 347] on p "Open Slots﻿" at bounding box center [610, 347] width 547 height 9
click at [655, 301] on icon "Insert/edit link" at bounding box center [658, 299] width 10 height 10
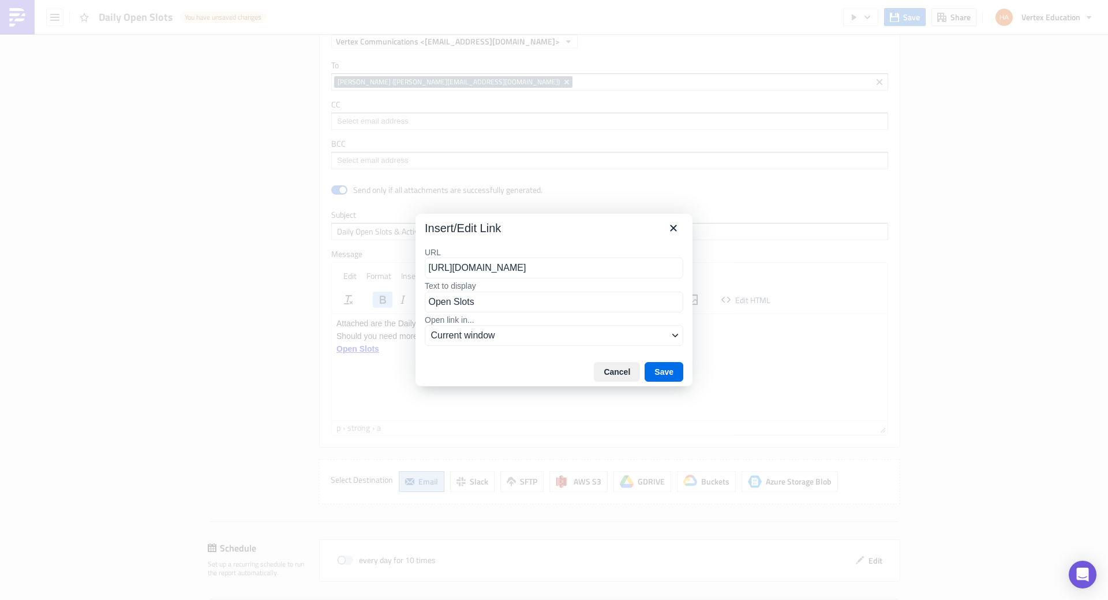
scroll to position [0, 85]
click at [431, 267] on input "https://10ay.online.tableau.com/#/site/vertexeducation/workbooks/1888724/views" at bounding box center [554, 267] width 259 height 21
drag, startPoint x: 431, startPoint y: 267, endPoint x: 838, endPoint y: 271, distance: 407.0
click at [838, 271] on div "Insert/Edit Link URL https://10ay.online.tableau.com/#/site/vertexeducation/wor…" at bounding box center [554, 300] width 1108 height 600
type input "https://10ay.online.tableau.com/#/site/vertexeducation/workbooks/2517925/views"
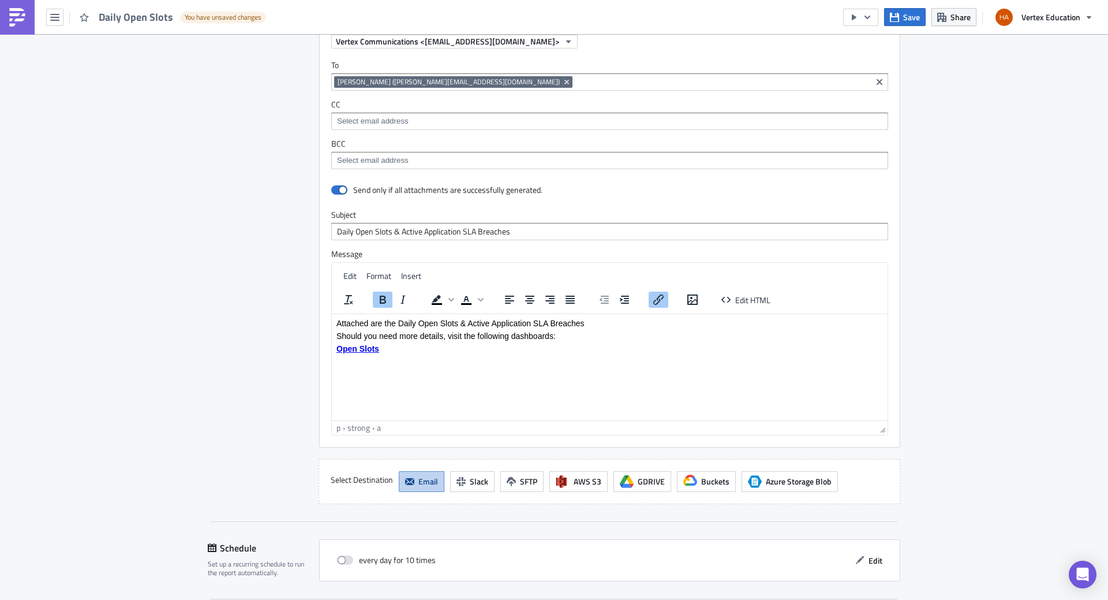
click at [433, 357] on html "Attached are the Daily Open Slots & Active Application SLA Breaches Should you …" at bounding box center [610, 335] width 556 height 44
drag, startPoint x: 336, startPoint y: 348, endPoint x: 395, endPoint y: 348, distance: 58.9
click at [395, 348] on p "Open Slots﻿" at bounding box center [610, 347] width 547 height 9
click at [667, 357] on html "Attached are the Daily Open Slots & Active Application SLA Breaches Should you …" at bounding box center [610, 335] width 556 height 44
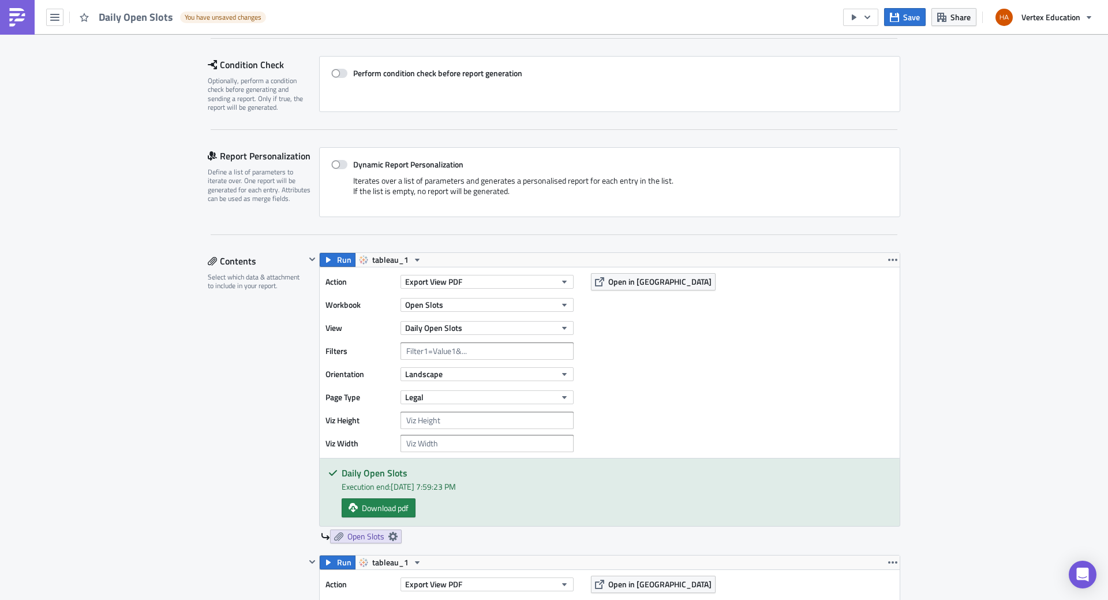
scroll to position [0, 0]
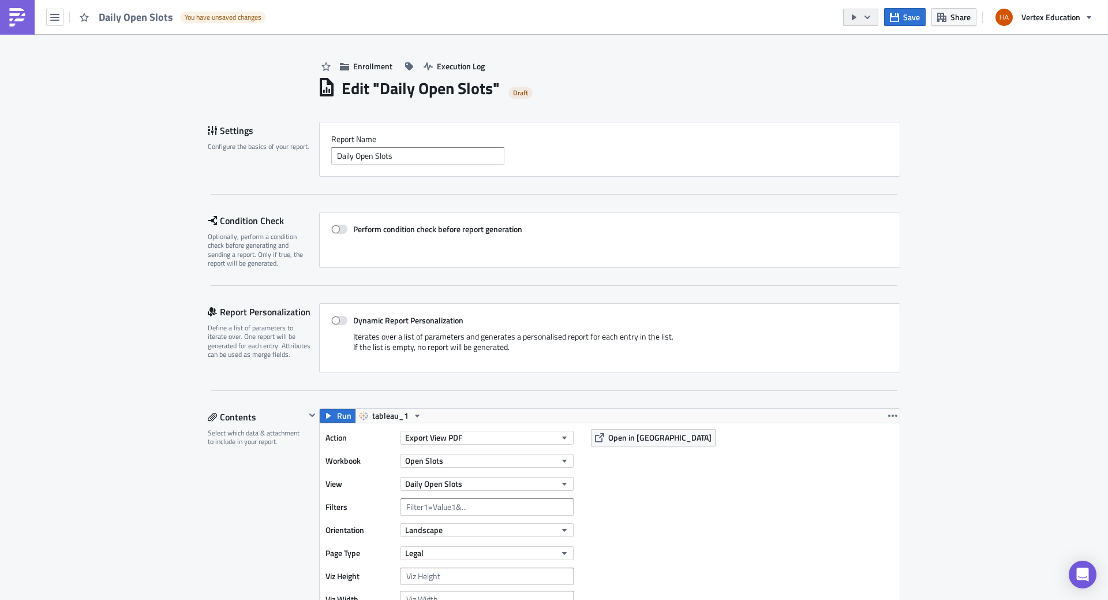
click at [865, 16] on icon "button" at bounding box center [867, 17] width 9 height 9
click at [868, 46] on div "Send Just to Me" at bounding box center [896, 46] width 90 height 12
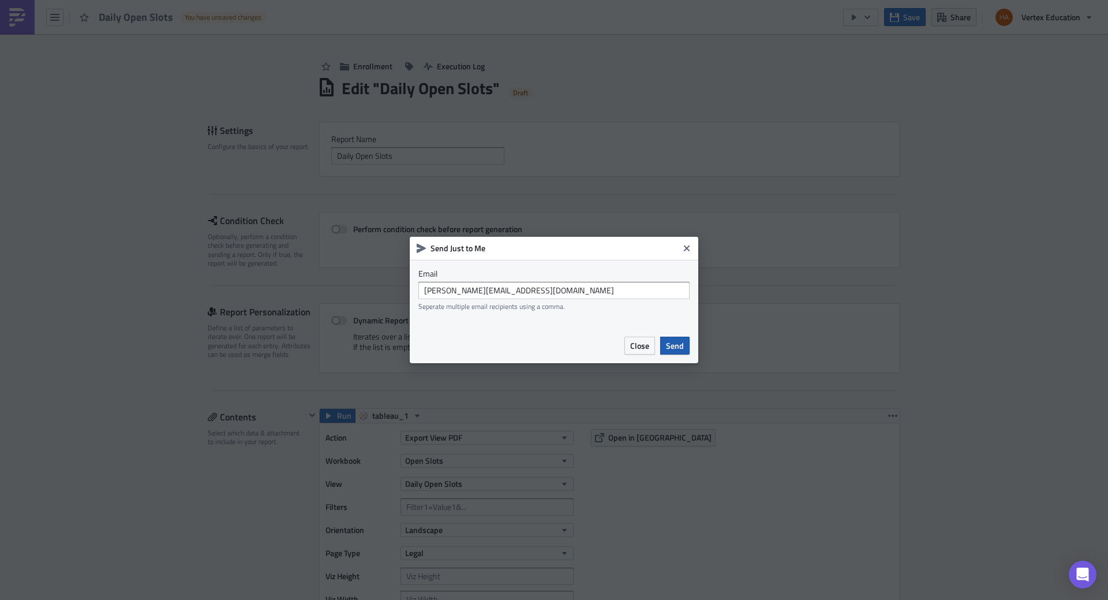
click at [671, 341] on span "Send" at bounding box center [675, 345] width 18 height 12
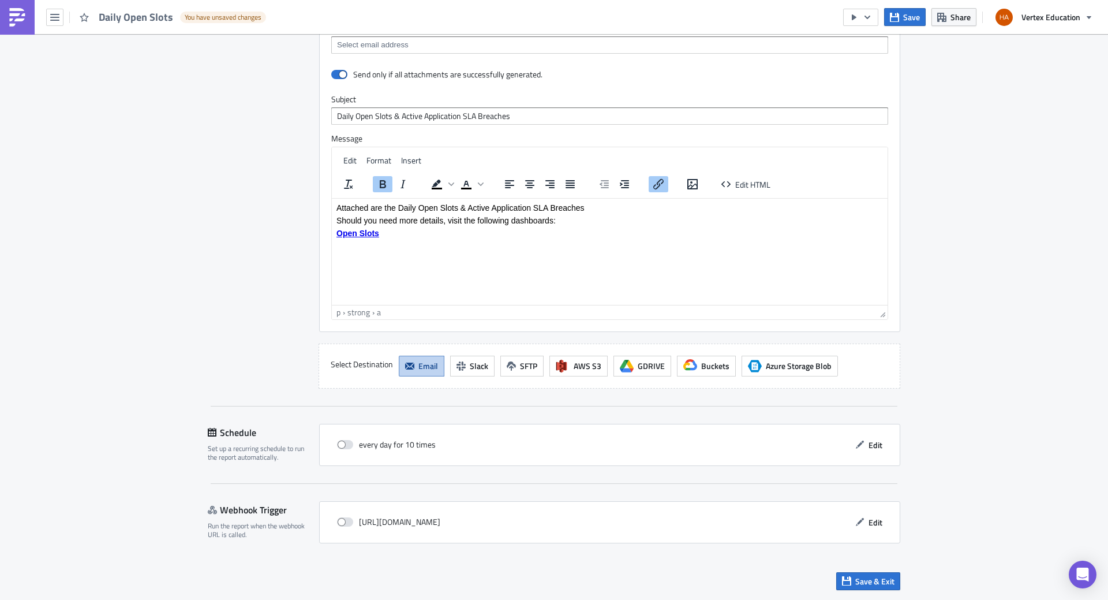
scroll to position [1137, 0]
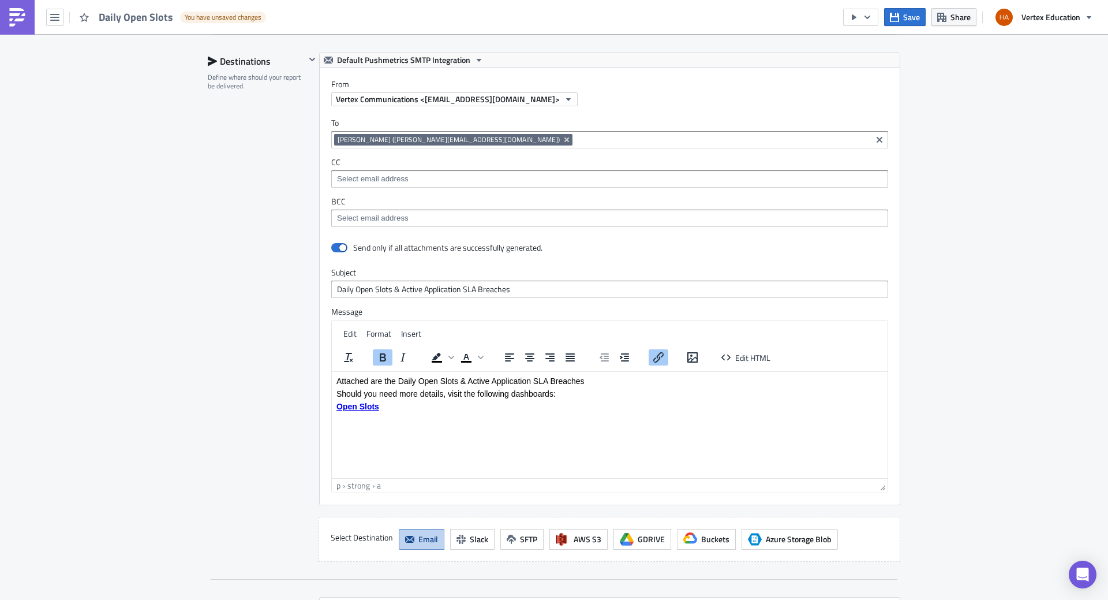
click at [562, 138] on icon "Remove Tag" at bounding box center [566, 139] width 9 height 9
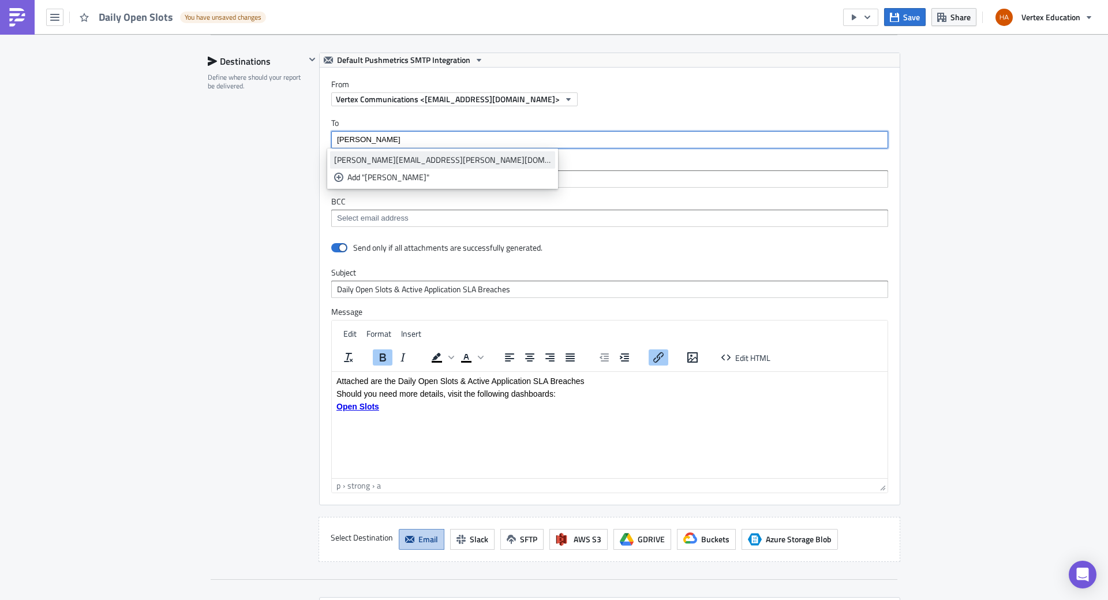
type input "tosha"
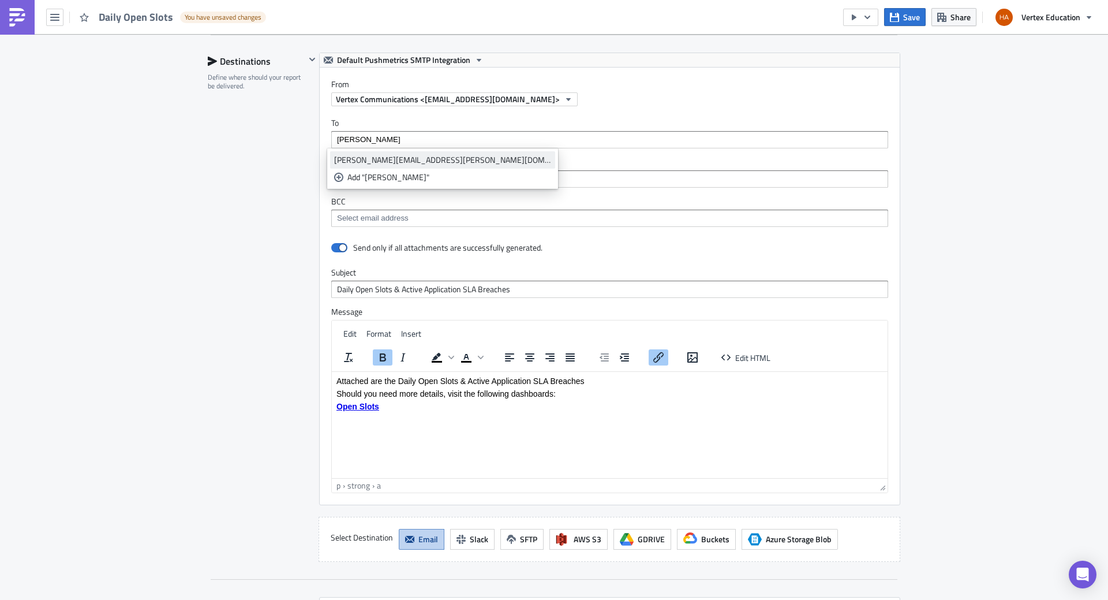
click at [402, 160] on div "latosha.myers@vertexeducation.com" at bounding box center [442, 160] width 217 height 12
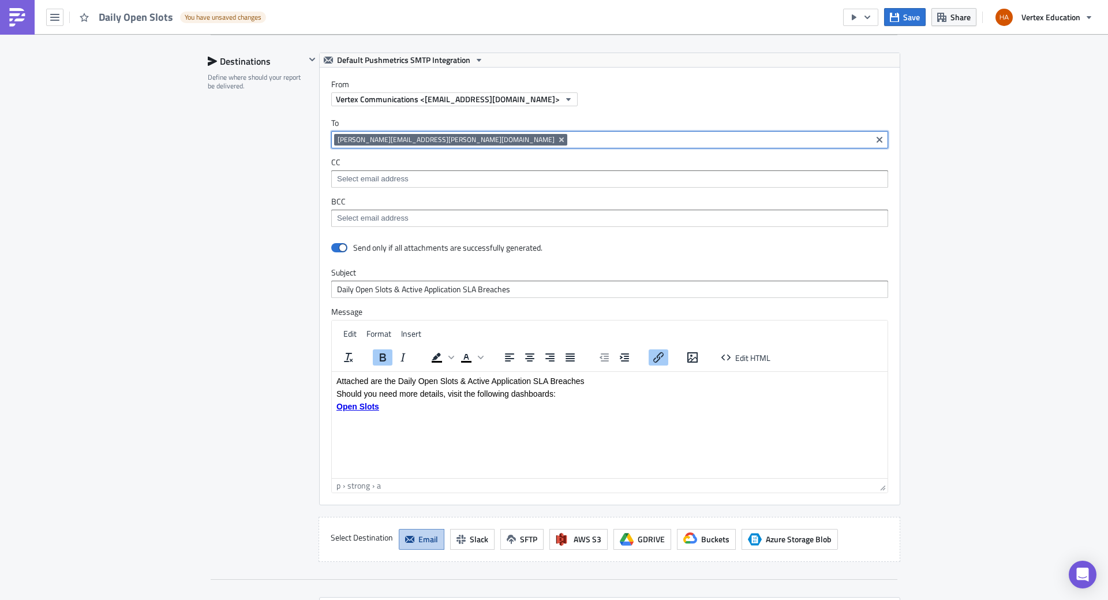
click at [570, 139] on input at bounding box center [719, 140] width 298 height 12
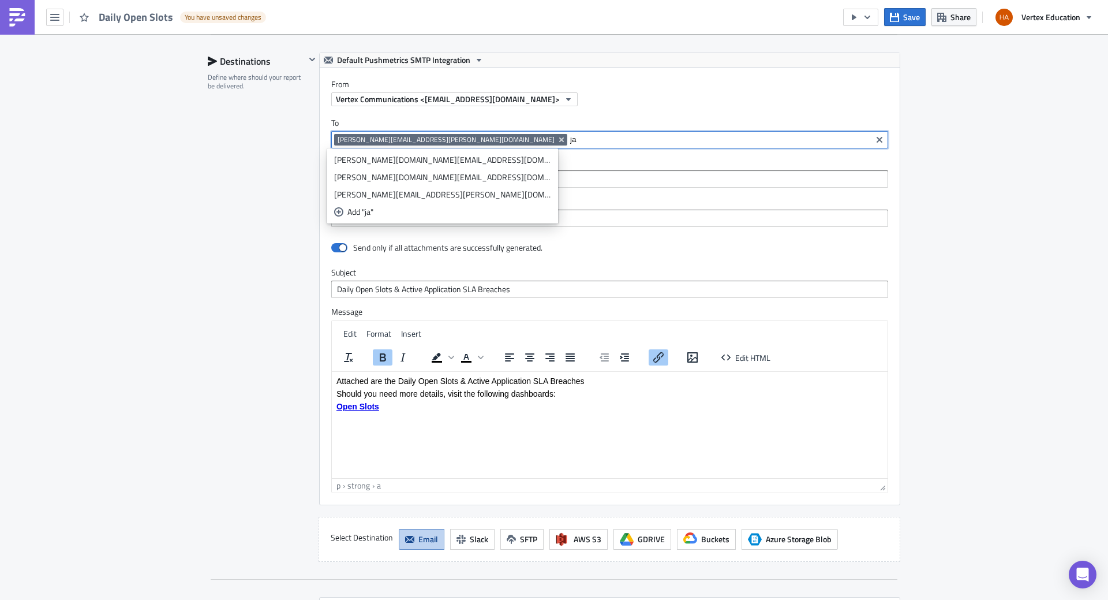
type input "j"
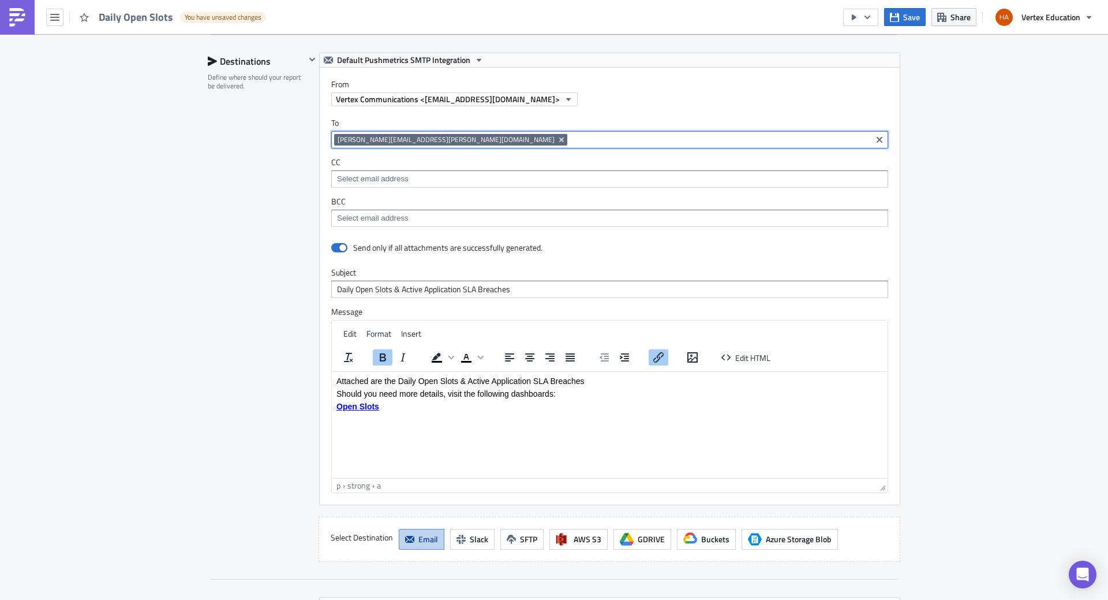
click at [570, 143] on input at bounding box center [719, 140] width 298 height 12
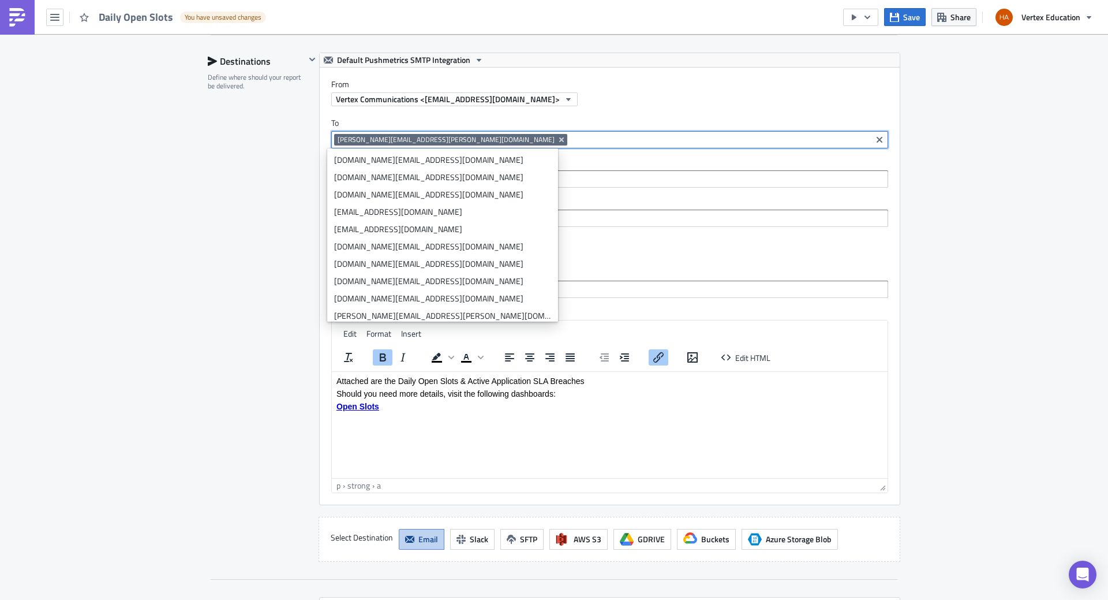
paste input "janae.walker@vertexeducation.com"
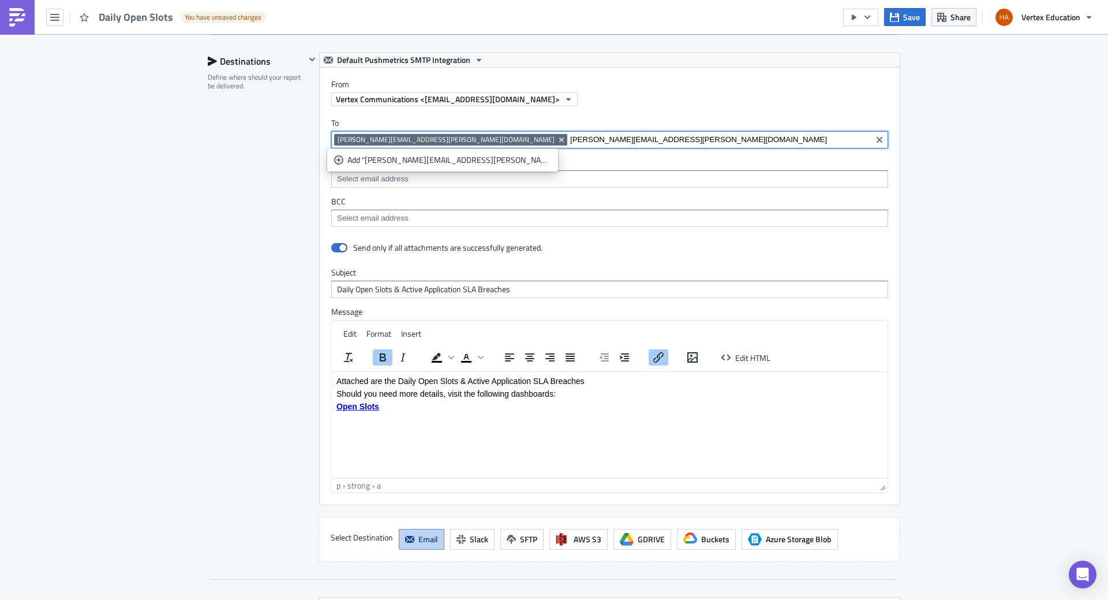
type input "janae.walker@vertexeducation.com"
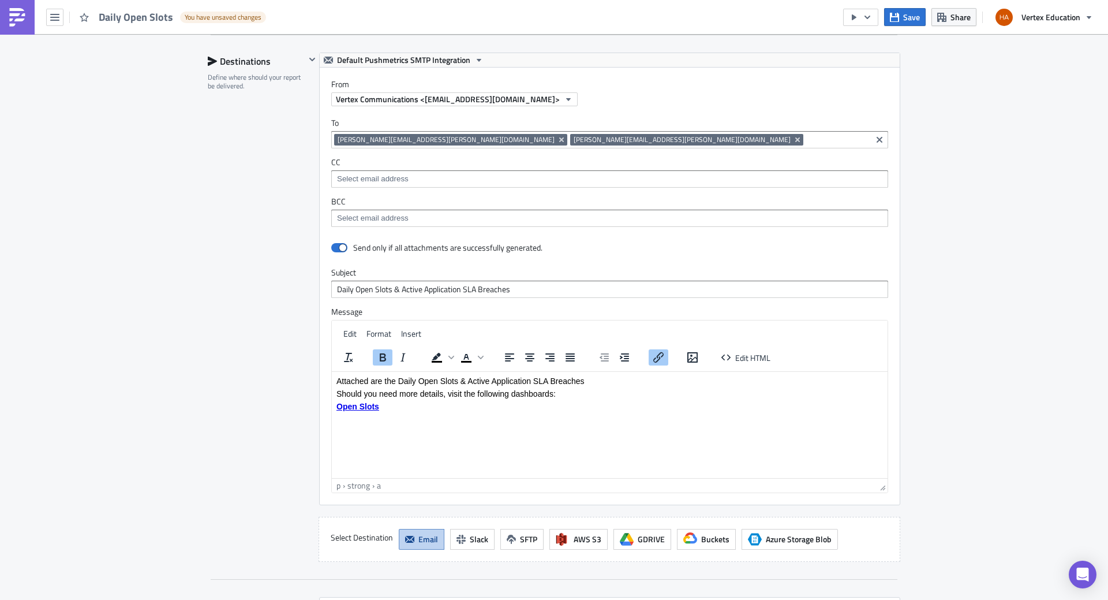
click at [806, 143] on input at bounding box center [837, 140] width 62 height 12
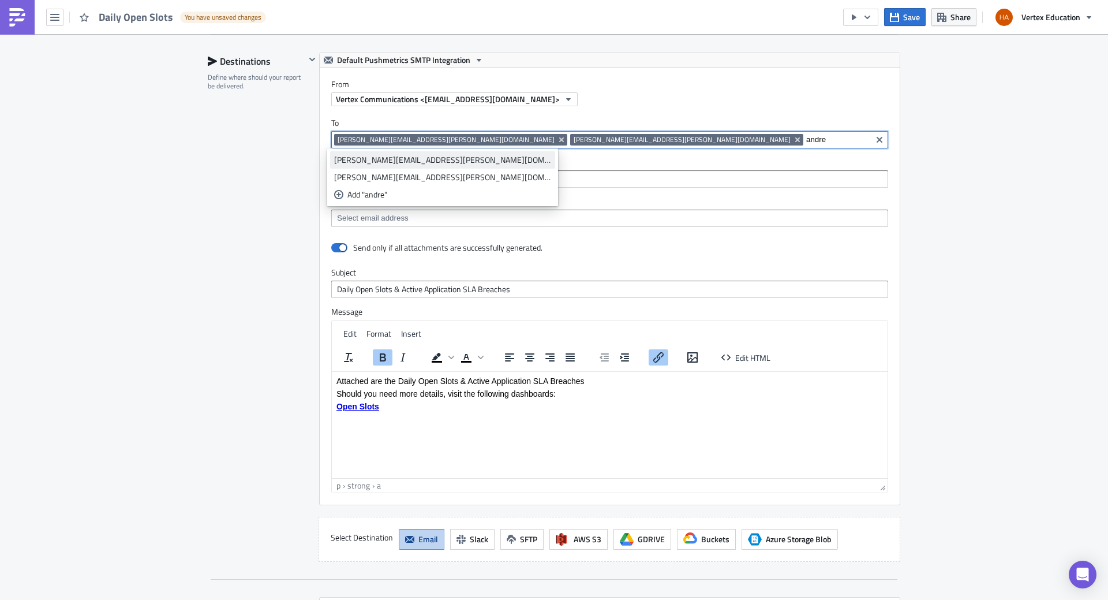
type input "andre"
click at [436, 160] on div "andrea.gordon@vertexeducation.com" at bounding box center [442, 160] width 217 height 12
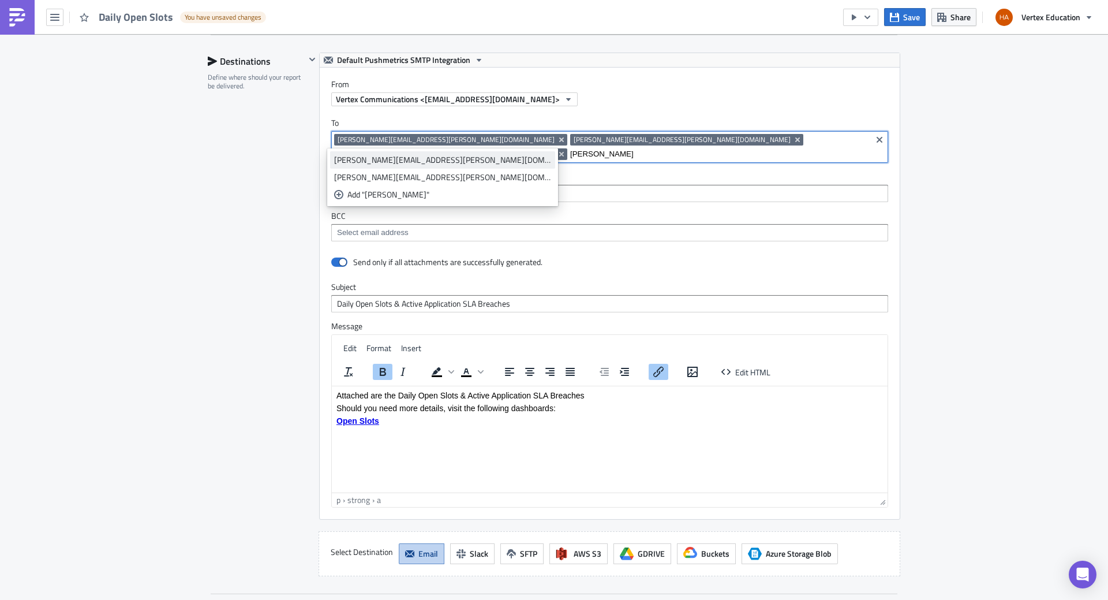
type input "tracy"
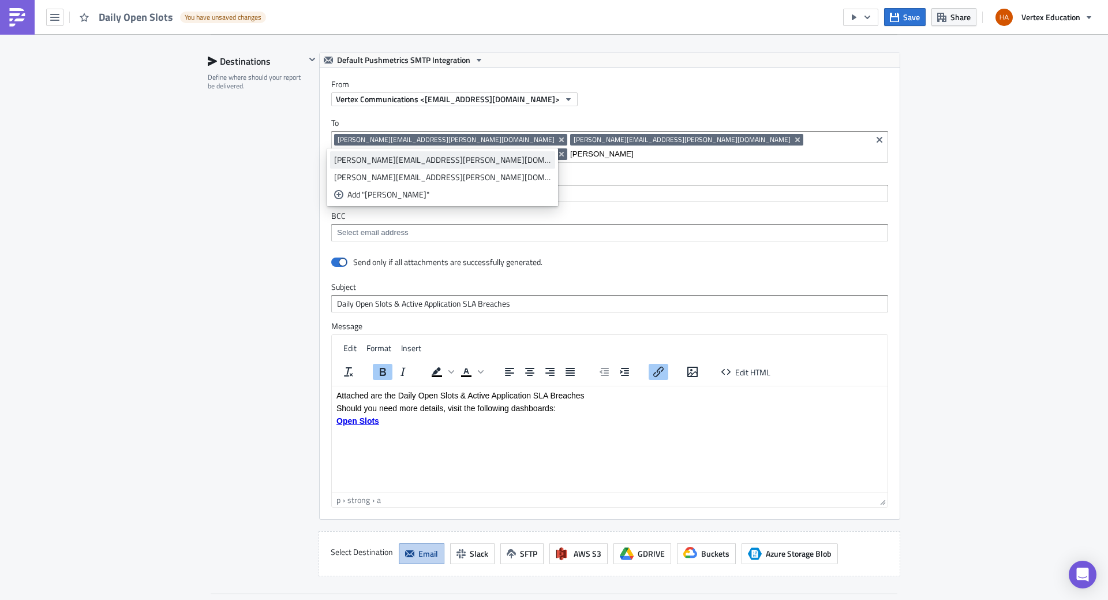
click at [424, 163] on div "tracy.kerestes@vertexeducation.com" at bounding box center [442, 160] width 217 height 12
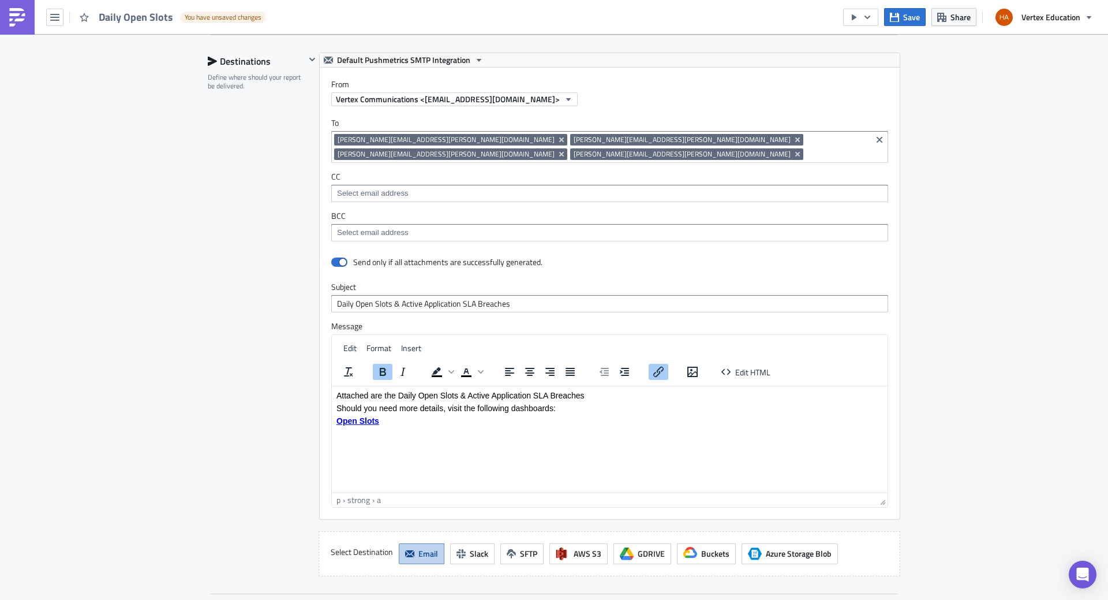
click at [423, 196] on input at bounding box center [609, 194] width 550 height 12
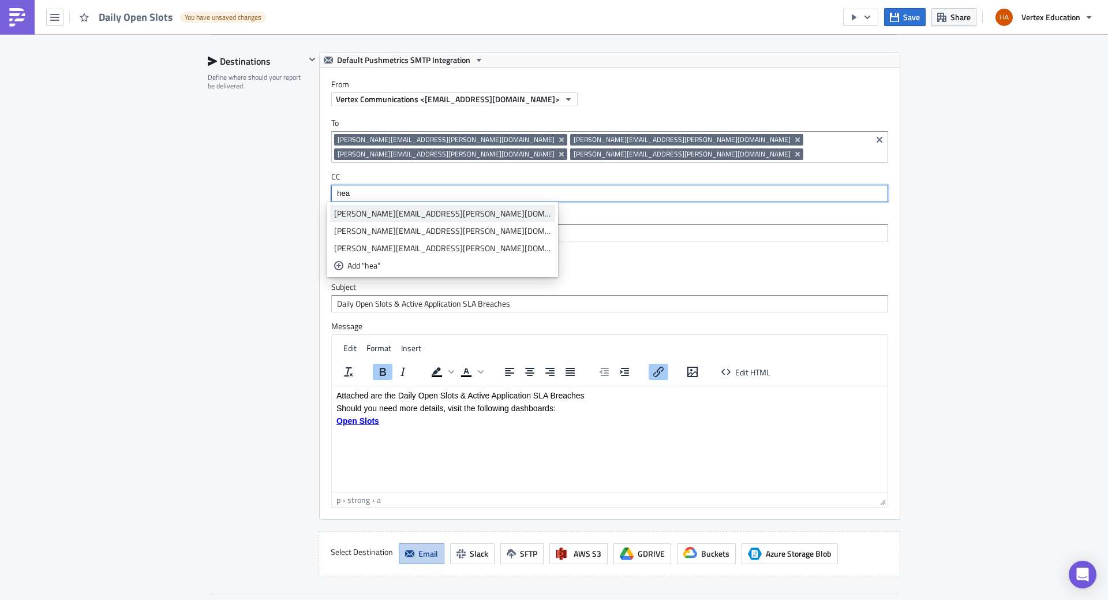
type input "hea"
click at [402, 215] on div "heather.sliker@vertexeducation.com" at bounding box center [442, 214] width 217 height 12
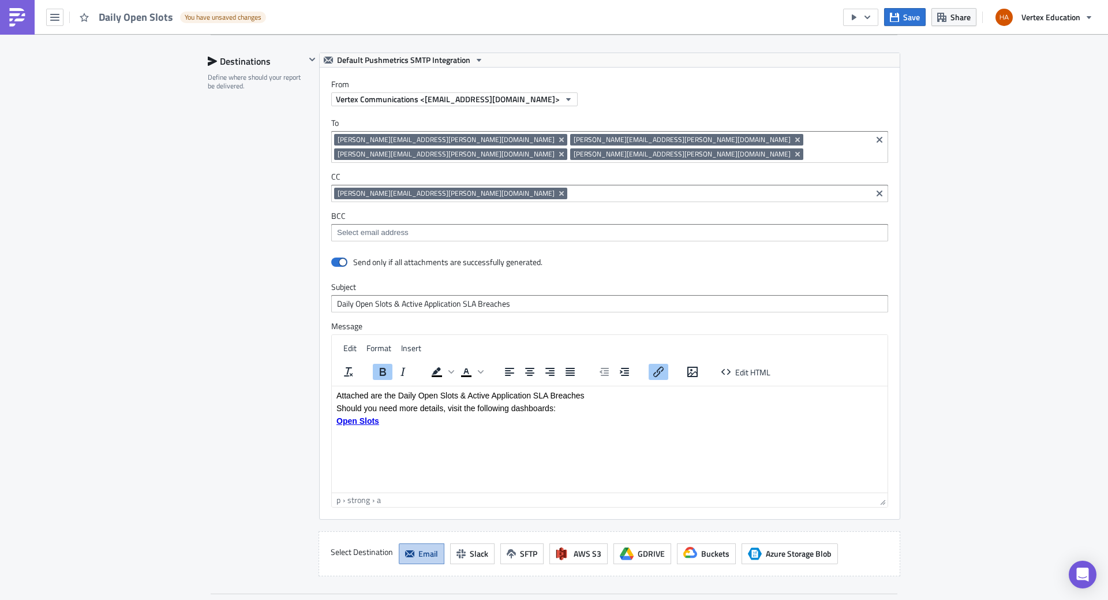
scroll to position [1195, 0]
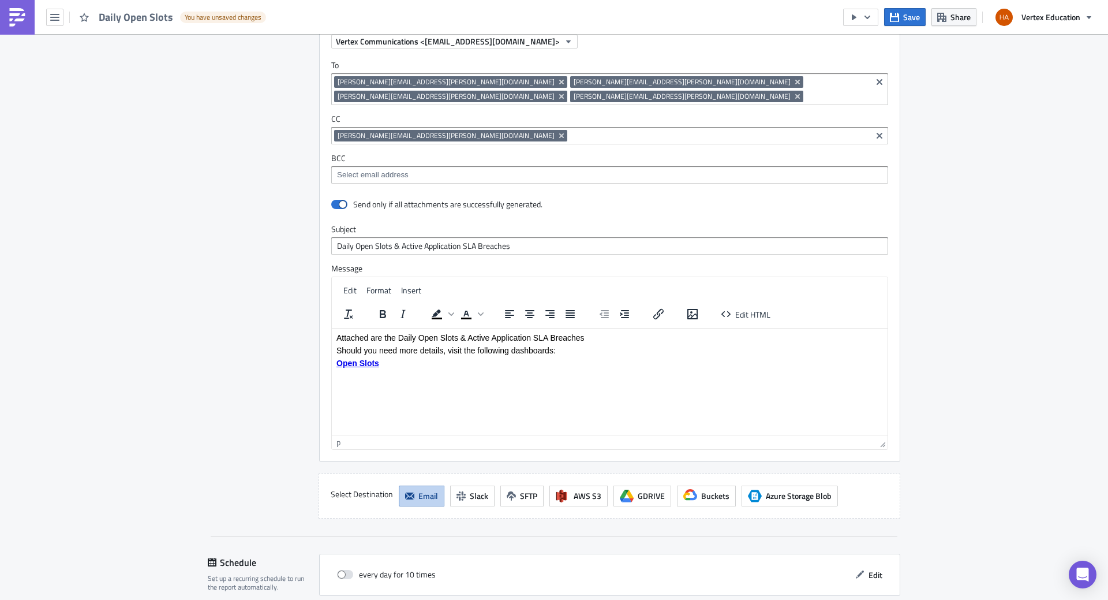
click at [477, 353] on p "Should you need more details, visit the following dashboards:" at bounding box center [610, 349] width 547 height 9
click at [551, 351] on p "Should you need more details, visit the following dashboards:" at bounding box center [610, 349] width 547 height 9
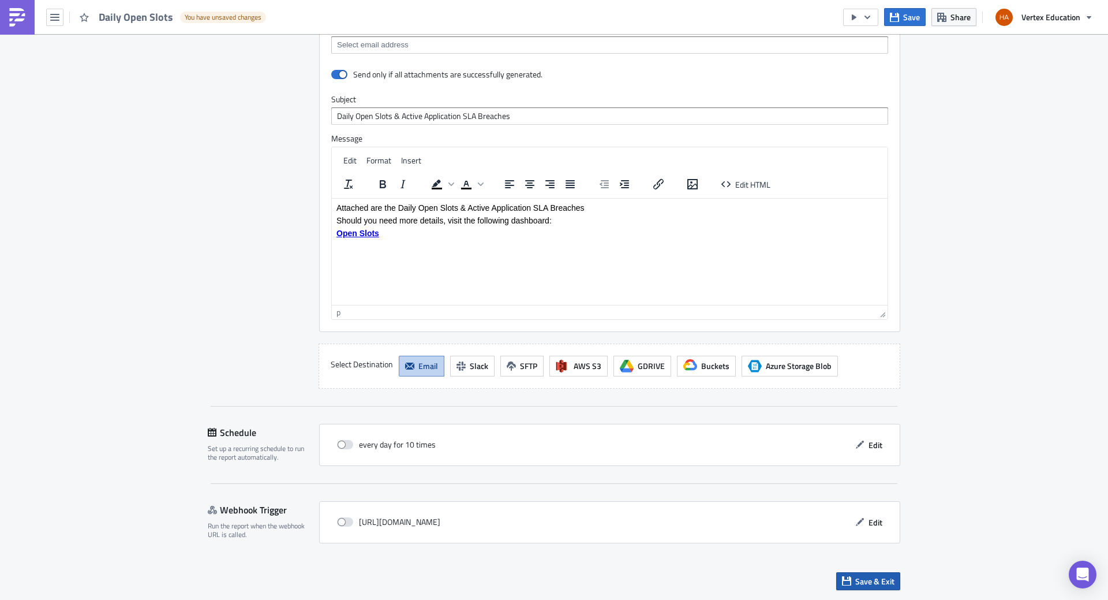
click at [856, 580] on span "Save & Exit" at bounding box center [874, 581] width 39 height 12
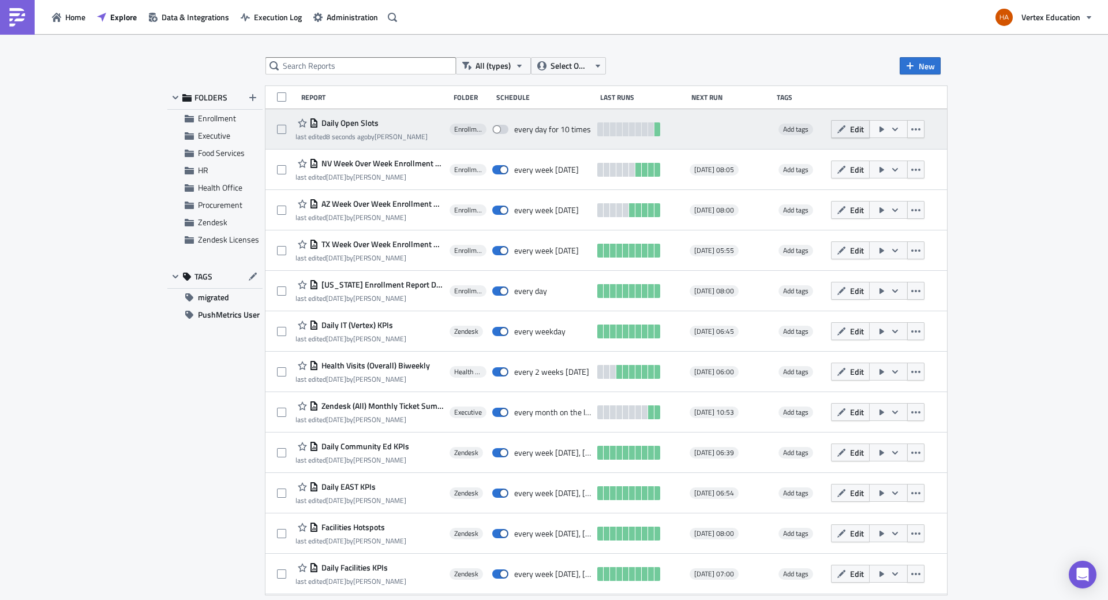
click at [864, 129] on span "Edit" at bounding box center [857, 129] width 14 height 12
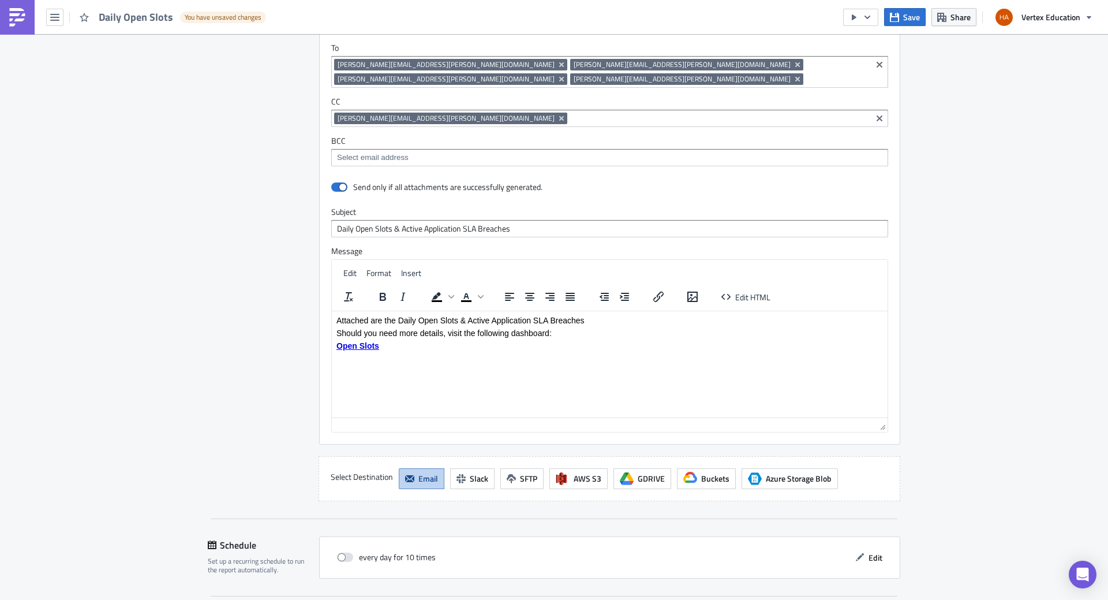
scroll to position [1325, 0]
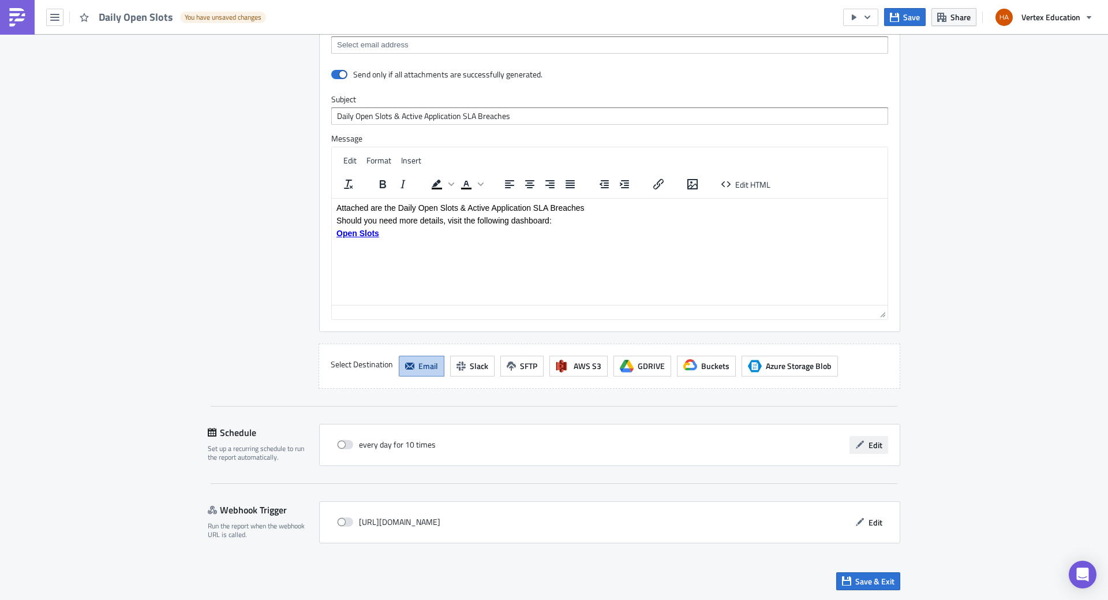
click at [871, 444] on span "Edit" at bounding box center [876, 445] width 14 height 12
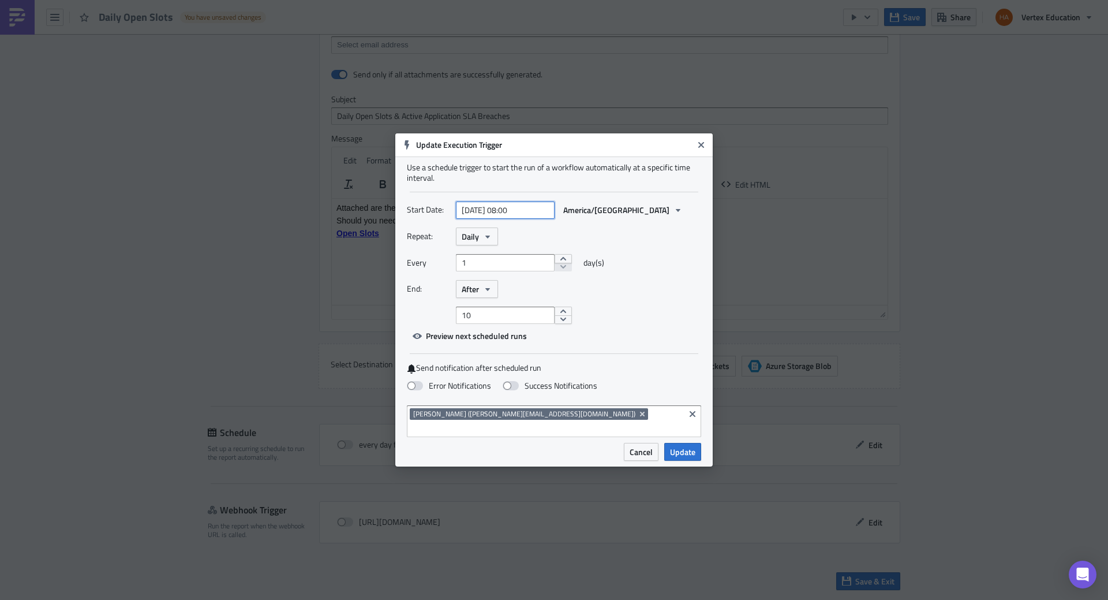
click at [539, 215] on input "2025-09-22 08:00" at bounding box center [505, 209] width 99 height 17
select select "8"
select select "2025"
click at [469, 337] on div "23" at bounding box center [467, 336] width 17 height 16
type input "[DATE] 08:00"
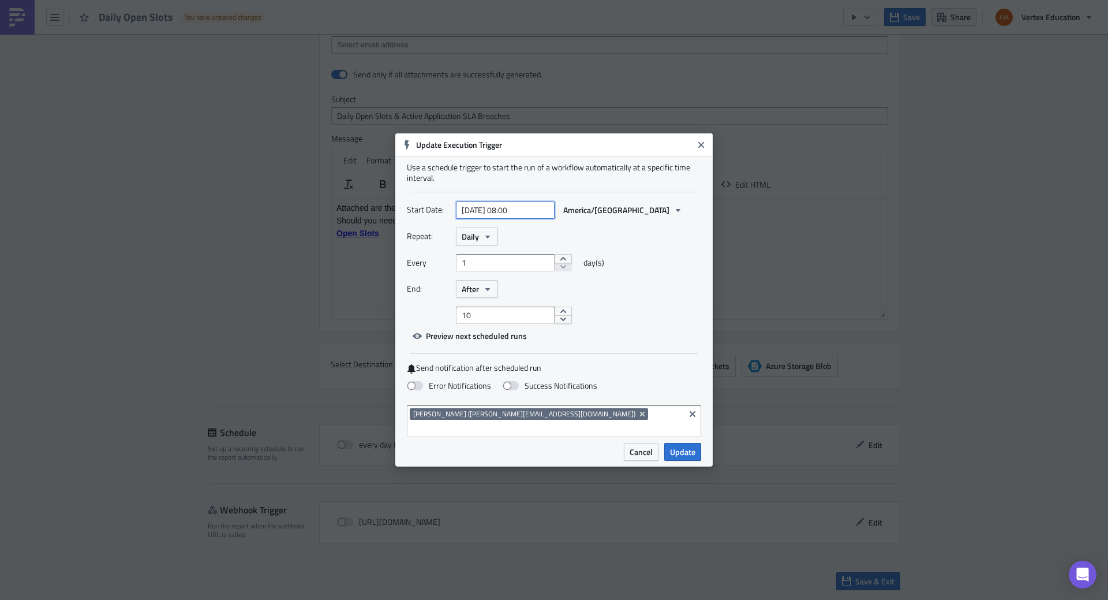
click at [540, 212] on input "[DATE] 08:00" at bounding box center [505, 209] width 99 height 17
select select "8"
select select "2025"
click at [540, 212] on input "[DATE] 08:00" at bounding box center [505, 209] width 99 height 17
click at [671, 274] on div "Every 1 day(s)" at bounding box center [554, 267] width 294 height 26
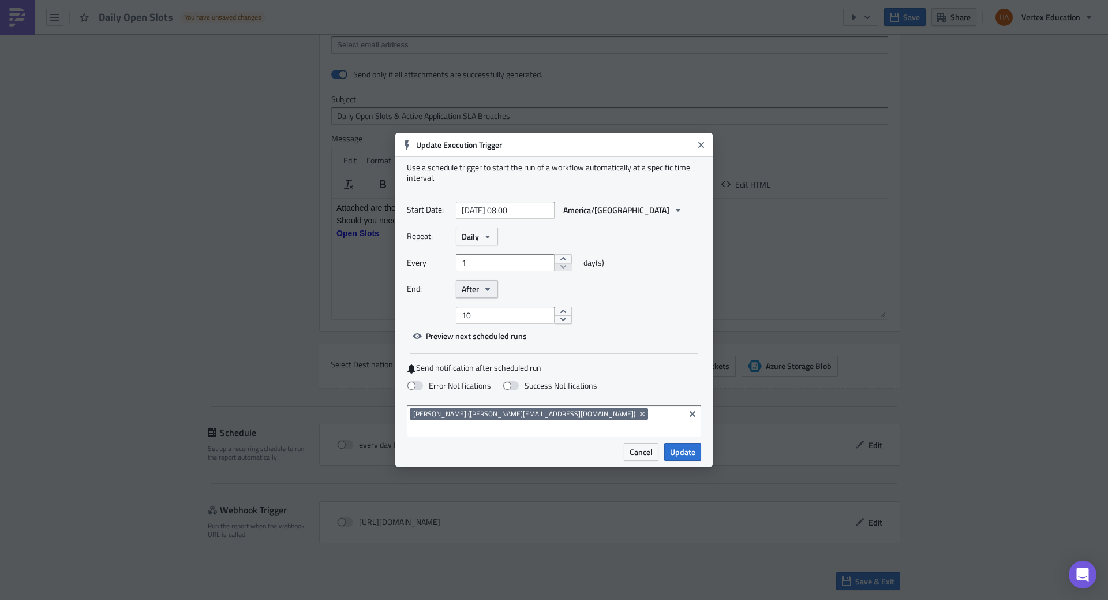
click at [488, 290] on icon "button" at bounding box center [487, 288] width 5 height 3
click at [480, 315] on div "Never" at bounding box center [511, 310] width 96 height 12
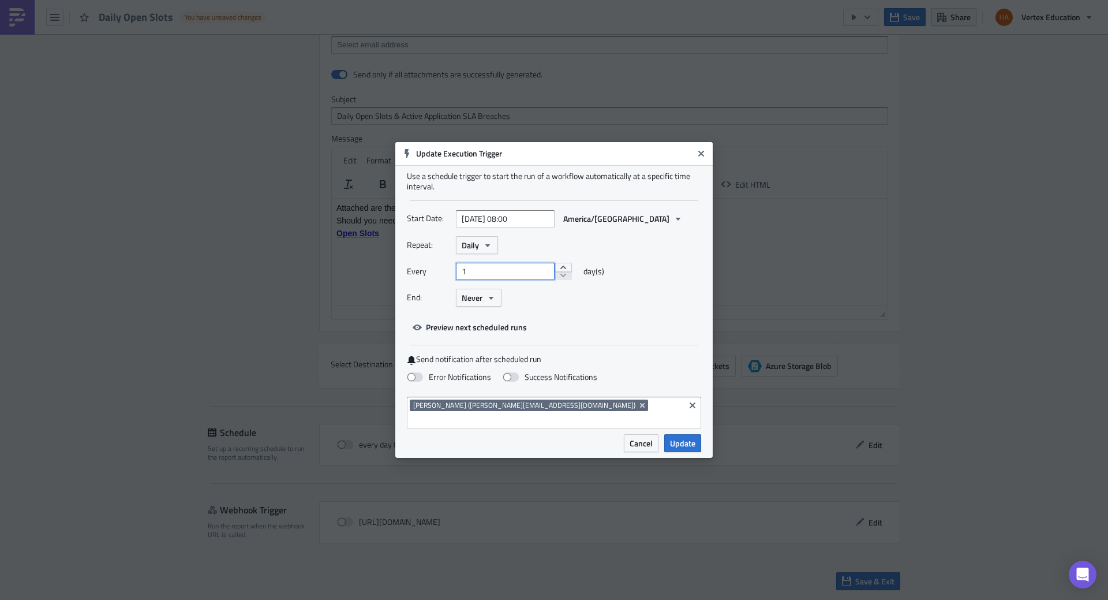
click at [510, 277] on input "1" at bounding box center [505, 271] width 99 height 17
click at [490, 250] on icon "button" at bounding box center [487, 245] width 9 height 9
click at [485, 323] on div "Daily" at bounding box center [517, 318] width 83 height 12
click at [507, 279] on input "1" at bounding box center [505, 271] width 99 height 17
click at [558, 272] on button "increment" at bounding box center [563, 267] width 17 height 9
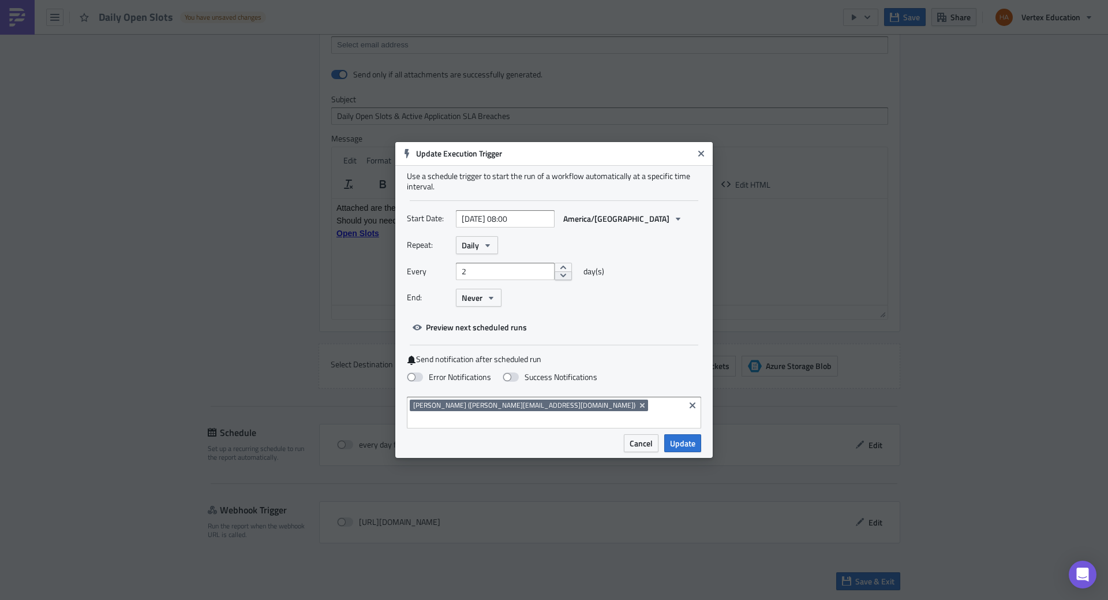
type input "1"
click at [487, 250] on icon "button" at bounding box center [487, 245] width 9 height 9
click at [483, 301] on link "Weekly" at bounding box center [511, 299] width 104 height 17
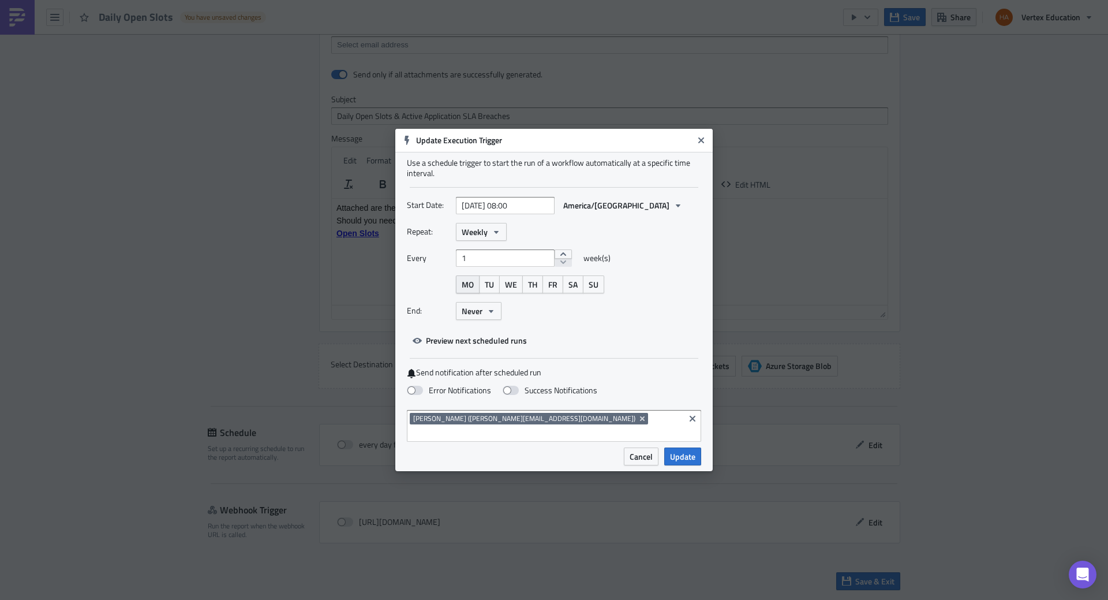
click at [469, 290] on span "MO" at bounding box center [468, 284] width 12 height 12
click at [487, 290] on span "TU" at bounding box center [489, 284] width 9 height 12
click at [511, 290] on span "WE" at bounding box center [511, 284] width 12 height 12
click at [535, 290] on span "TH" at bounding box center [532, 284] width 9 height 12
click at [554, 293] on button "FR" at bounding box center [553, 284] width 21 height 18
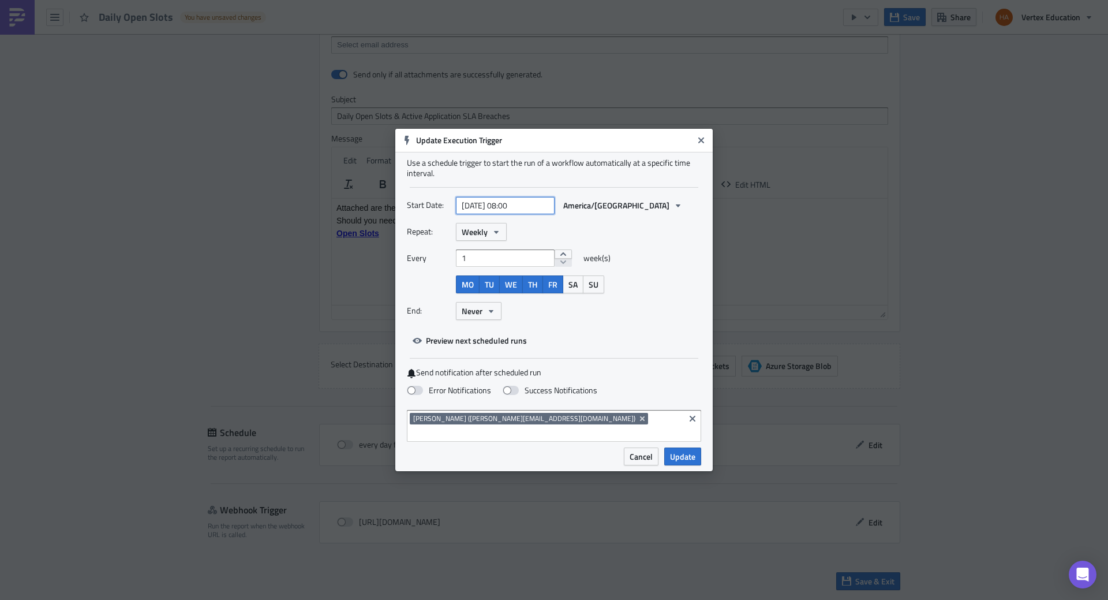
select select "8"
select select "2025"
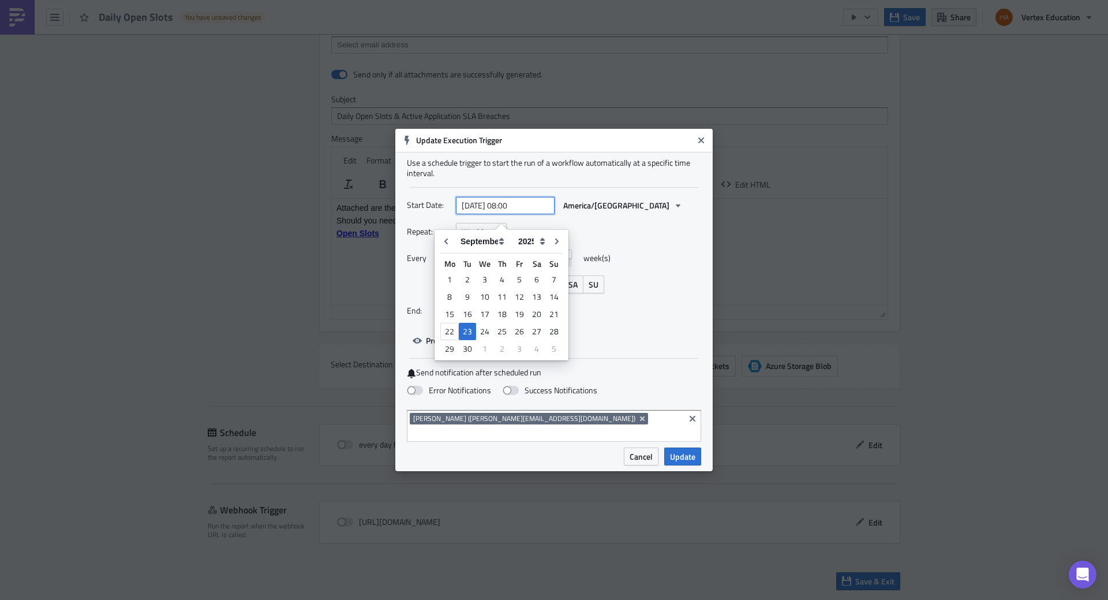
click at [511, 208] on input "[DATE] 08:00" at bounding box center [505, 205] width 99 height 17
click at [530, 210] on input "2025-09-23 07:00" at bounding box center [505, 205] width 99 height 17
type input "2025-09-23 07:30"
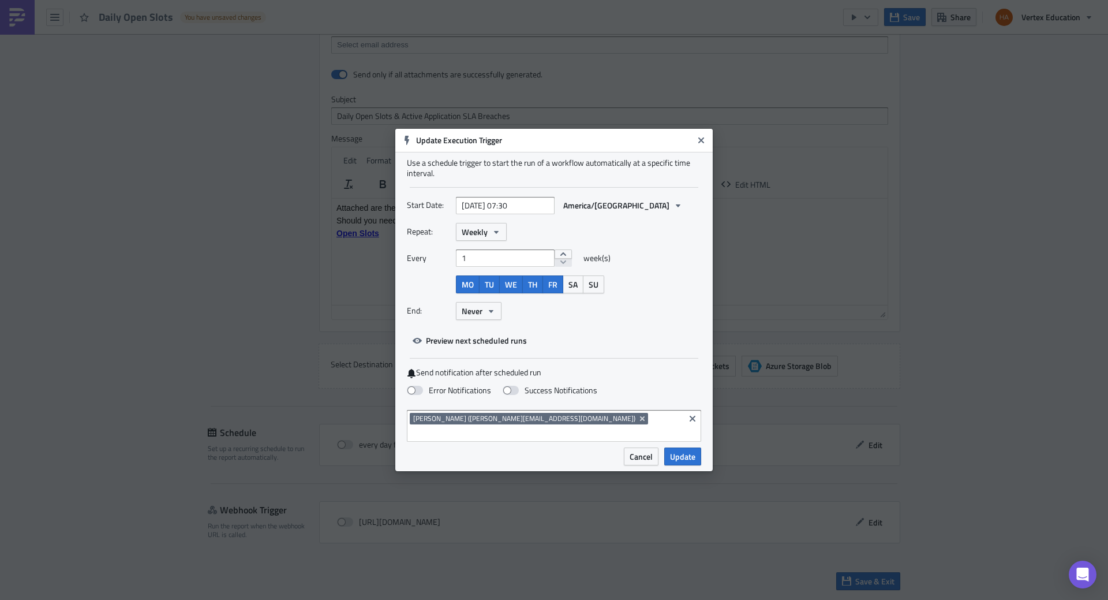
click at [650, 254] on div "Repeat: Weekly Every 1 week(s) MO TU WE TH FR SA SU End: Never" at bounding box center [554, 276] width 294 height 106
click at [532, 212] on input "2025-09-23 07:30" at bounding box center [505, 205] width 99 height 17
select select "8"
select select "2025"
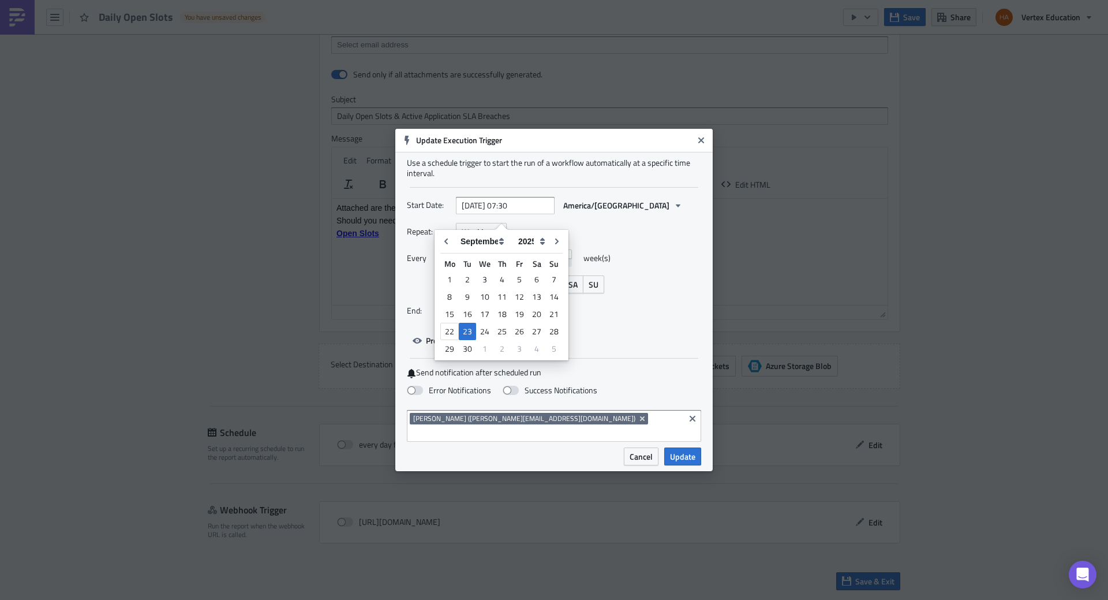
click at [624, 241] on div "Repeat: Weekly" at bounding box center [554, 232] width 294 height 18
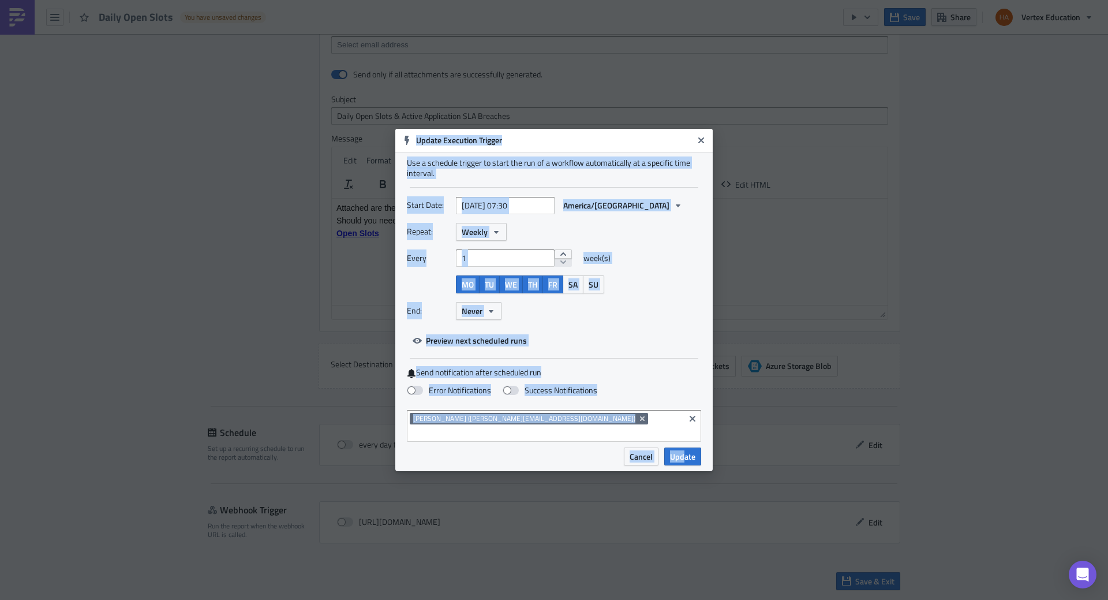
drag, startPoint x: 682, startPoint y: 454, endPoint x: 516, endPoint y: 476, distance: 167.7
click at [517, 477] on div "Update Execution Trigger Use a schedule trigger to start the run of a workflow …" at bounding box center [554, 300] width 1108 height 600
click at [420, 394] on span at bounding box center [415, 390] width 16 height 9
click at [10, 9] on input "Error Notifications" at bounding box center [6, 6] width 8 height 8
checkbox input "true"
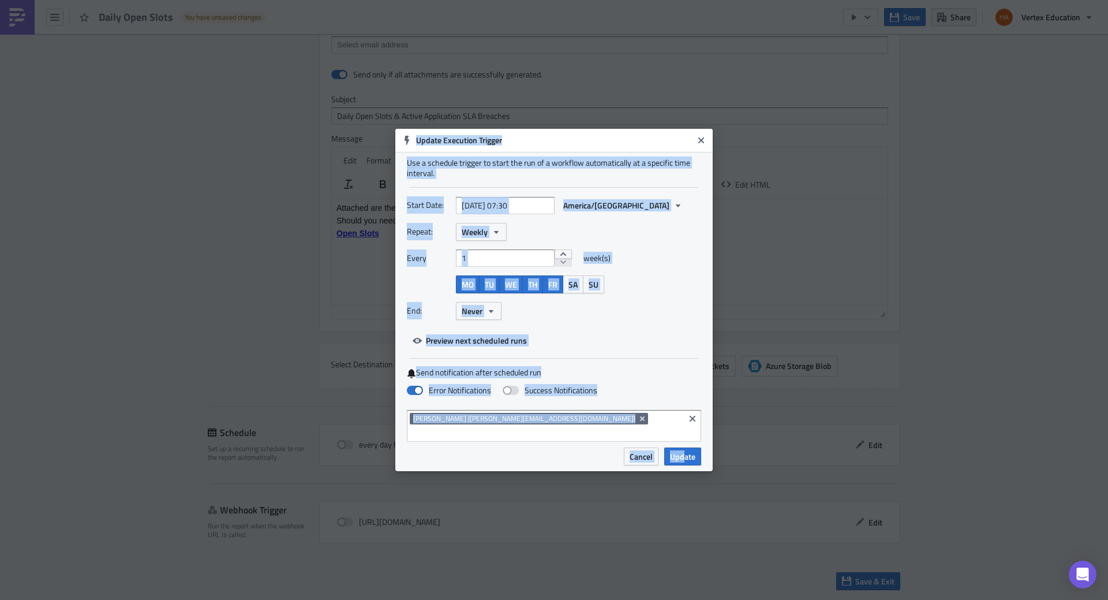
click at [651, 386] on div "Send notification after scheduled run Error Notifications Success Notifications" at bounding box center [554, 384] width 294 height 34
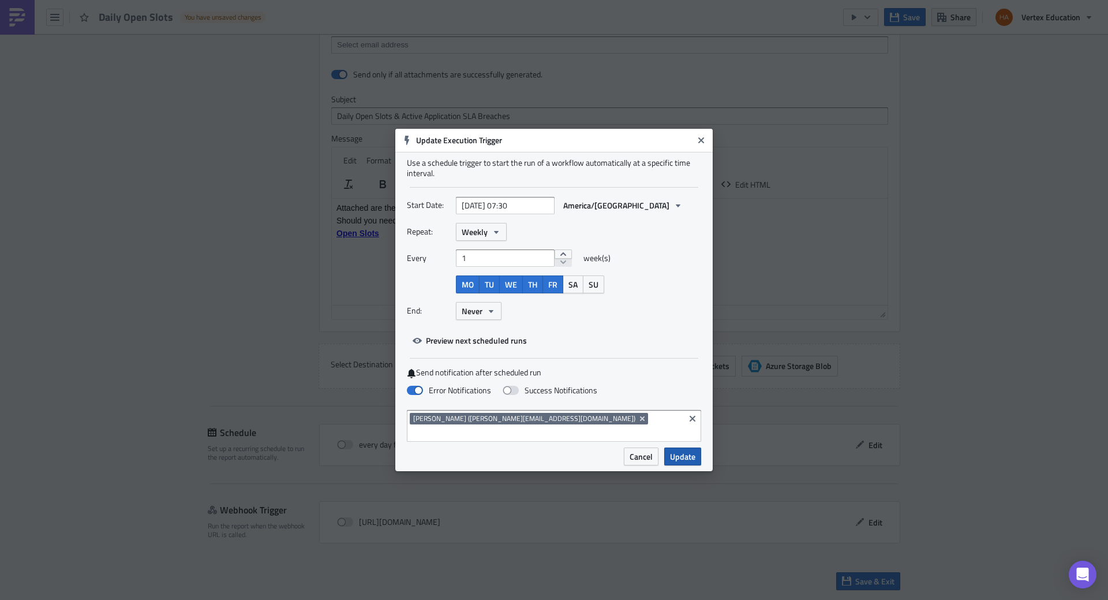
click at [681, 450] on span "Update" at bounding box center [682, 456] width 25 height 12
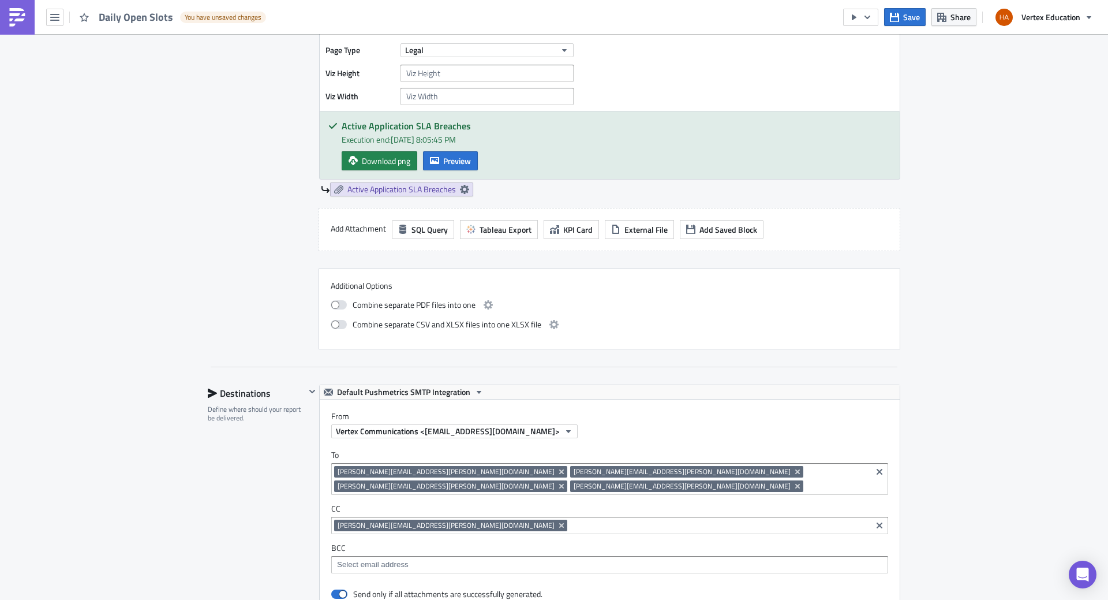
scroll to position [401, 0]
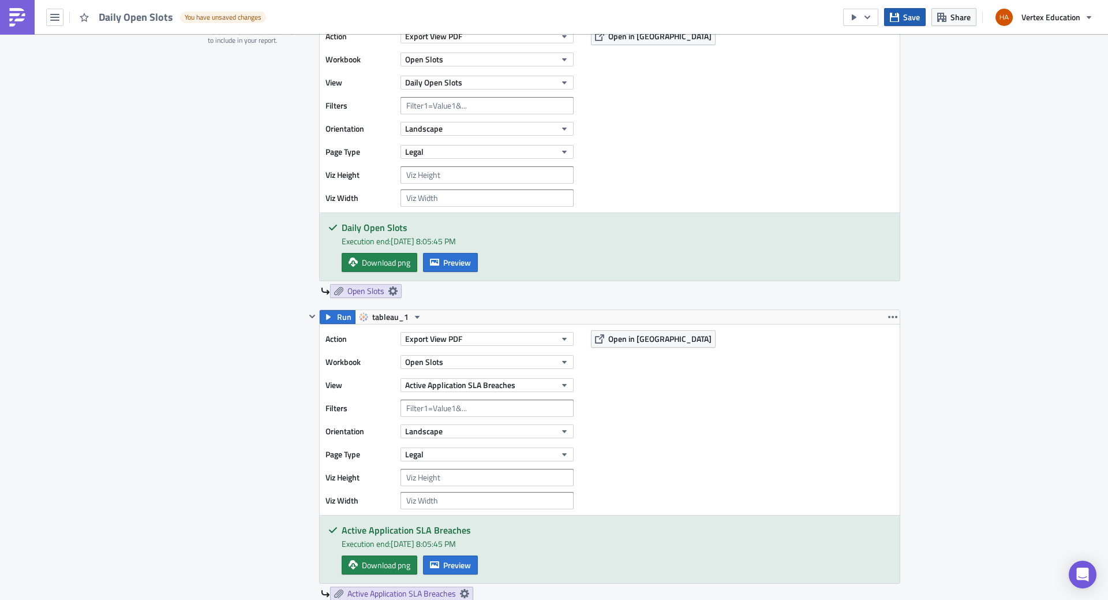
click at [898, 14] on icon "button" at bounding box center [894, 16] width 9 height 9
click at [196, 379] on div "Enrollment Execution Log Edit " Daily Open Slots " Settings Configure the basic…" at bounding box center [554, 579] width 716 height 1892
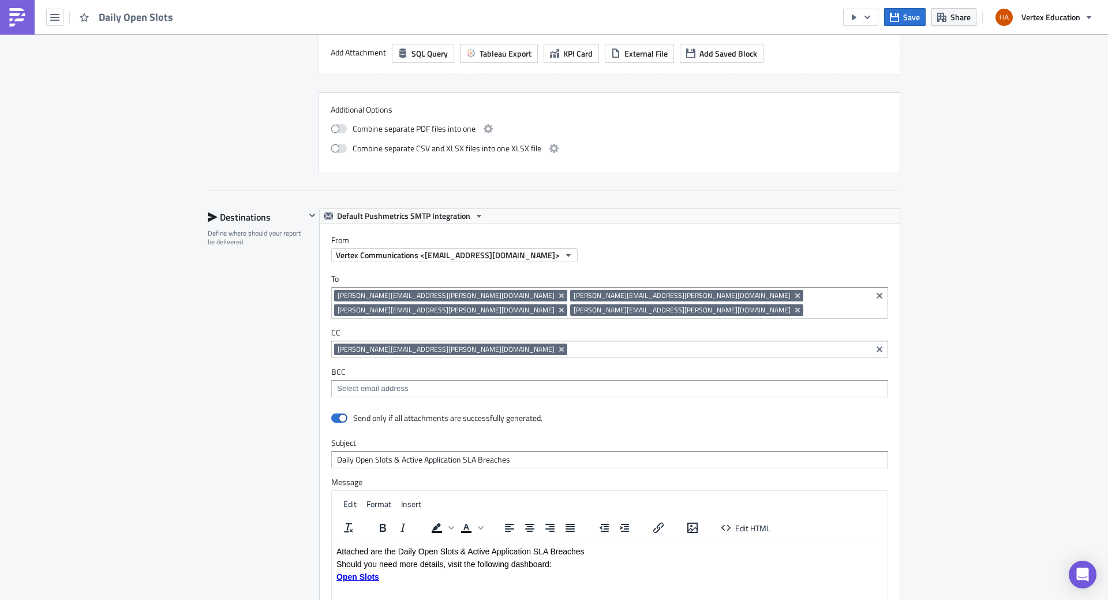
scroll to position [1325, 0]
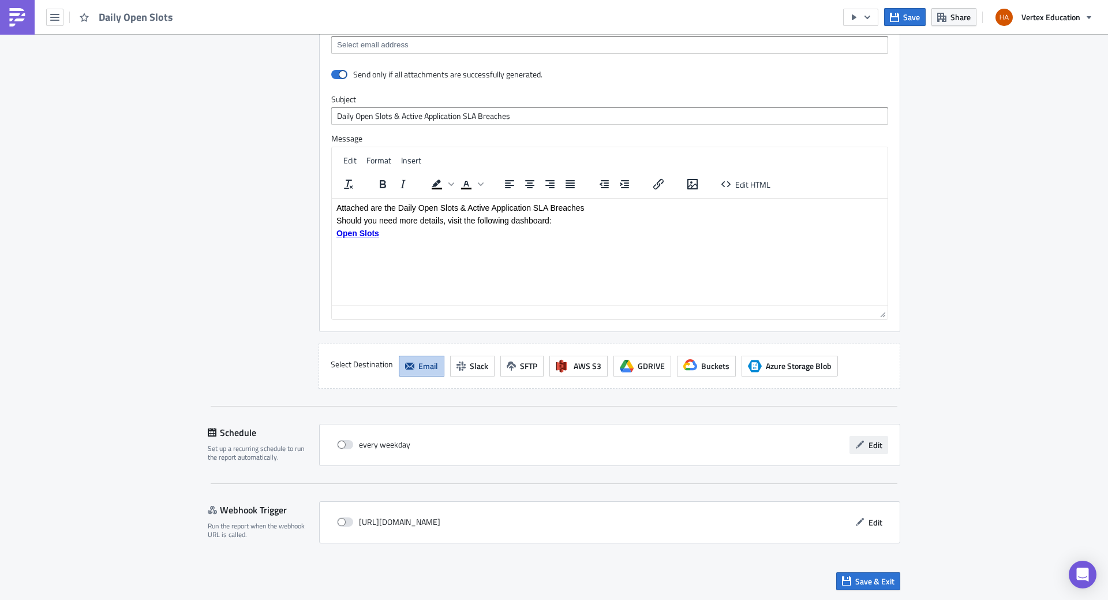
click at [873, 448] on span "Edit" at bounding box center [876, 445] width 14 height 12
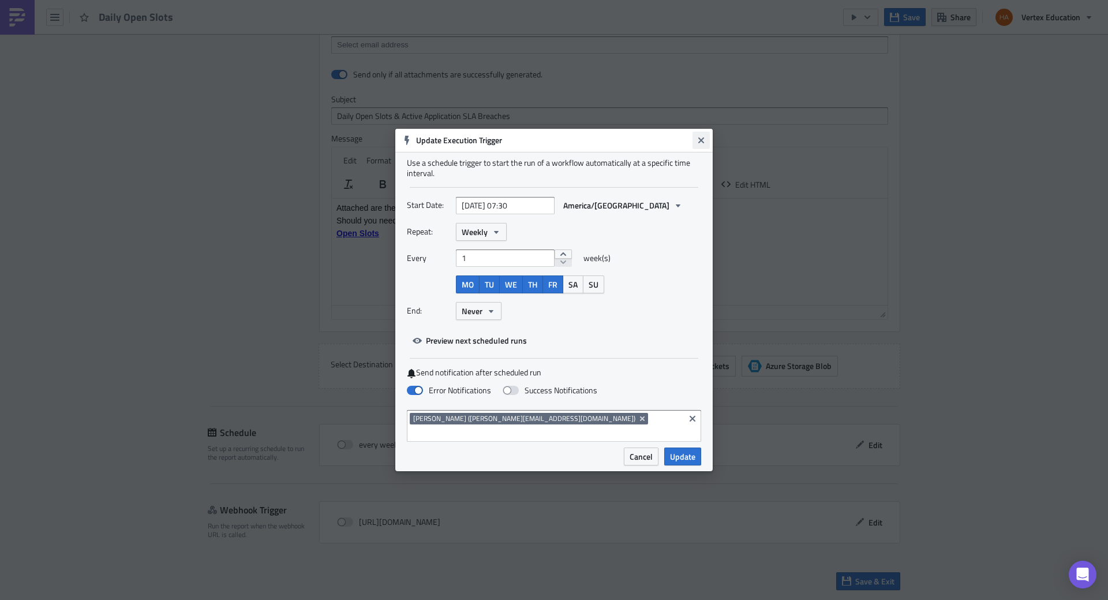
click at [698, 145] on icon "Close" at bounding box center [701, 140] width 9 height 9
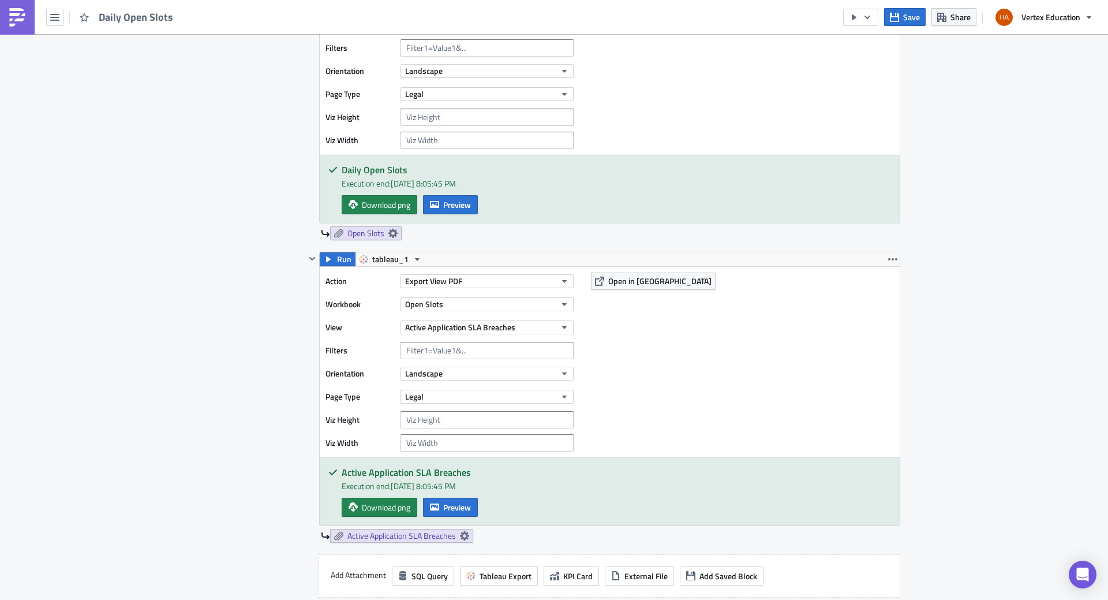
scroll to position [0, 0]
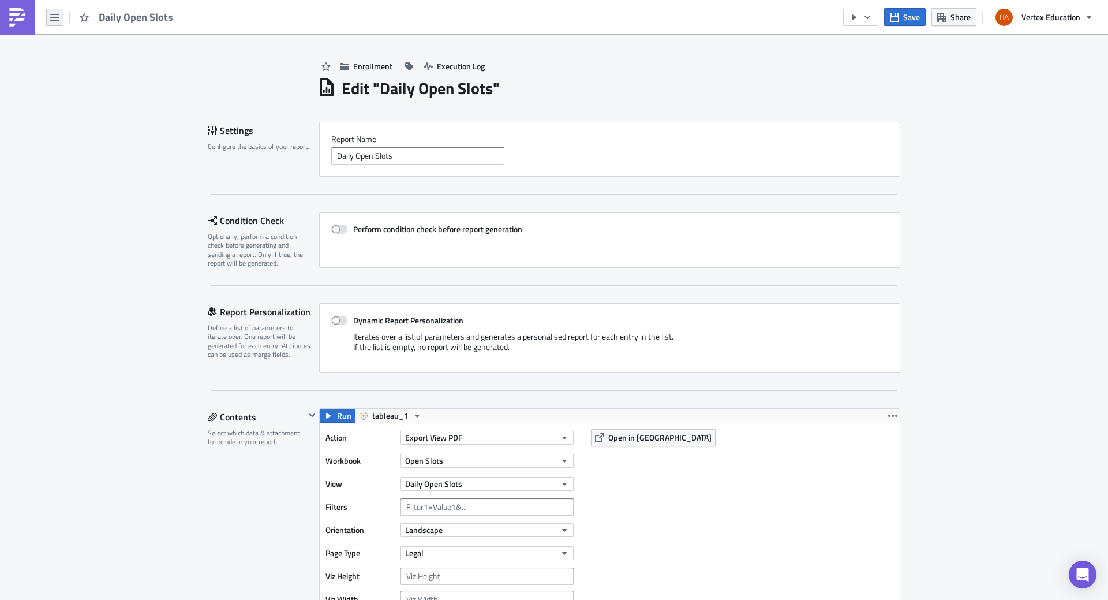
click at [55, 17] on icon "button" at bounding box center [54, 17] width 9 height 7
click at [84, 83] on div "Explore" at bounding box center [104, 81] width 77 height 12
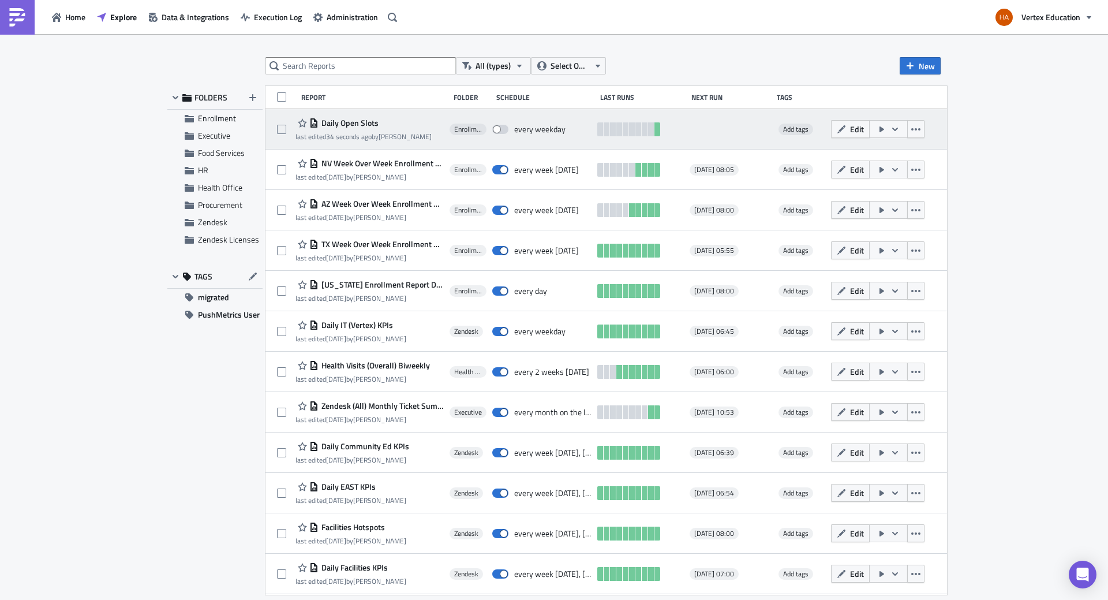
click at [898, 130] on icon "button" at bounding box center [895, 128] width 6 height 3
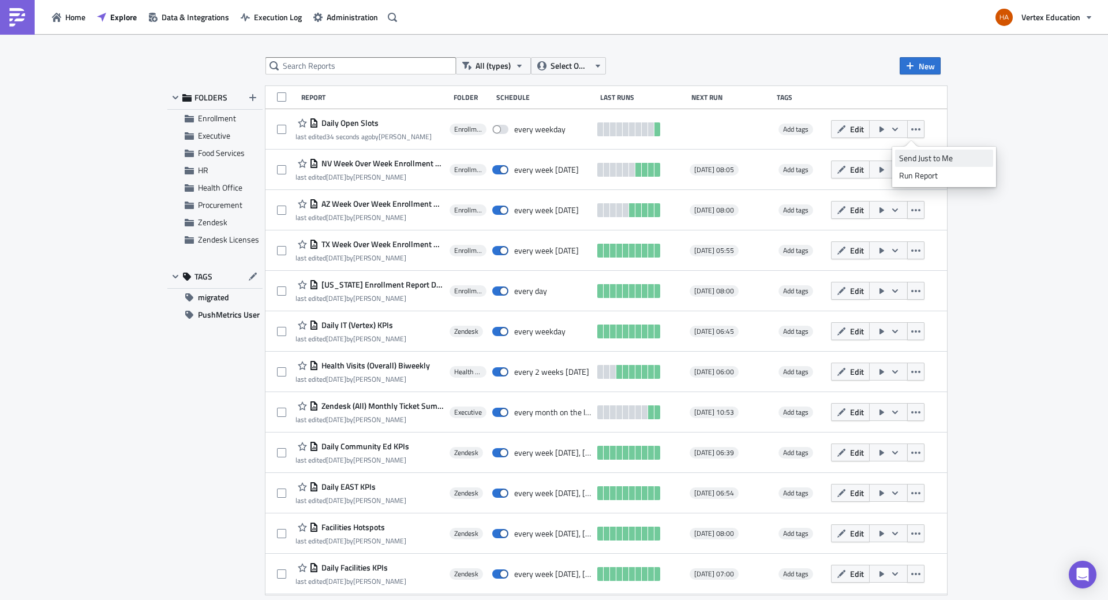
click at [916, 158] on div "Send Just to Me" at bounding box center [944, 158] width 90 height 12
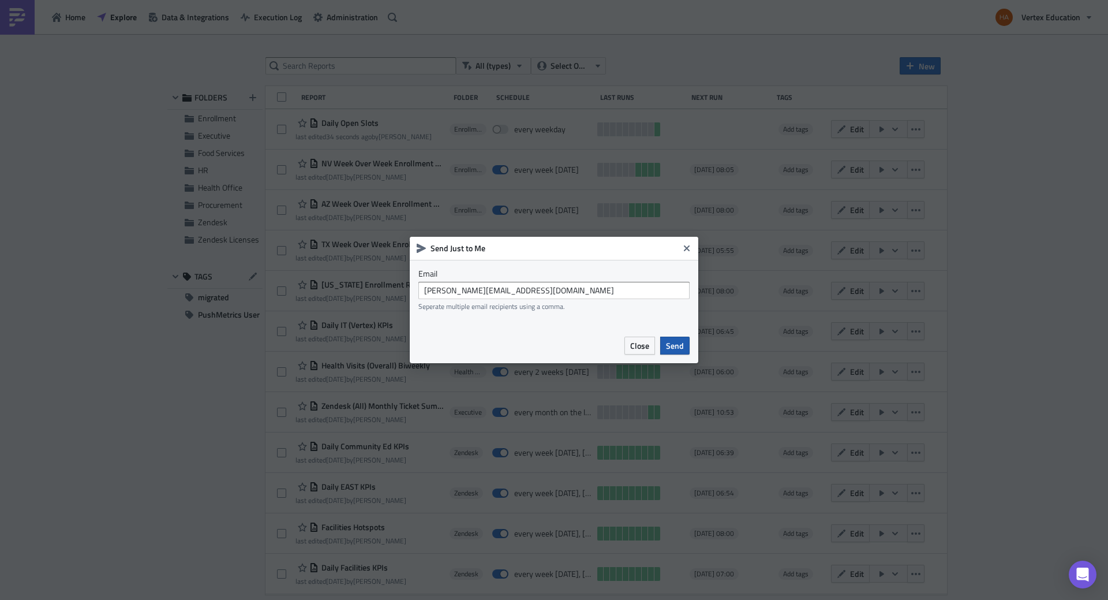
click at [671, 348] on span "Send" at bounding box center [675, 345] width 18 height 12
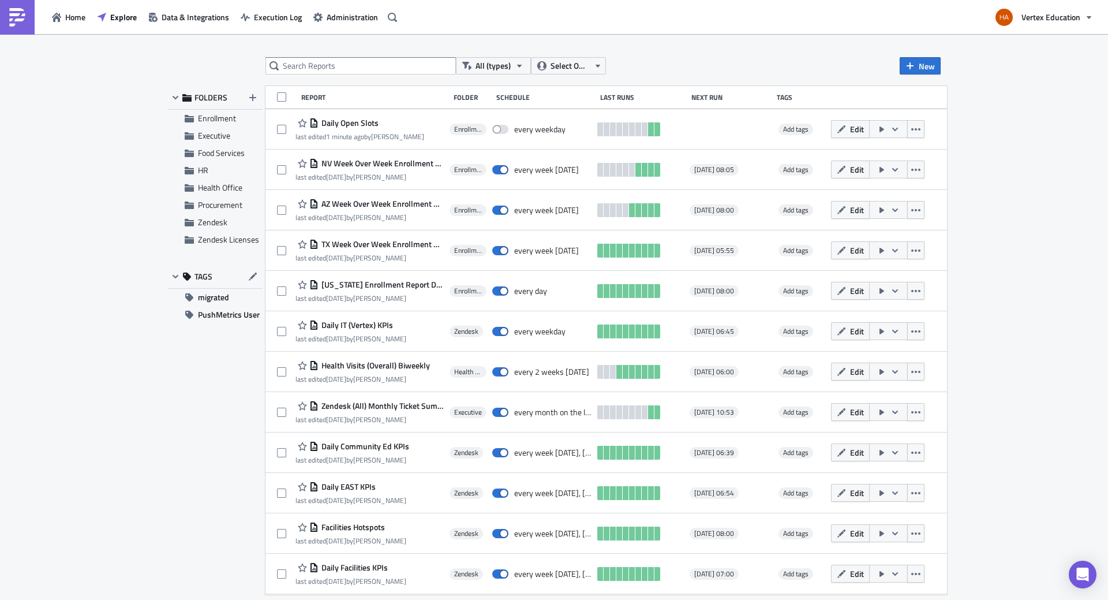
click at [1065, 161] on div "All (types) Select Owner New FOLDERS Enrollment Executive Food Services HR Heal…" at bounding box center [554, 317] width 1108 height 567
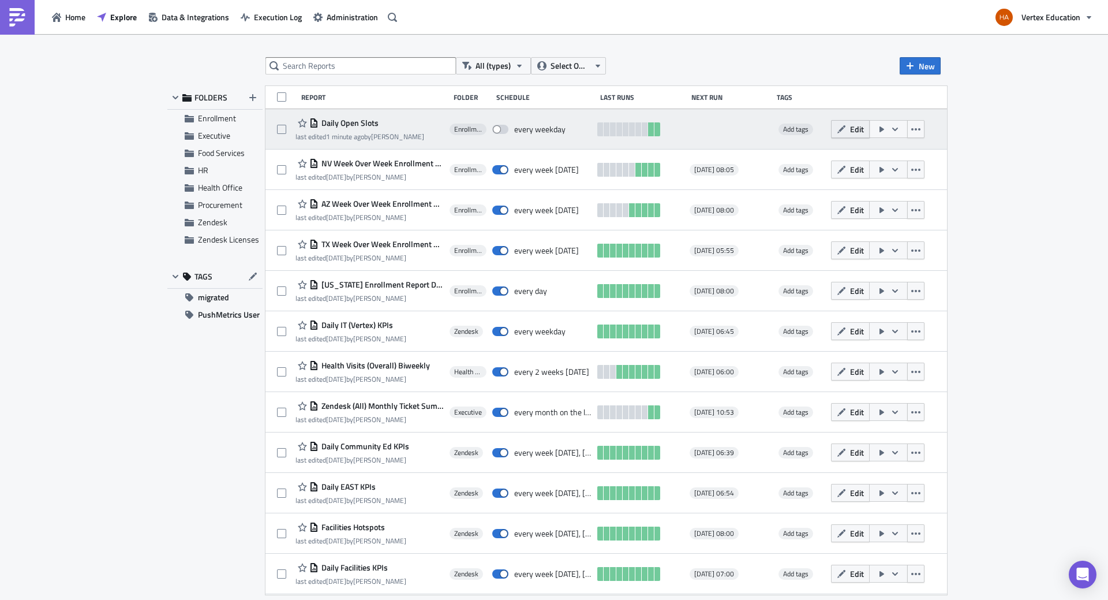
click at [870, 131] on button "Edit" at bounding box center [850, 129] width 39 height 18
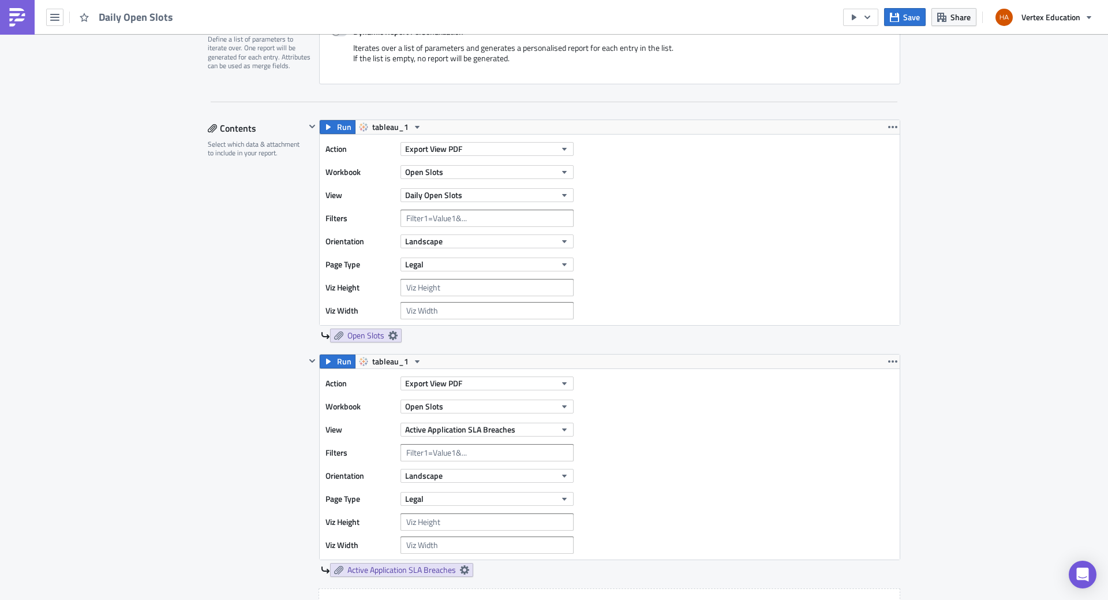
scroll to position [231, 0]
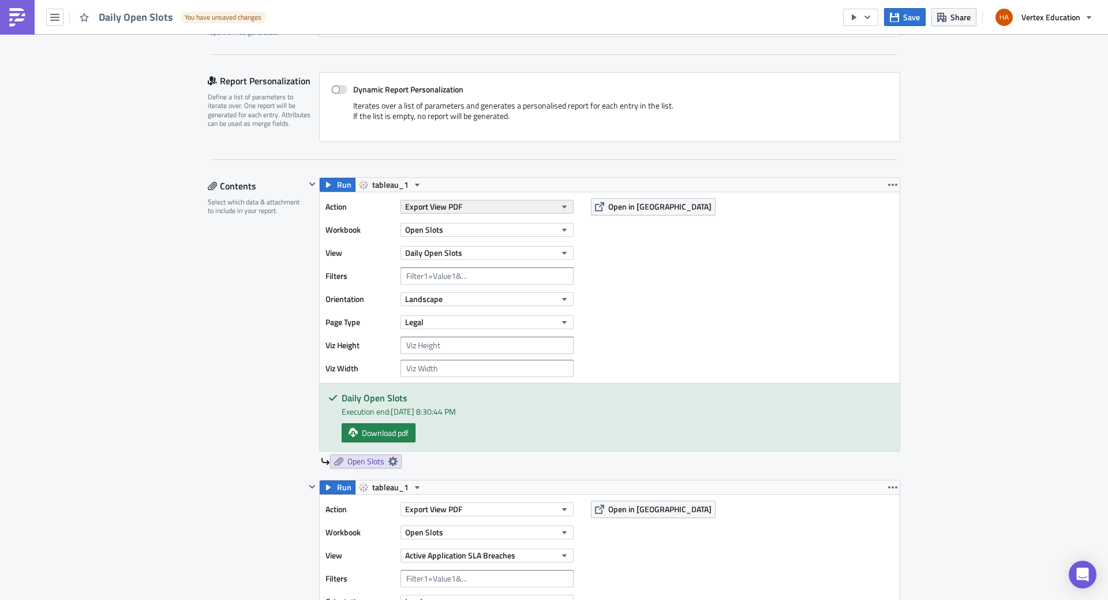
click at [560, 209] on icon "button" at bounding box center [564, 206] width 9 height 9
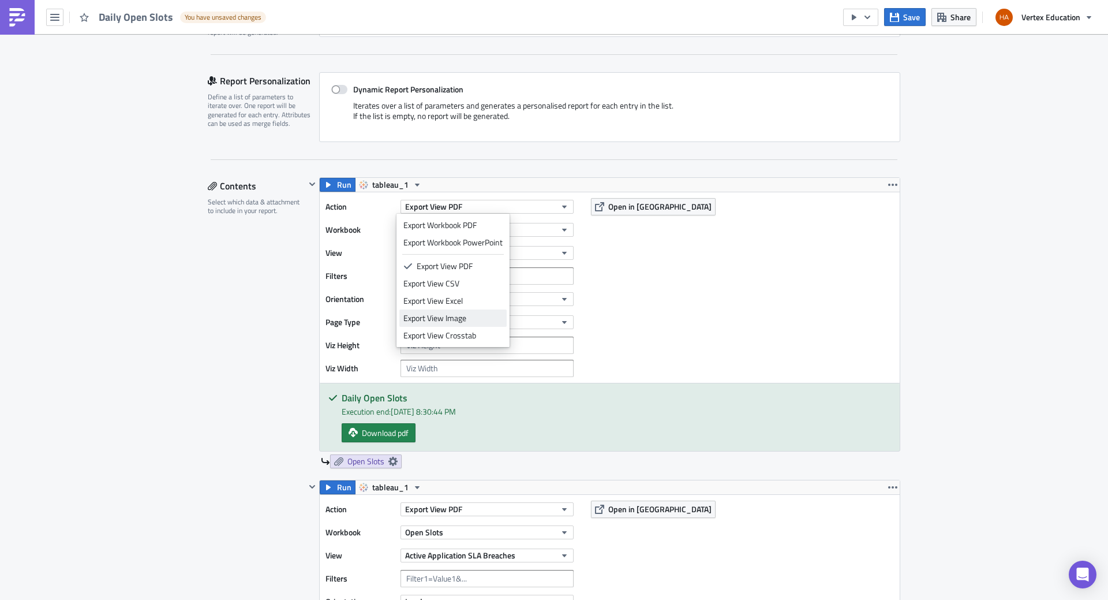
click at [444, 315] on div "Export View Image" at bounding box center [452, 318] width 99 height 12
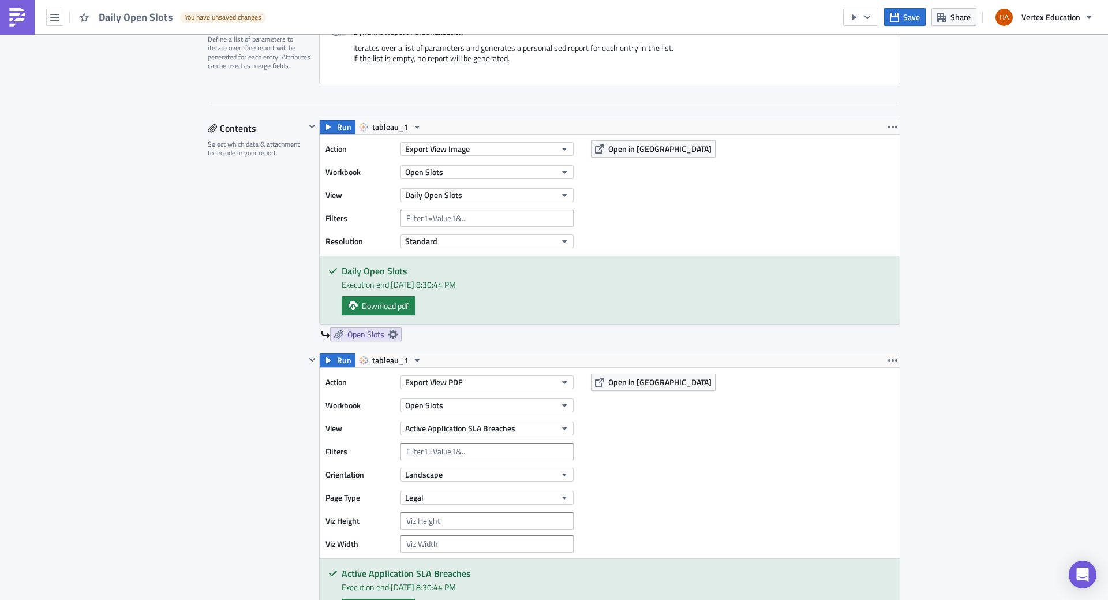
scroll to position [404, 0]
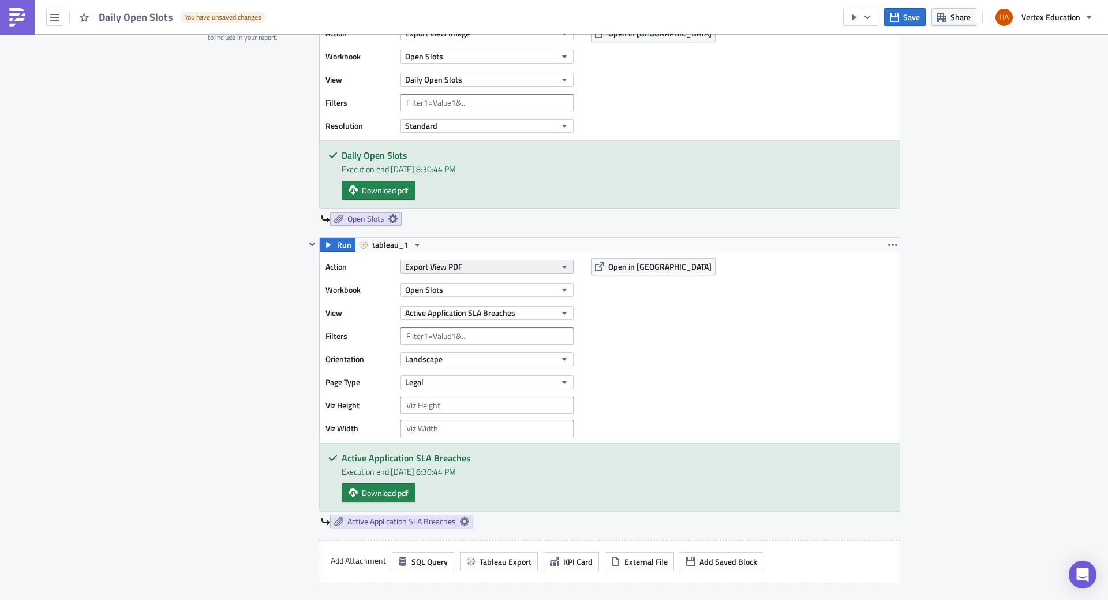
click at [562, 266] on icon "button" at bounding box center [564, 267] width 5 height 3
click at [442, 379] on div "Export View Image" at bounding box center [452, 378] width 99 height 12
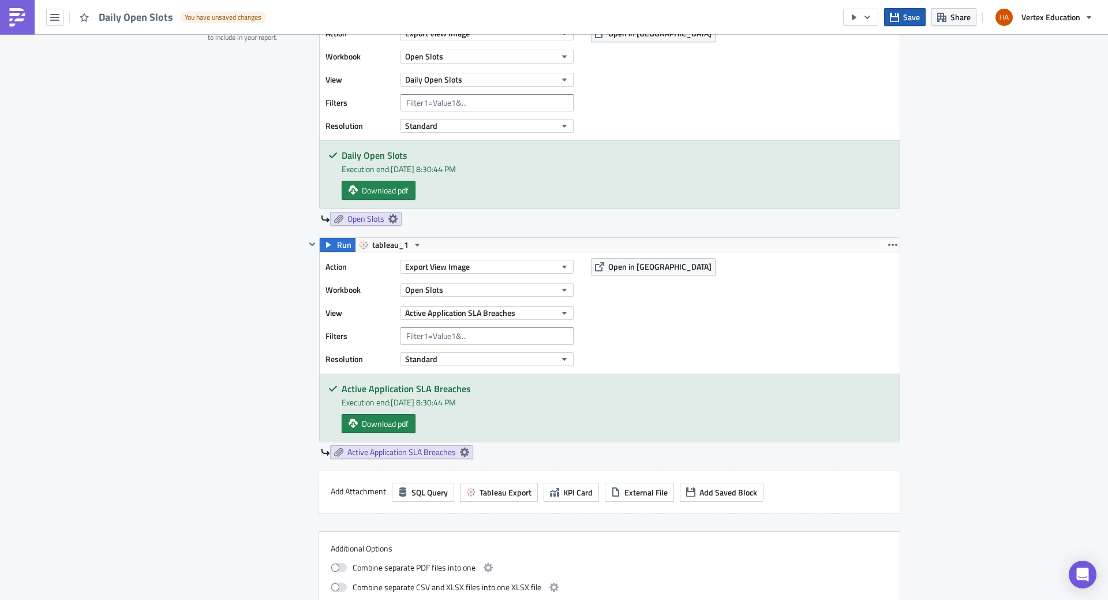
click at [906, 15] on span "Save" at bounding box center [911, 17] width 17 height 12
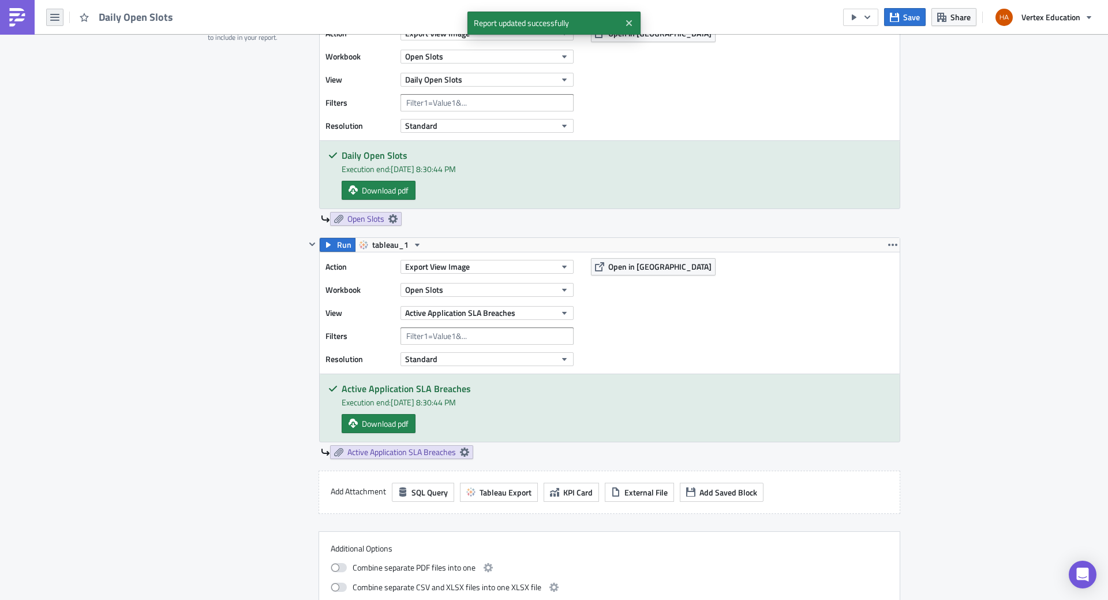
click at [57, 21] on icon "button" at bounding box center [54, 17] width 9 height 9
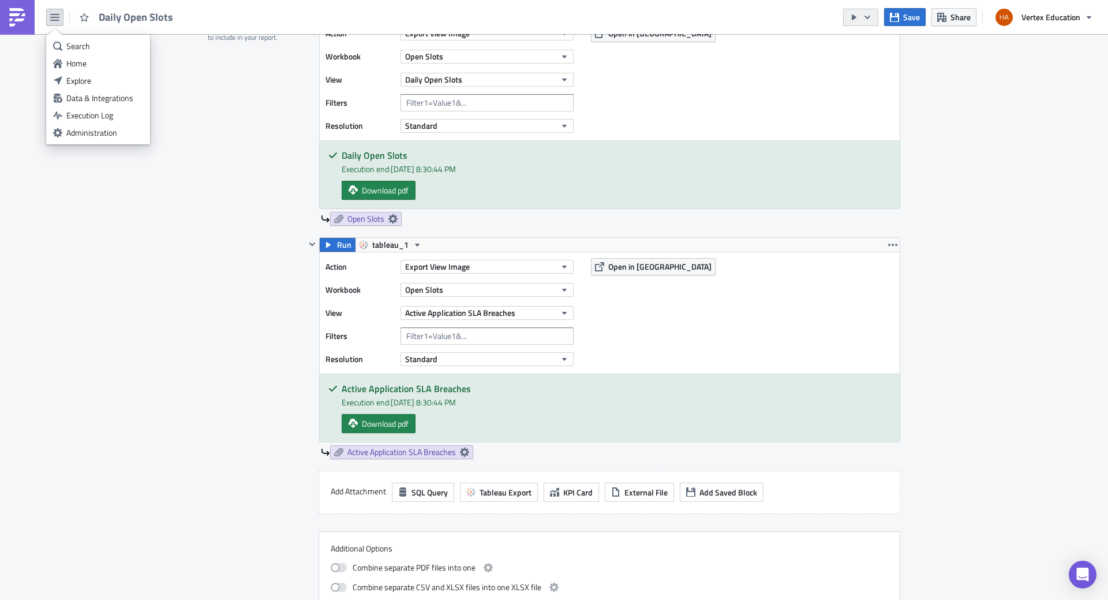
click at [868, 23] on button "button" at bounding box center [860, 17] width 35 height 17
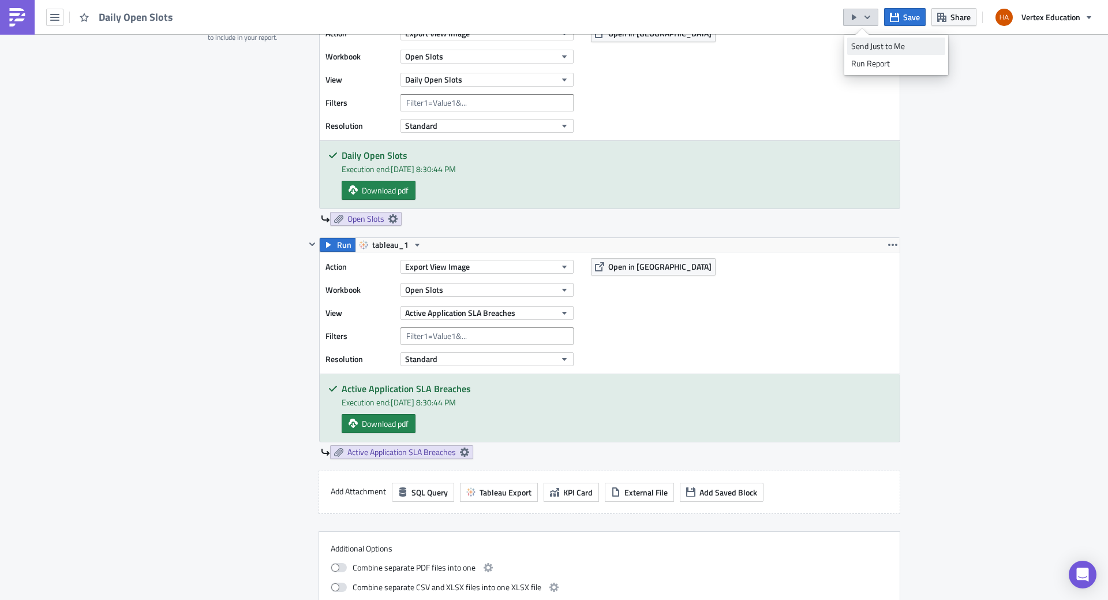
click at [877, 47] on div "Send Just to Me" at bounding box center [896, 46] width 90 height 12
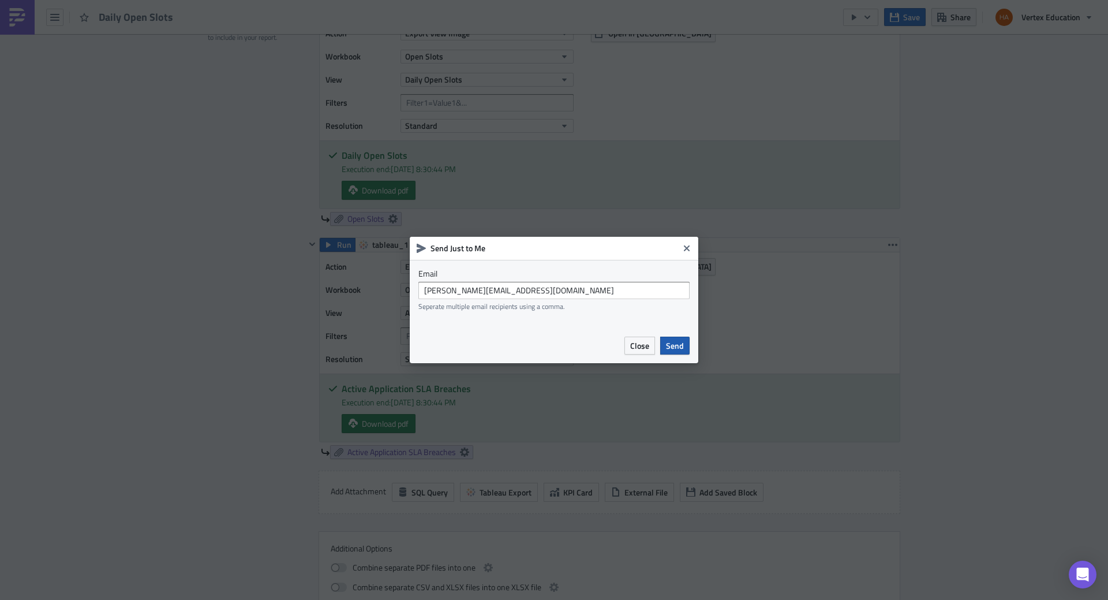
click at [676, 347] on span "Send" at bounding box center [675, 345] width 18 height 12
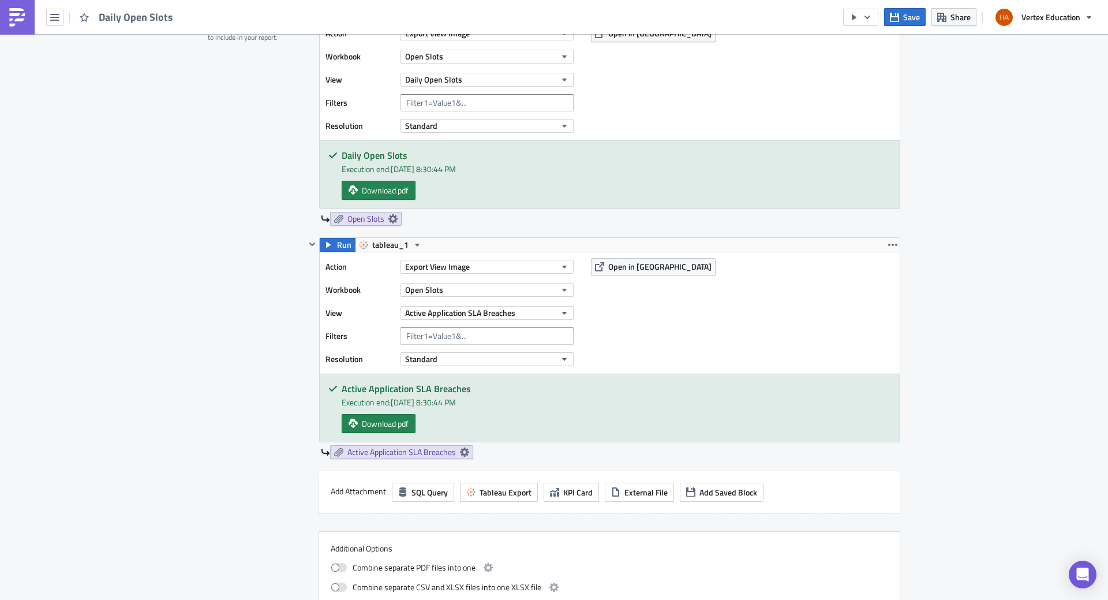
click at [1087, 122] on div "Enrollment Execution Log Edit " Daily Open Slots " Settings Configure the basic…" at bounding box center [554, 507] width 1108 height 1754
click at [872, 20] on icon "button" at bounding box center [867, 17] width 9 height 9
click at [993, 192] on div "Enrollment Execution Log Edit " Daily Open Slots " Settings Configure the basic…" at bounding box center [554, 507] width 1108 height 1754
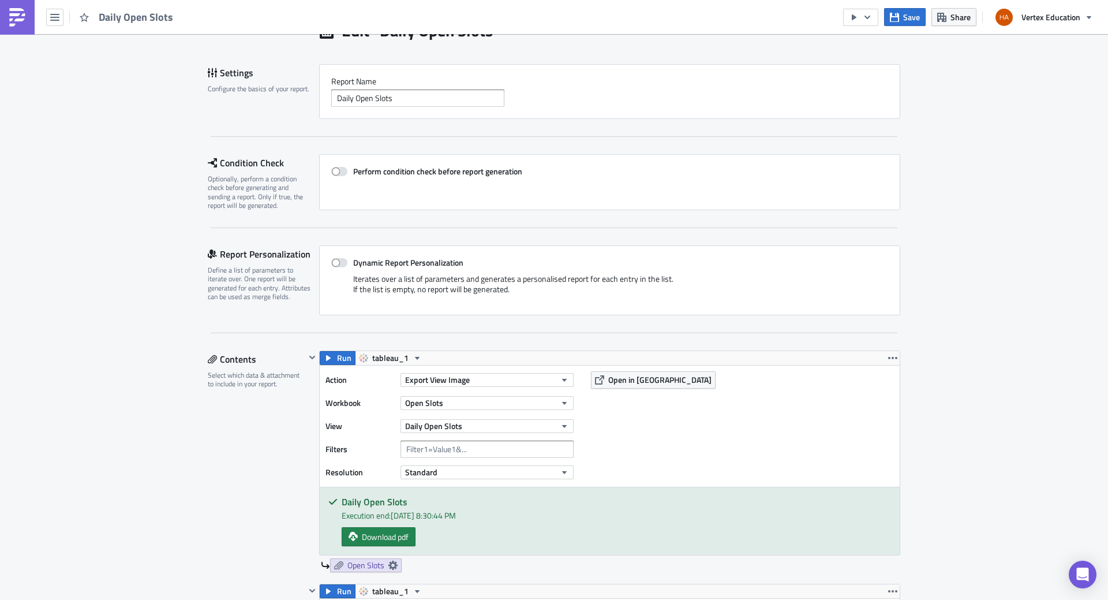
scroll to position [0, 0]
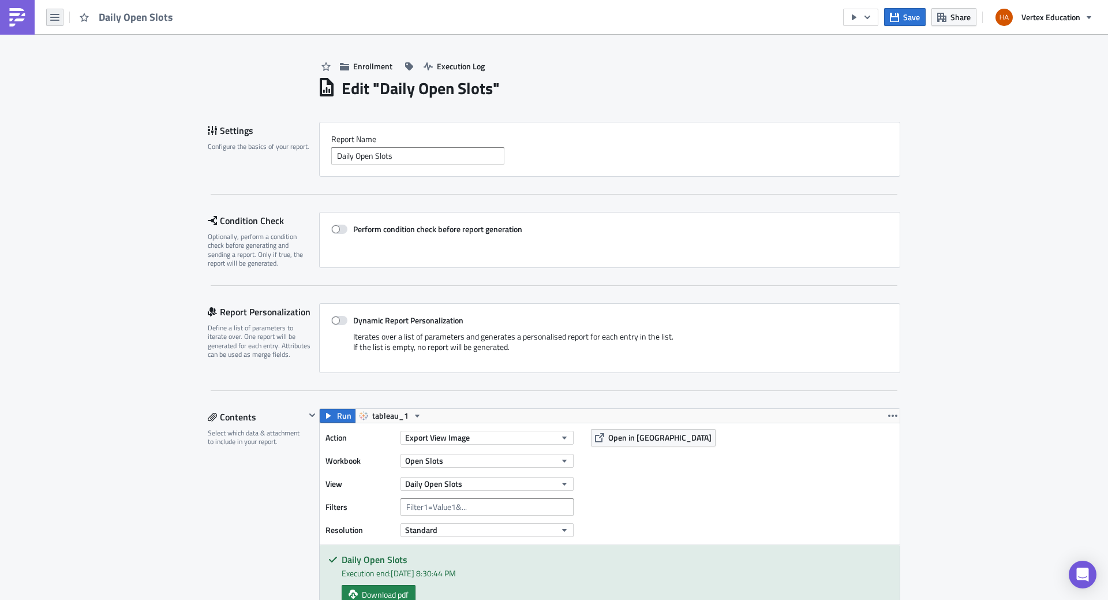
click at [54, 20] on icon "button" at bounding box center [54, 17] width 9 height 7
click at [87, 84] on div "Explore" at bounding box center [104, 81] width 77 height 12
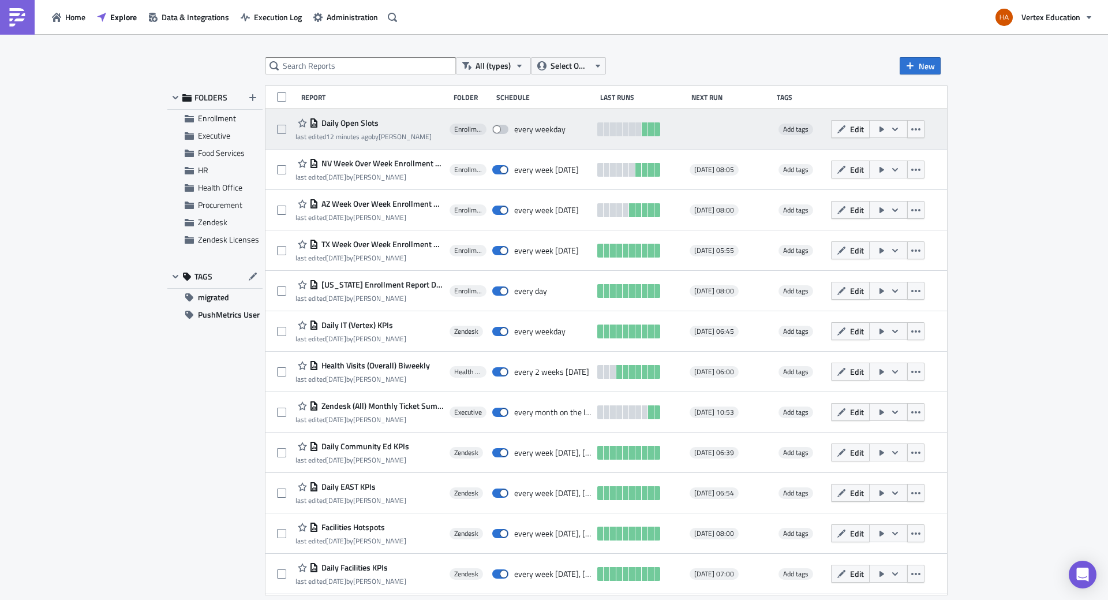
click at [509, 128] on span at bounding box center [500, 129] width 16 height 9
click at [502, 128] on input "checkbox" at bounding box center [499, 130] width 8 height 8
checkbox input "true"
